Goal: Task Accomplishment & Management: Use online tool/utility

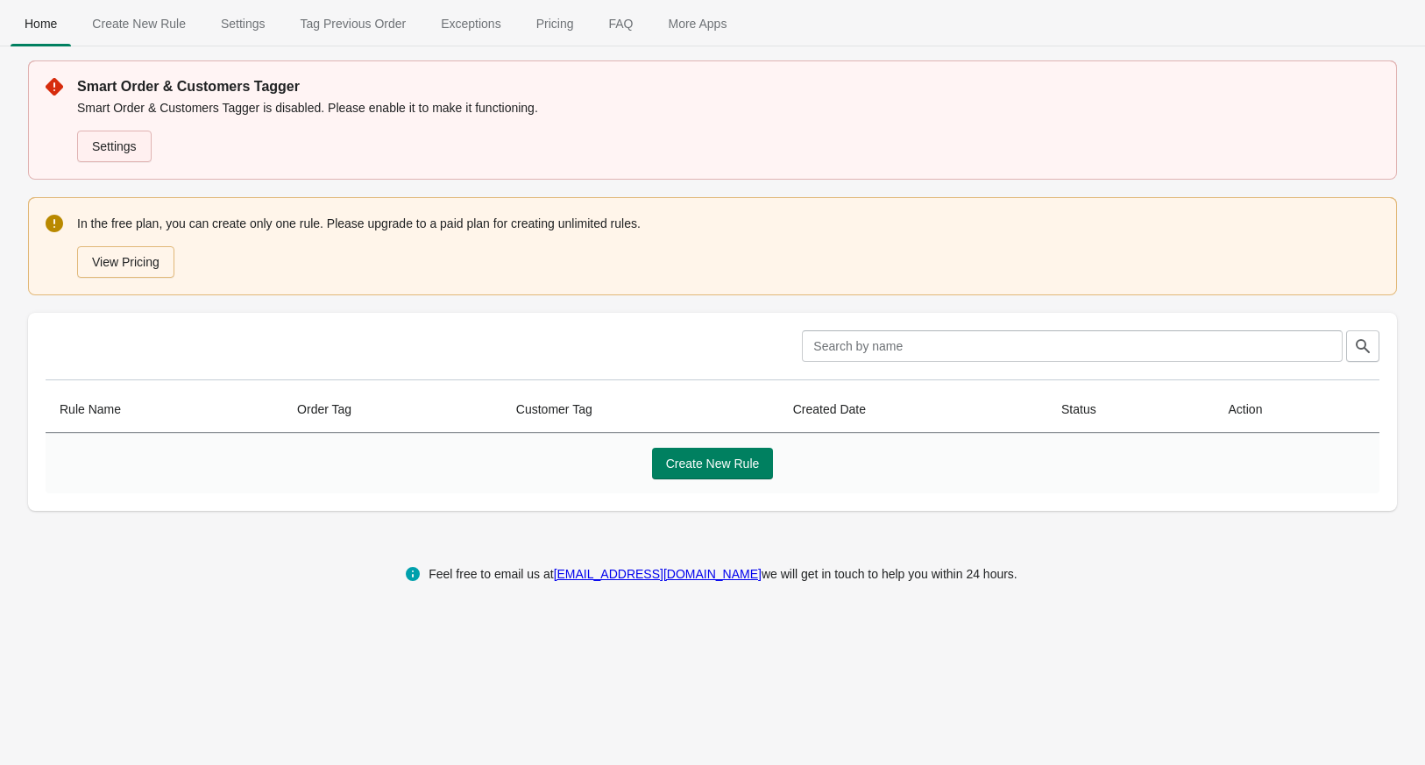
click at [133, 148] on link "Settings" at bounding box center [114, 147] width 74 height 32
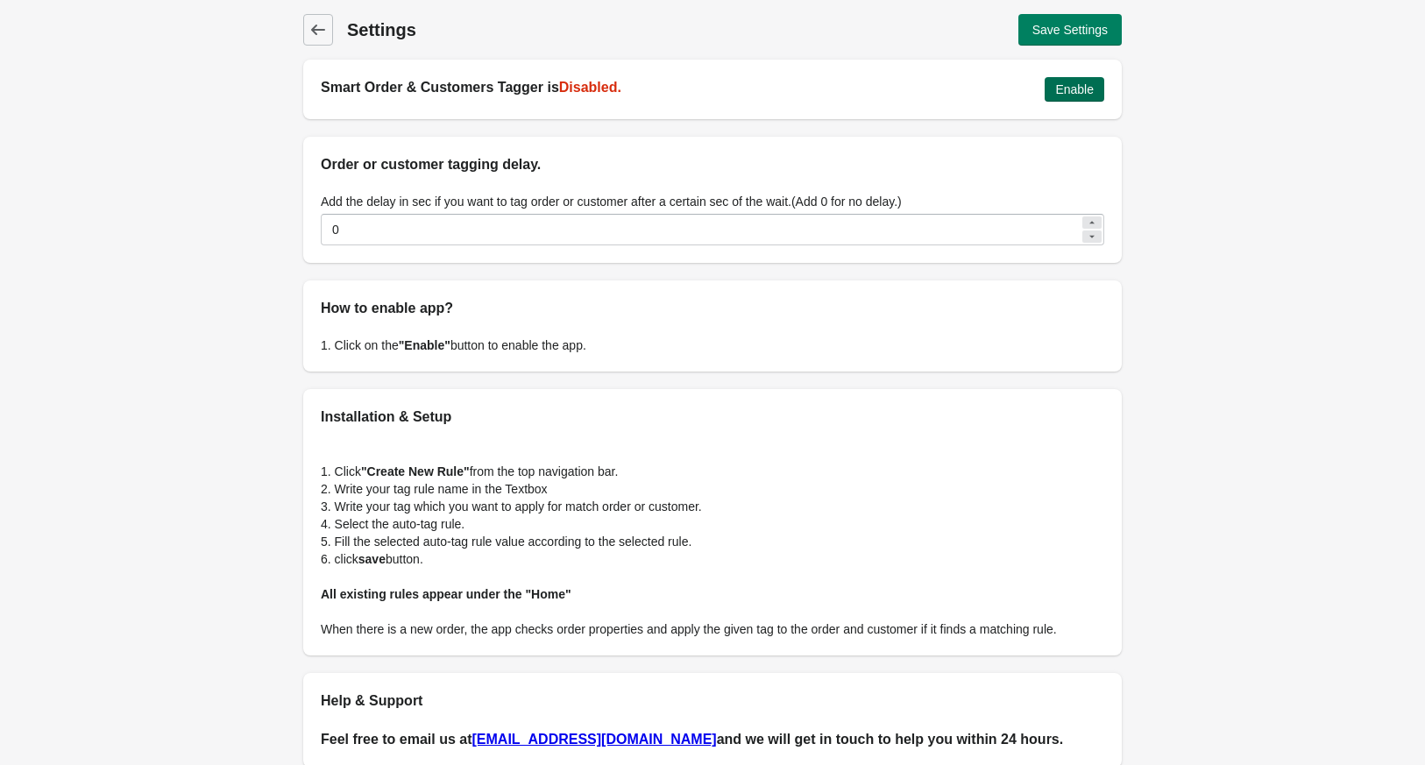
click at [1078, 84] on span "Enable" at bounding box center [1074, 89] width 39 height 14
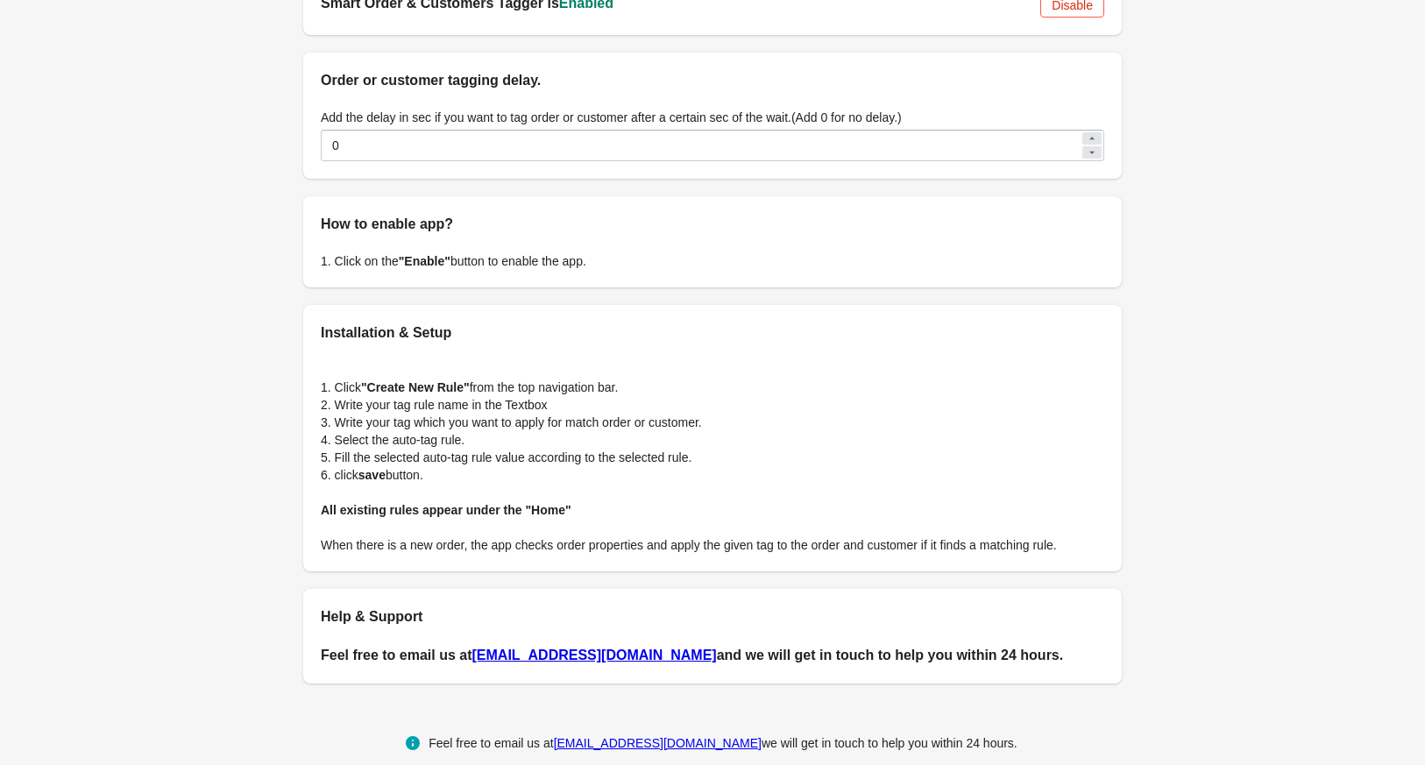
scroll to position [107, 0]
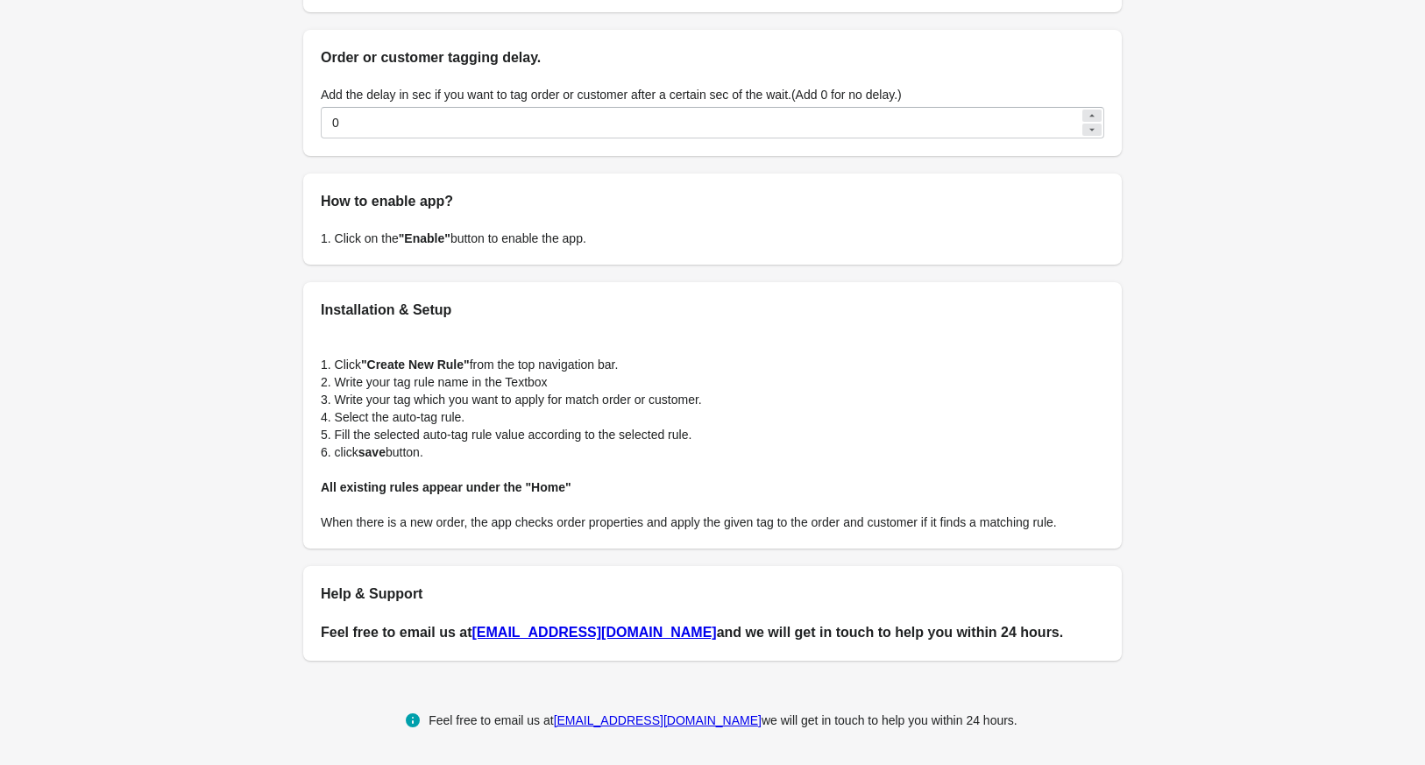
click at [753, 336] on div "1. Click "Create New Rule" from the top navigation bar. 2. Write your tag rule …" at bounding box center [712, 435] width 818 height 228
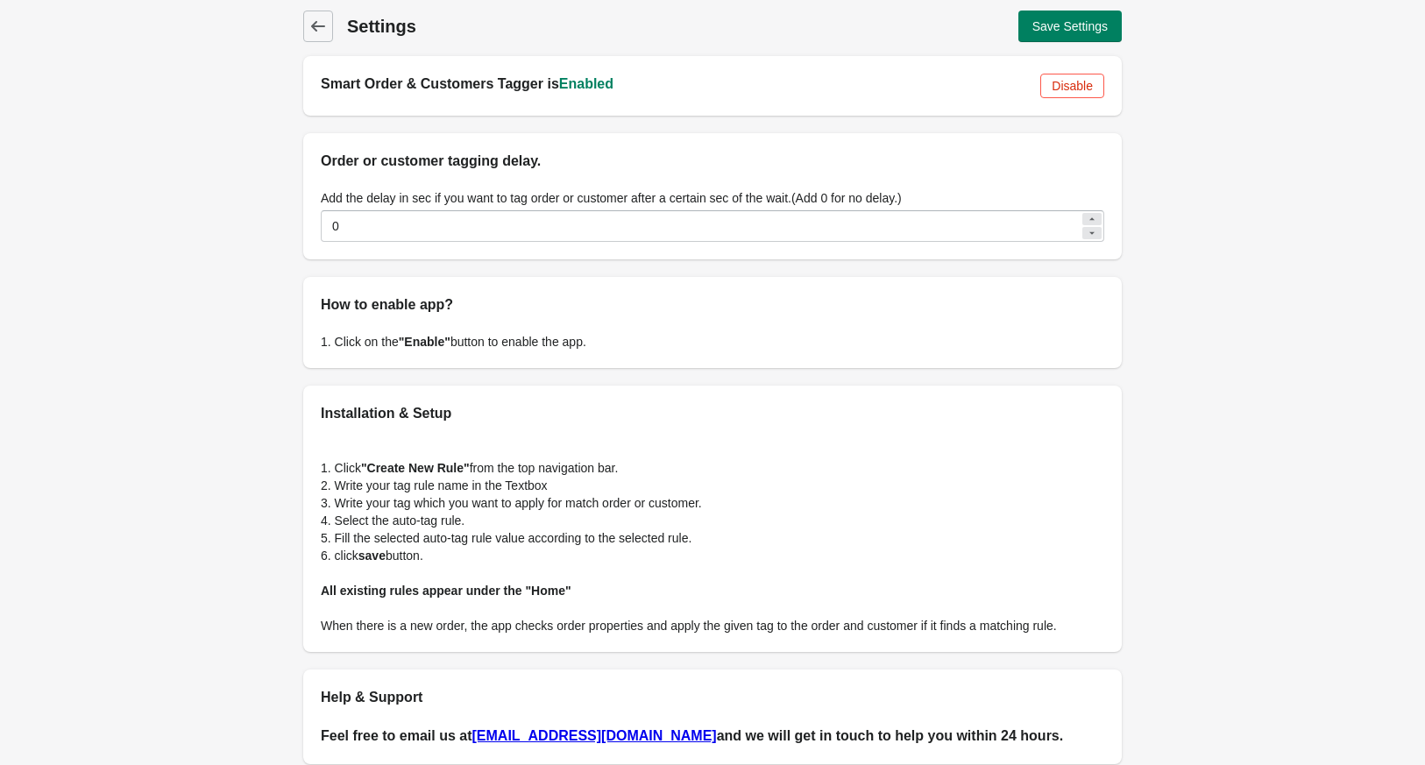
scroll to position [0, 0]
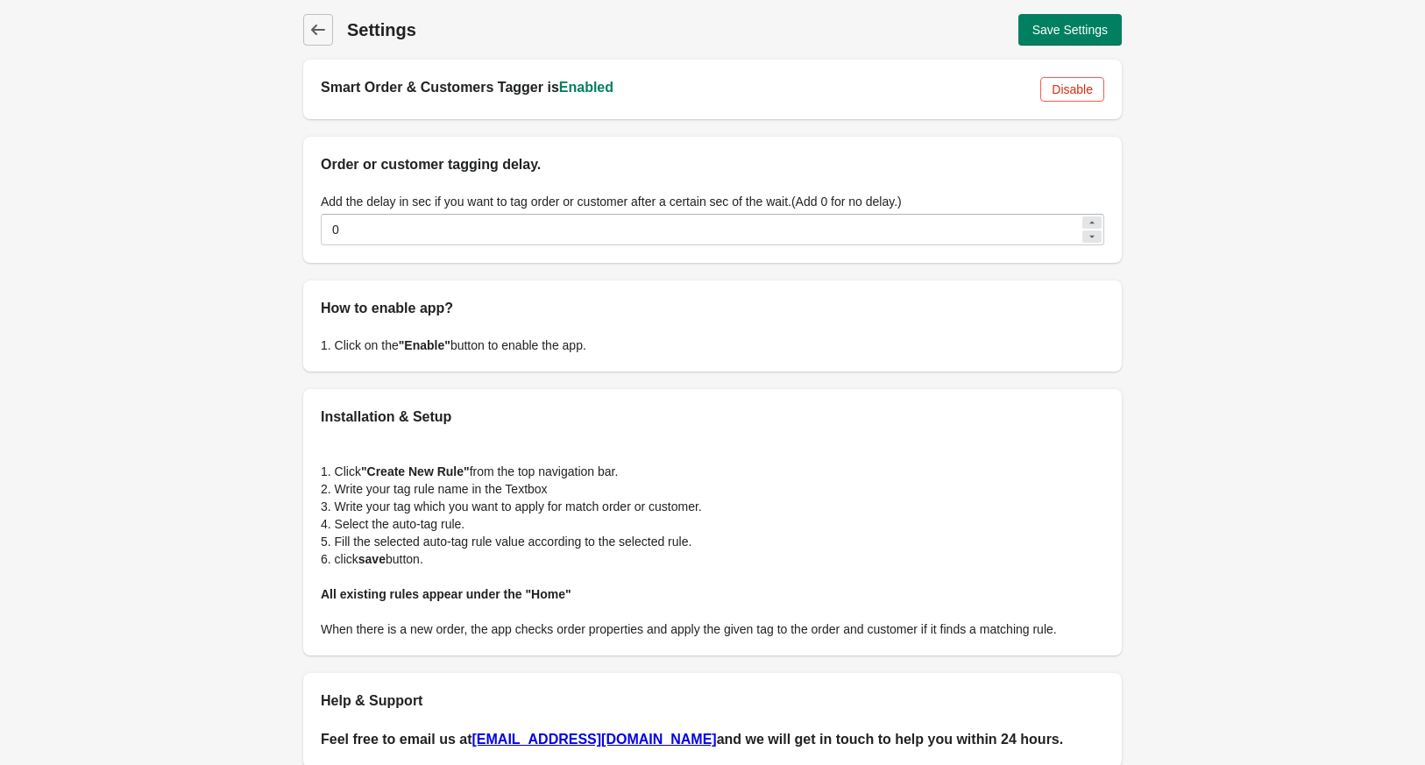
click at [332, 42] on div "Back Settings Save Settings" at bounding box center [712, 30] width 818 height 32
click at [328, 37] on span "Back" at bounding box center [318, 30] width 25 height 25
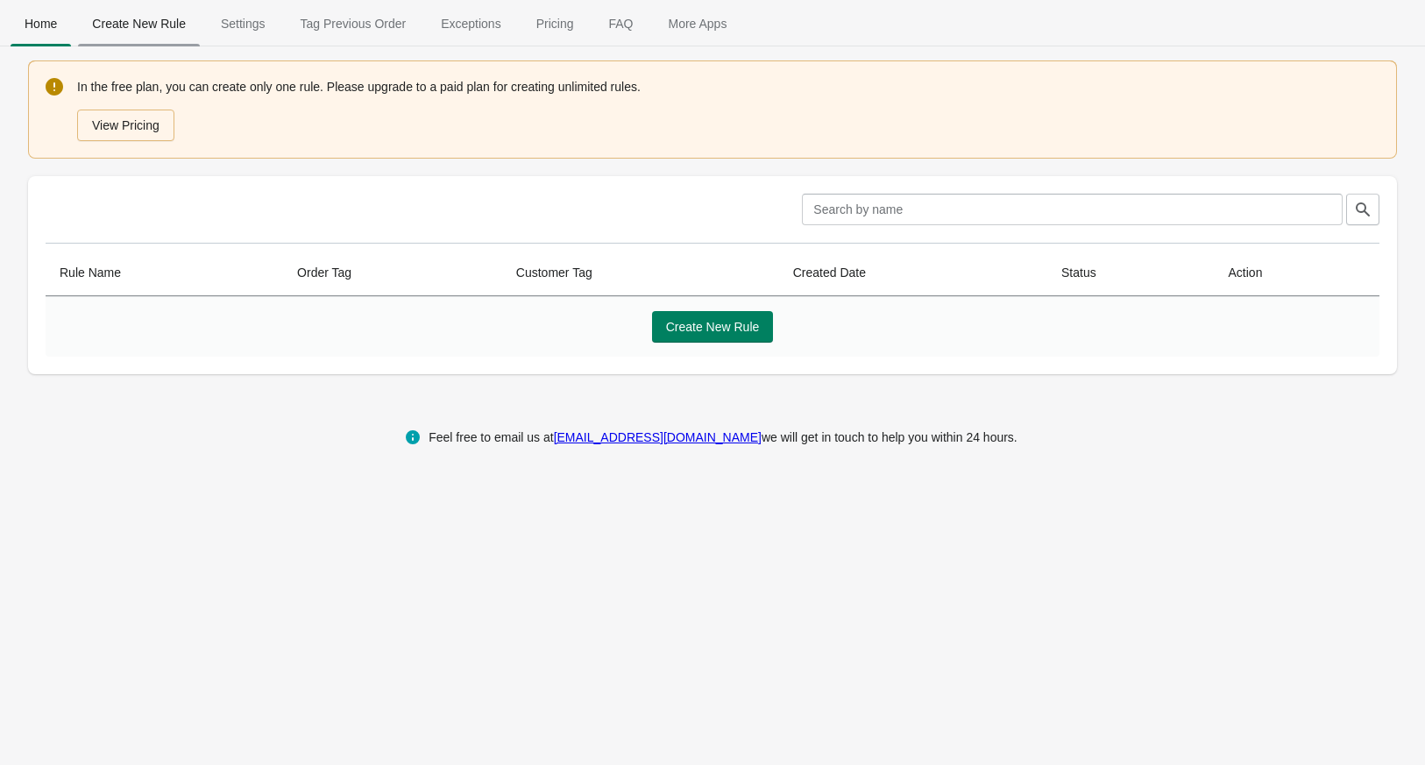
click at [145, 24] on span "Create New Rule" at bounding box center [139, 24] width 122 height 32
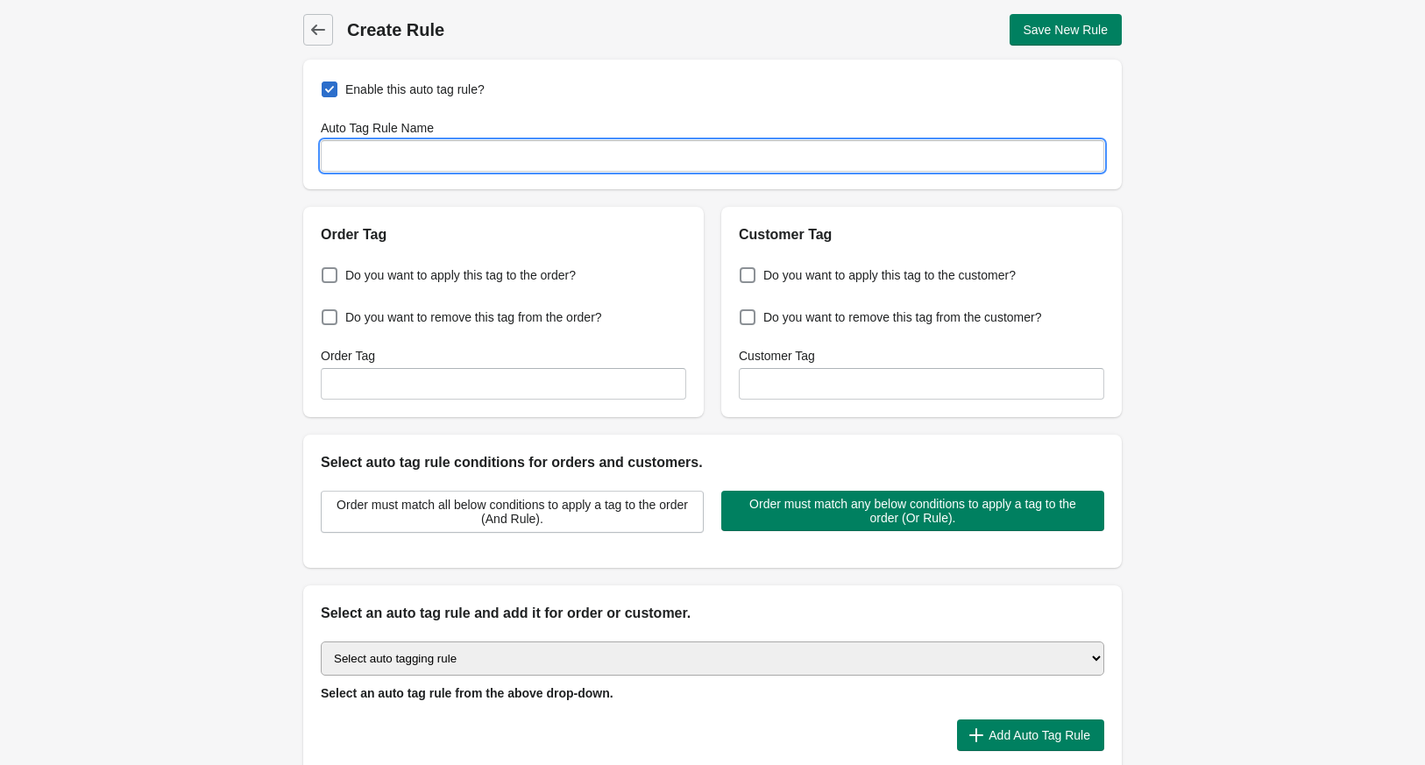
click at [463, 152] on input "Auto Tag Rule Name" at bounding box center [712, 156] width 783 height 32
type input "$"
type input "4% bank deposit"
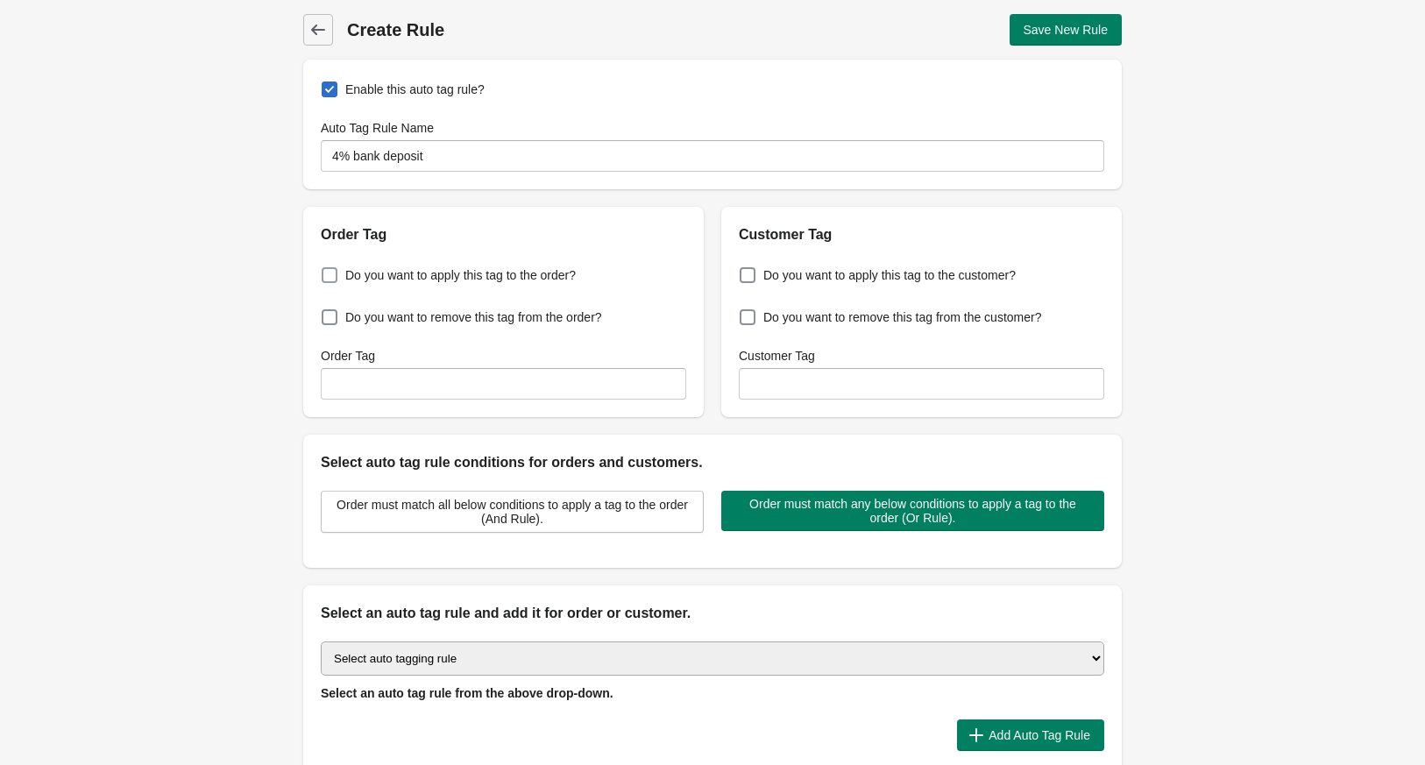
click at [328, 273] on span at bounding box center [330, 275] width 16 height 16
click at [326, 271] on input "Do you want to apply this tag to the order?" at bounding box center [325, 270] width 1 height 1
checkbox input "true"
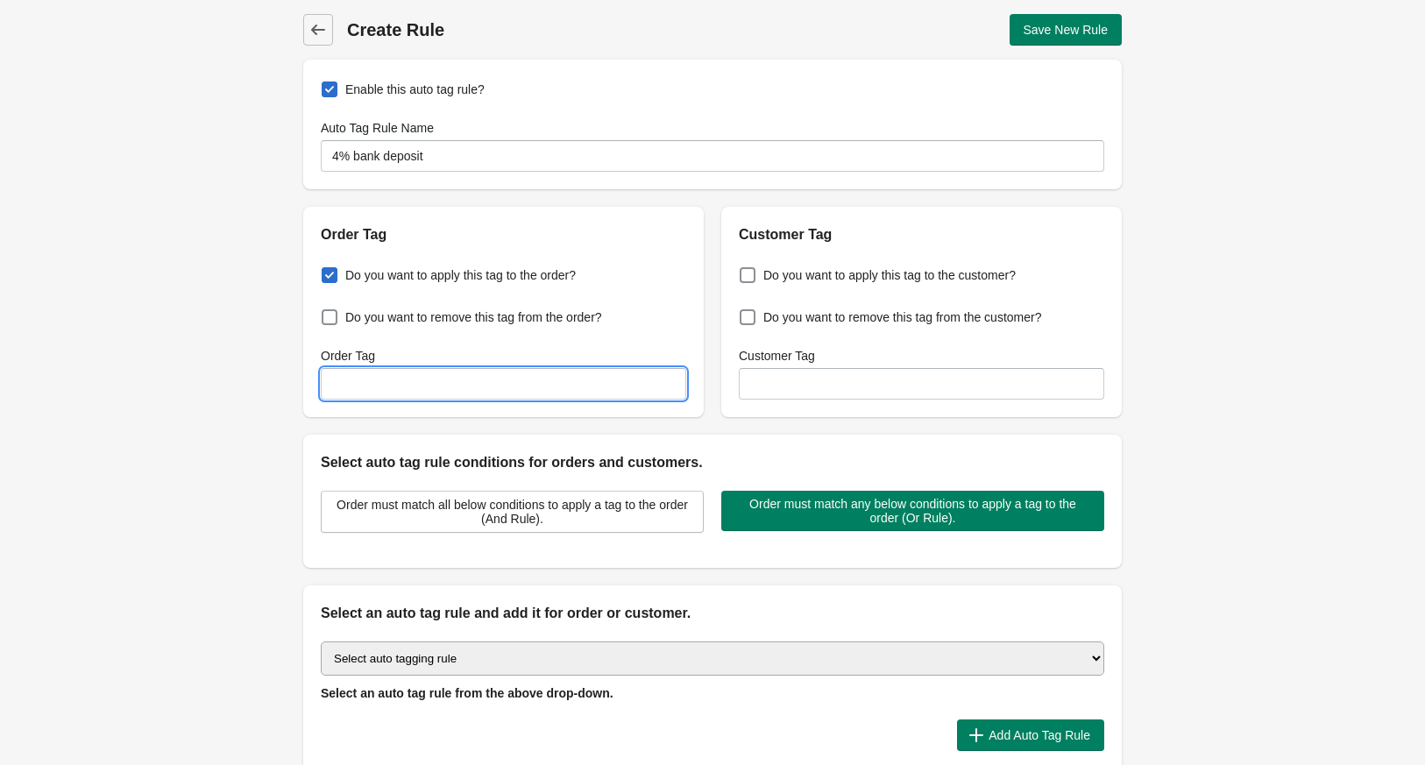
click at [460, 389] on input "Order Tag" at bounding box center [503, 384] width 365 height 32
click at [637, 306] on div "Do you want to apply this tag to the order? Do you want to remove this tag from…" at bounding box center [503, 331] width 400 height 172
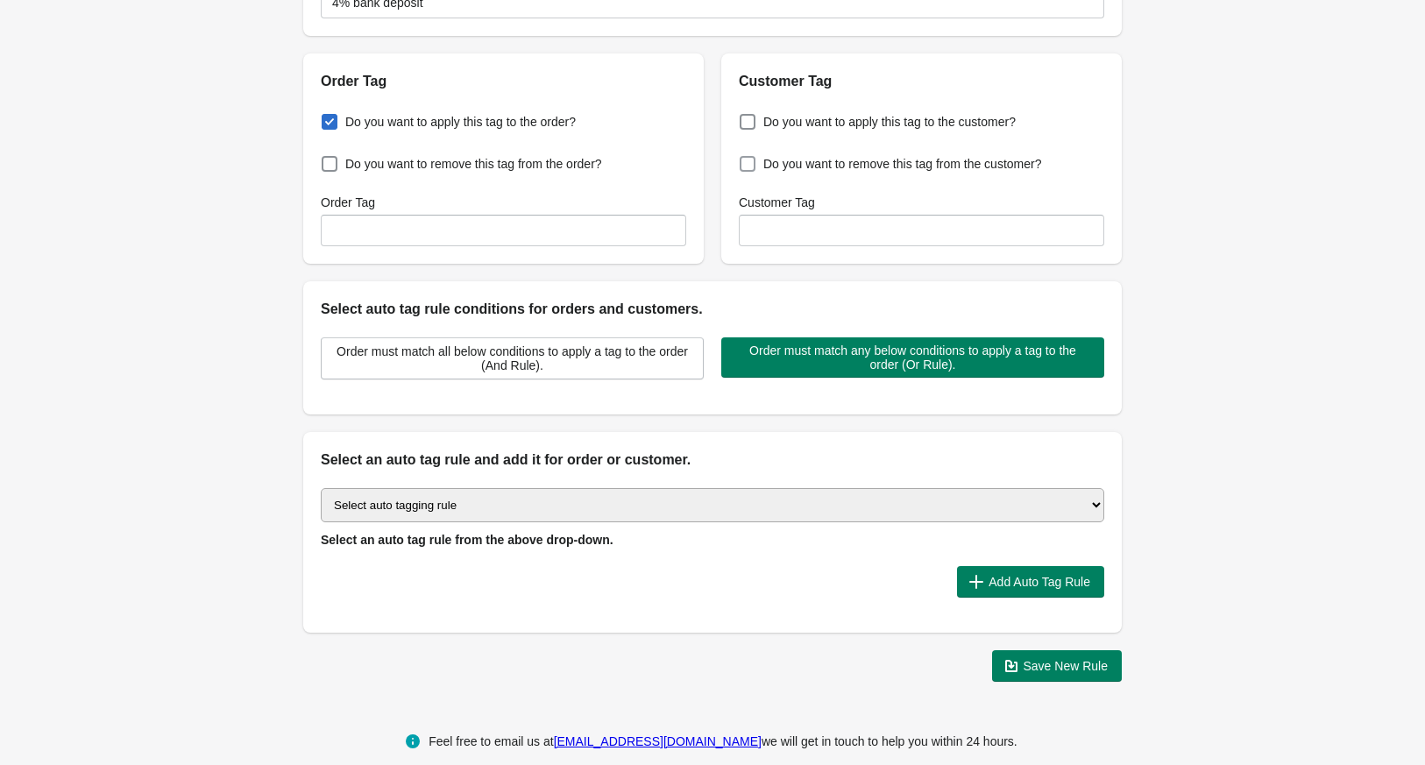
scroll to position [158, 0]
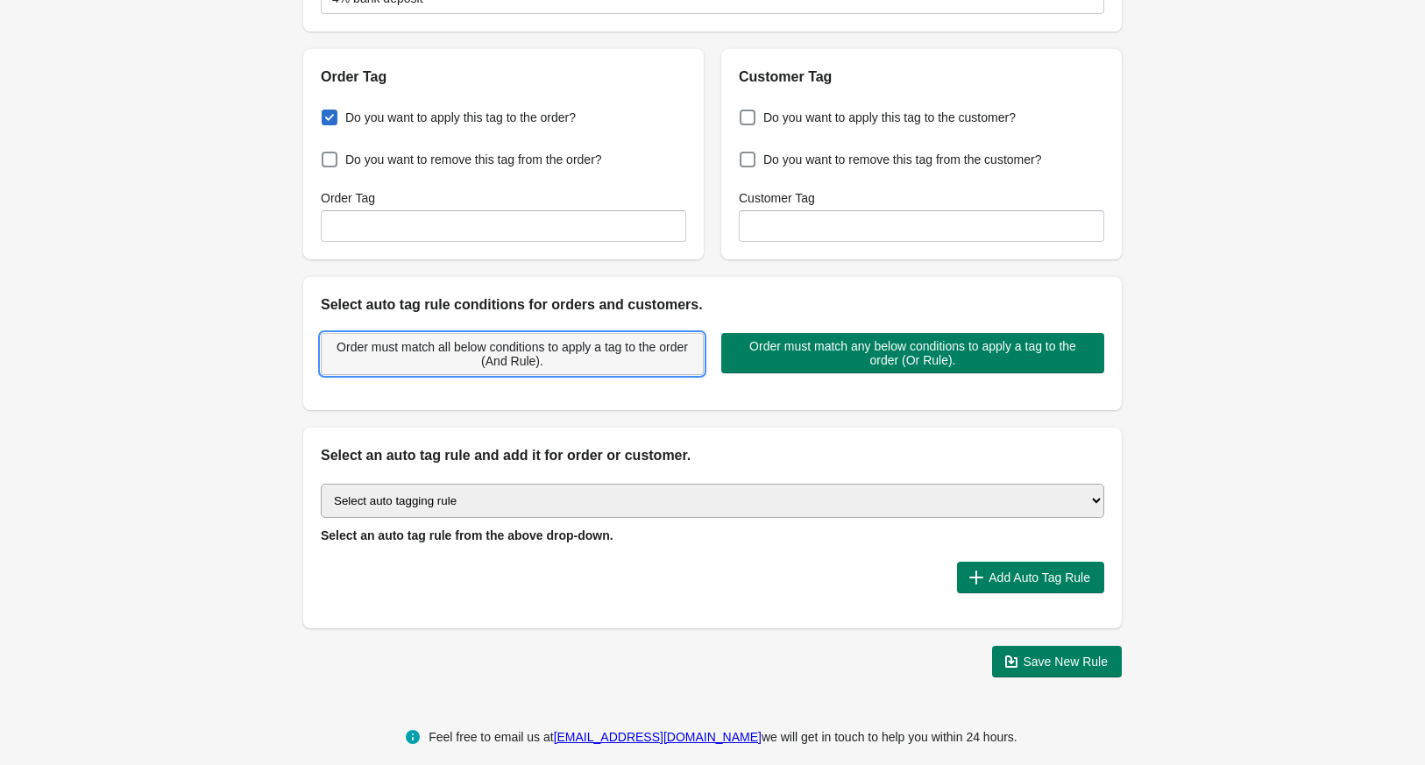
click at [564, 362] on span "Order must match all below conditions to apply a tag to the order (And Rule)." at bounding box center [512, 354] width 353 height 28
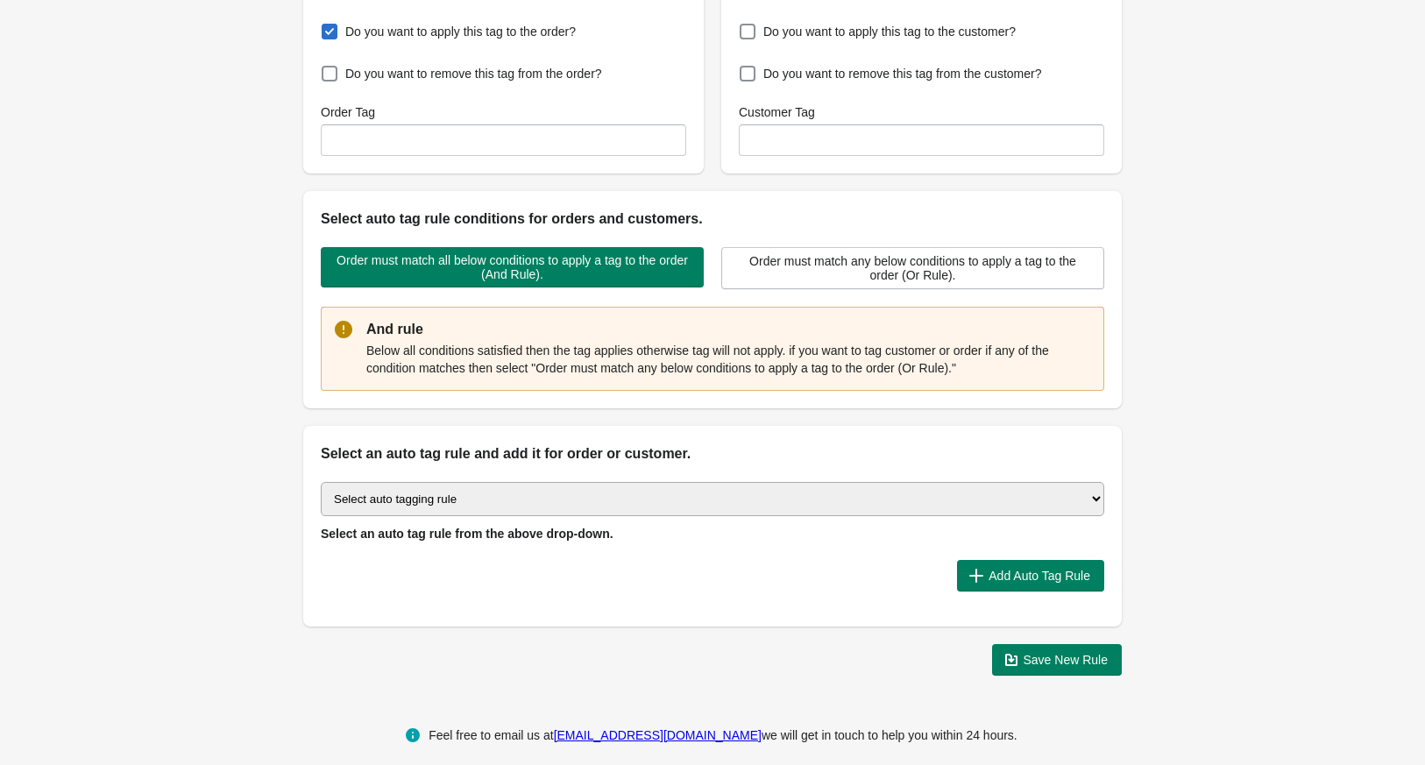
scroll to position [256, 0]
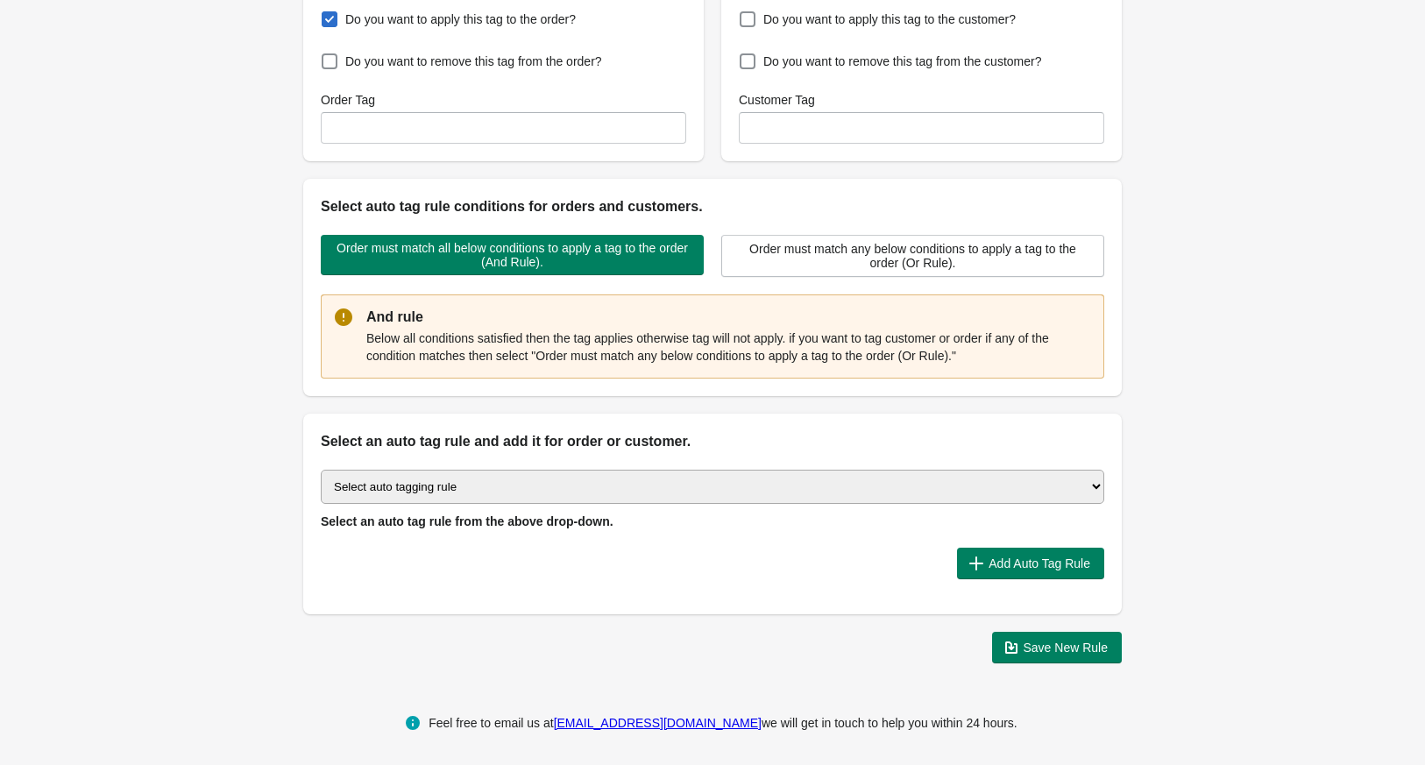
click at [787, 486] on select "Select auto tagging rule Tag by order amount Tag based on the order count (Volu…" at bounding box center [712, 487] width 783 height 34
select select "46"
click at [321, 470] on select "Select auto tagging rule Tag by order amount Tag based on the order count (Volu…" at bounding box center [712, 487] width 783 height 34
click at [1027, 570] on button "Add Auto Tag Rule" at bounding box center [1030, 564] width 147 height 32
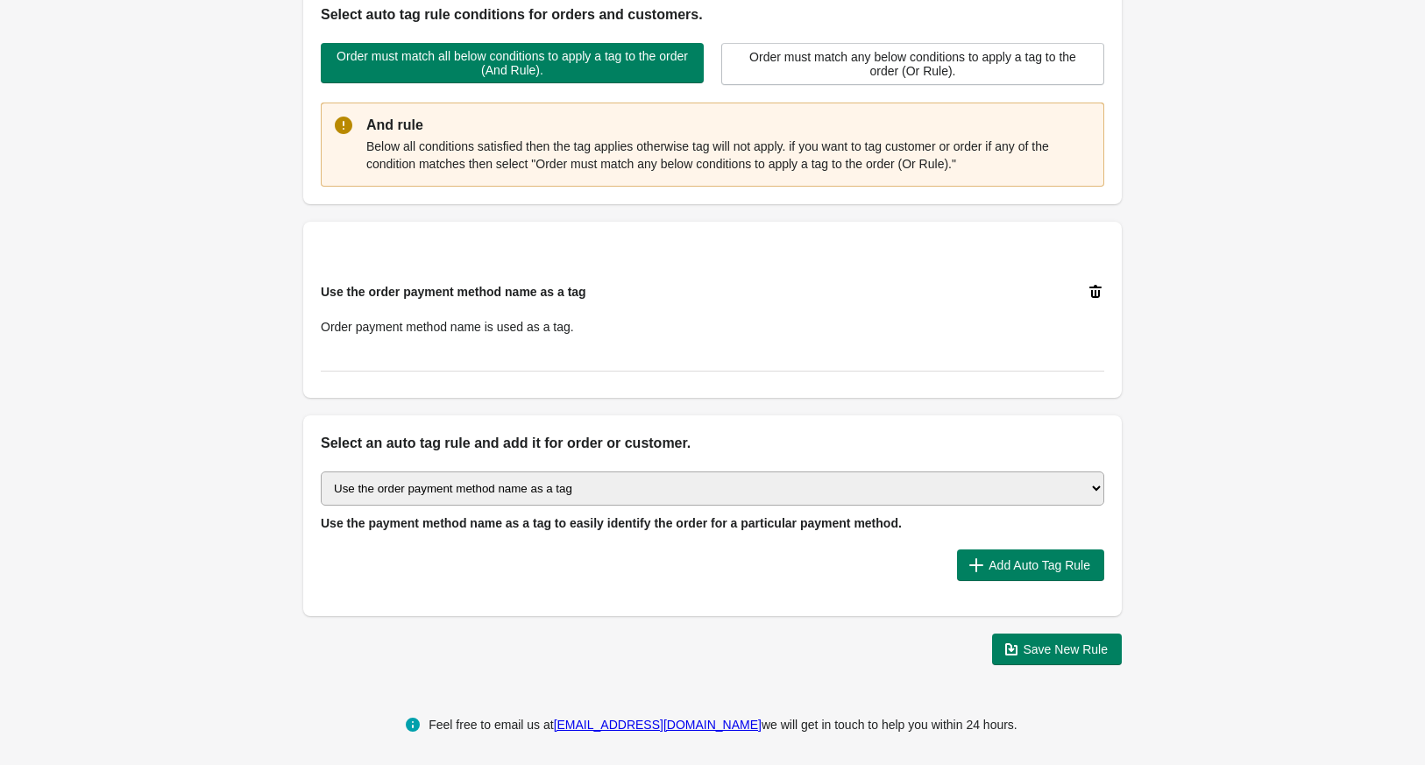
scroll to position [449, 0]
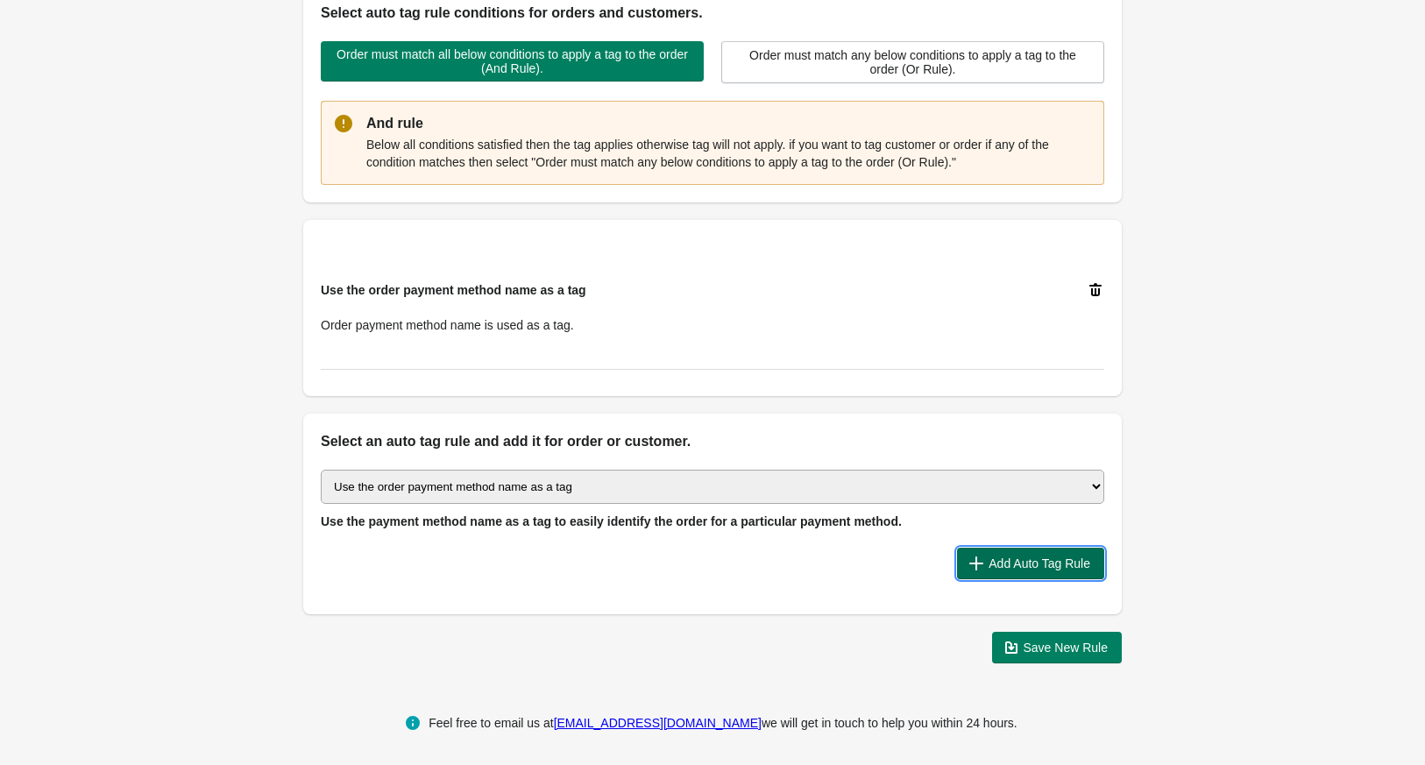
click at [994, 556] on span "Add Auto Tag Rule" at bounding box center [1039, 563] width 102 height 14
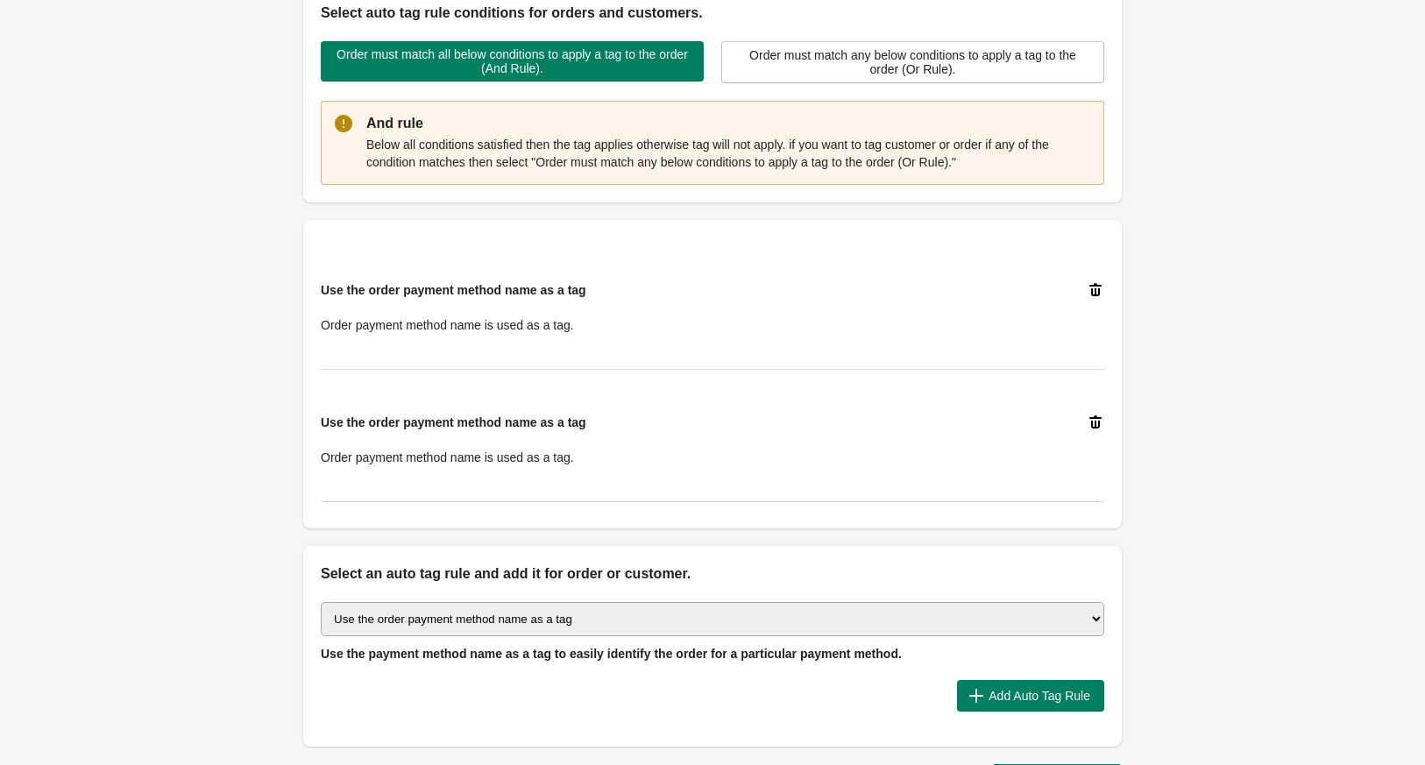
click at [1096, 414] on icon at bounding box center [1095, 423] width 18 height 18
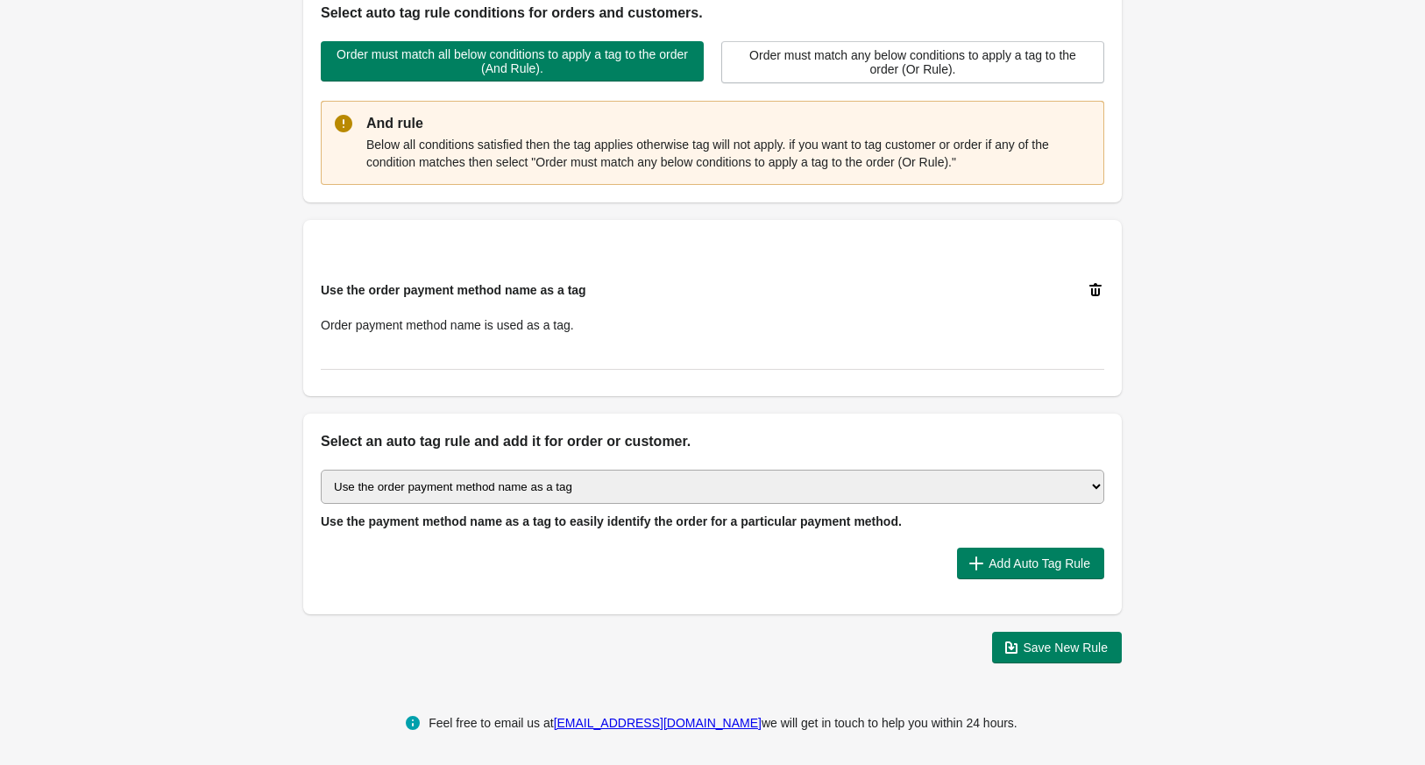
click at [385, 355] on div "Use the order payment method name as a tag Order payment method name is used as…" at bounding box center [712, 308] width 783 height 124
click at [1093, 285] on icon at bounding box center [1095, 289] width 12 height 13
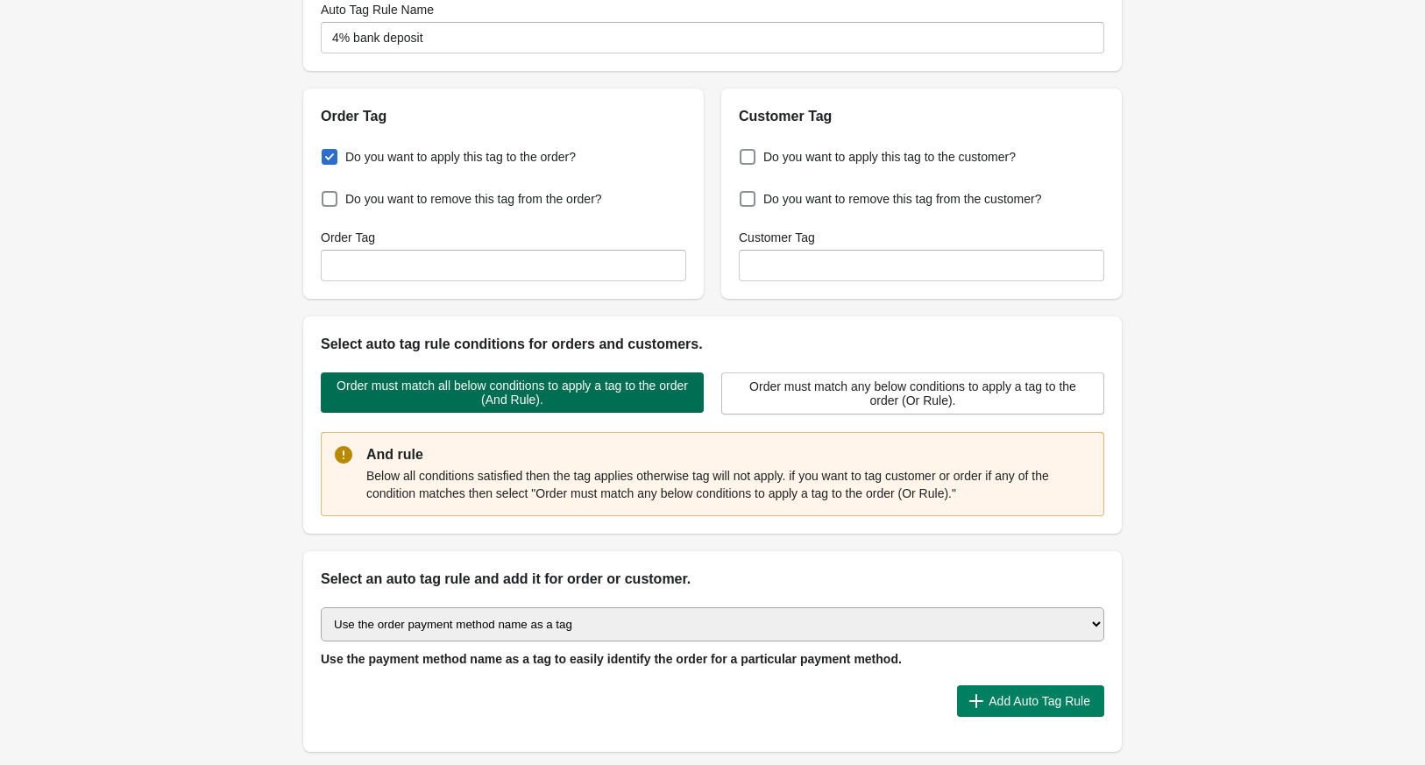
scroll to position [121, 0]
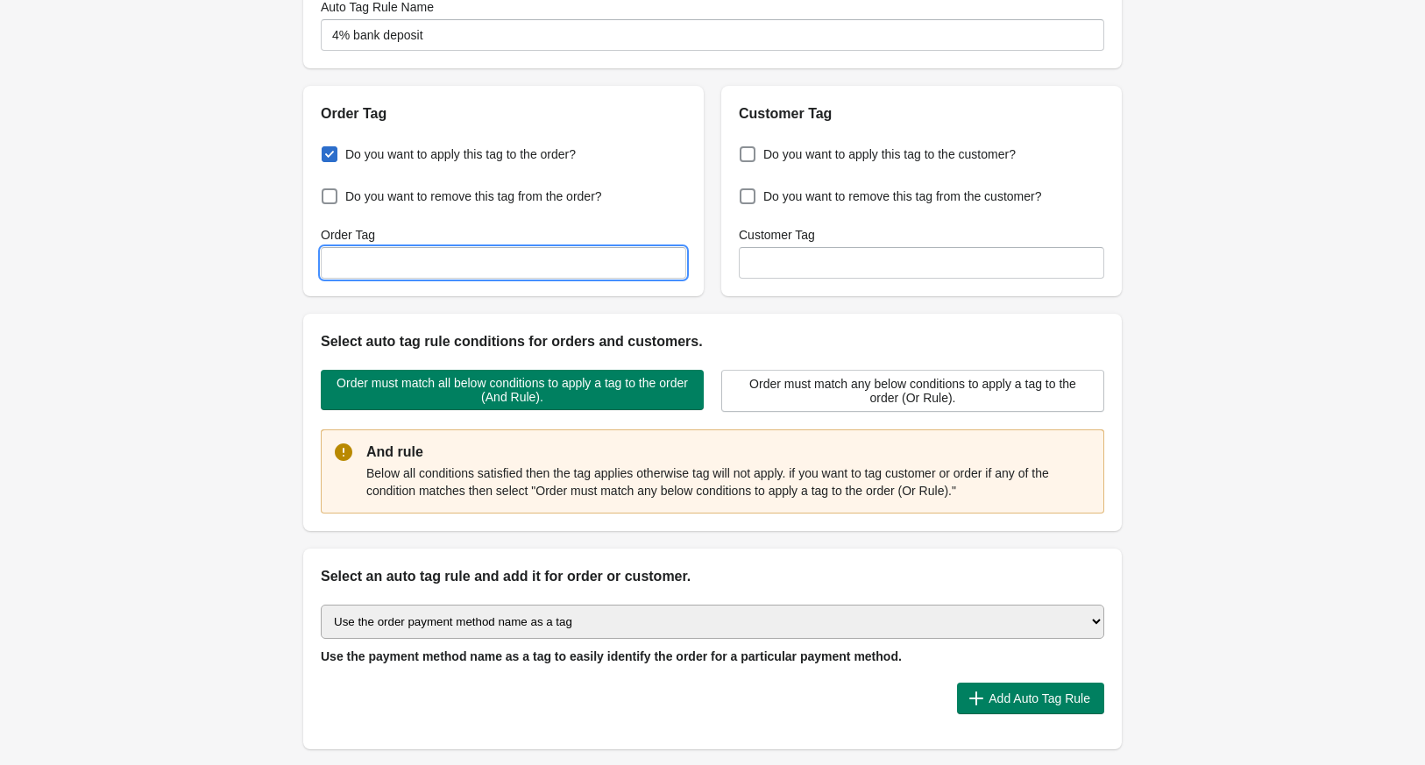
click at [453, 256] on input "Order Tag" at bounding box center [503, 263] width 365 height 32
type input "4"
type input "Bank deposit to avoide 4% cod tax"
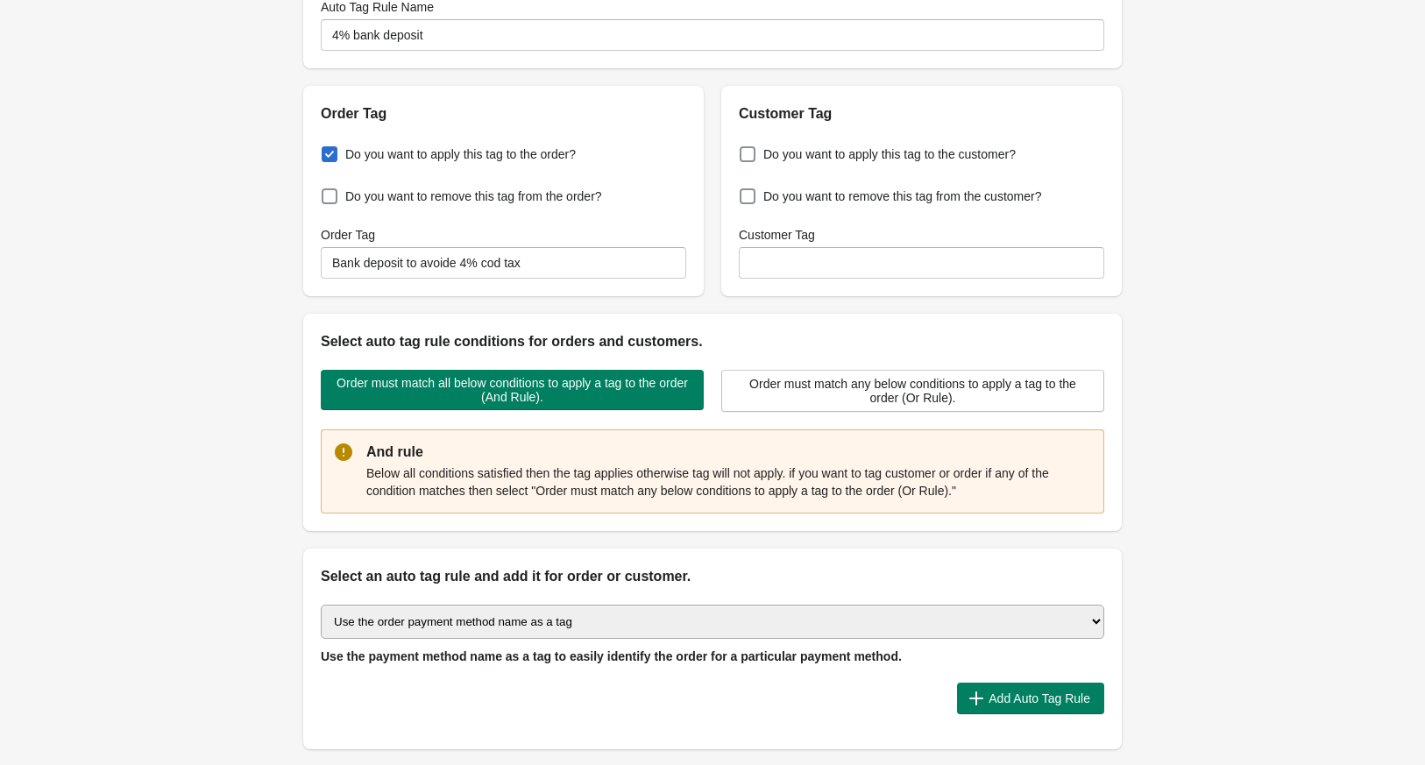
click at [704, 315] on div "Select auto tag rule conditions for orders and customers." at bounding box center [712, 333] width 818 height 39
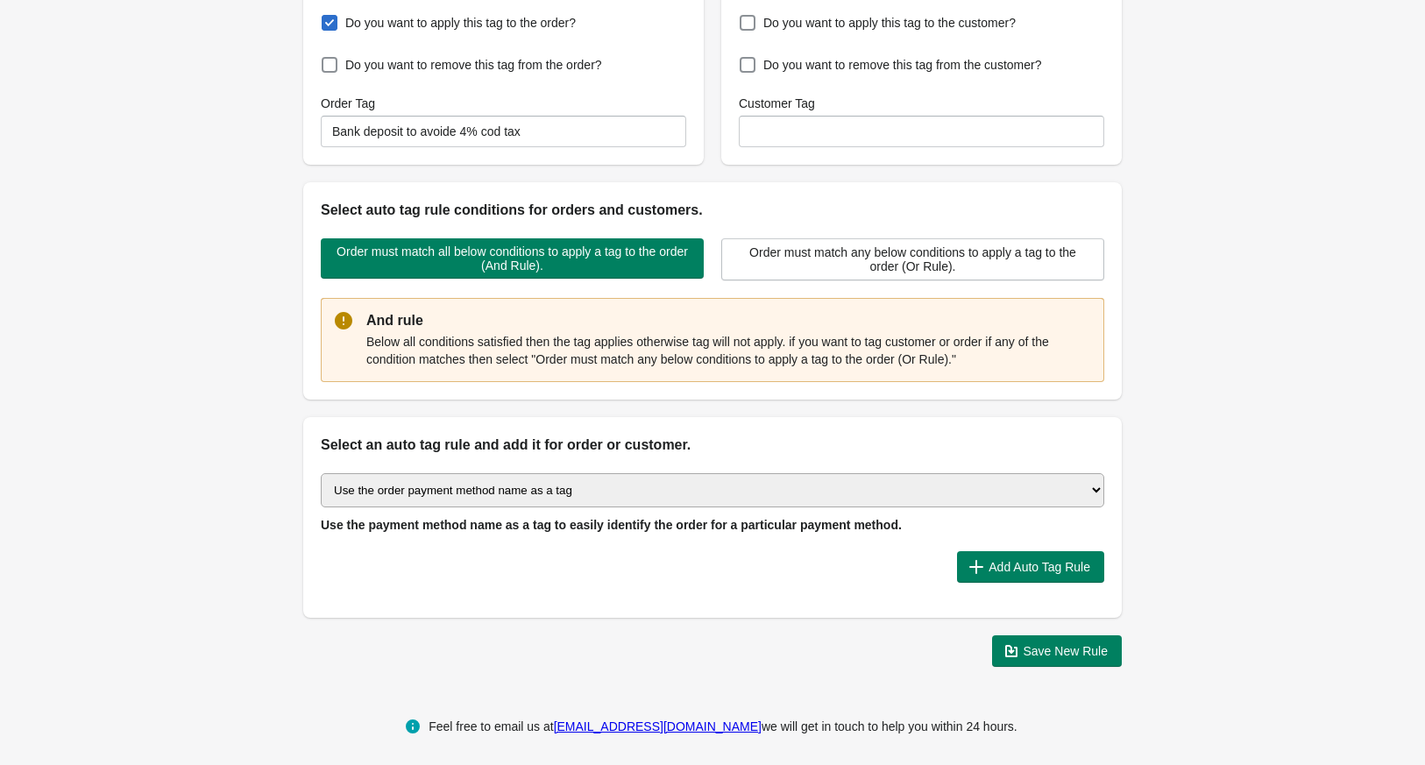
scroll to position [256, 0]
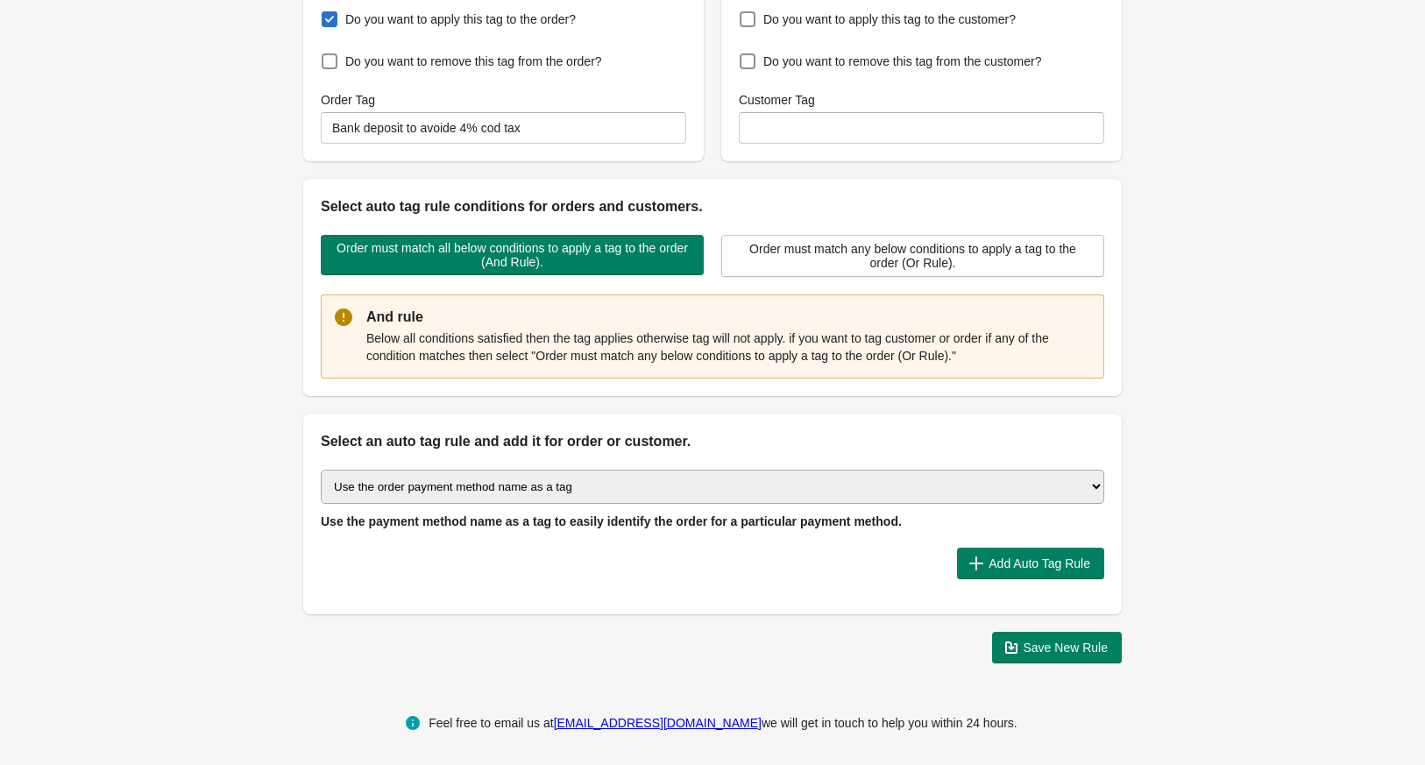
click at [644, 479] on select "Select auto tagging rule Tag by order amount Tag based on the order count (Volu…" at bounding box center [712, 487] width 783 height 34
click at [1004, 549] on button "Add Auto Tag Rule" at bounding box center [1030, 564] width 147 height 32
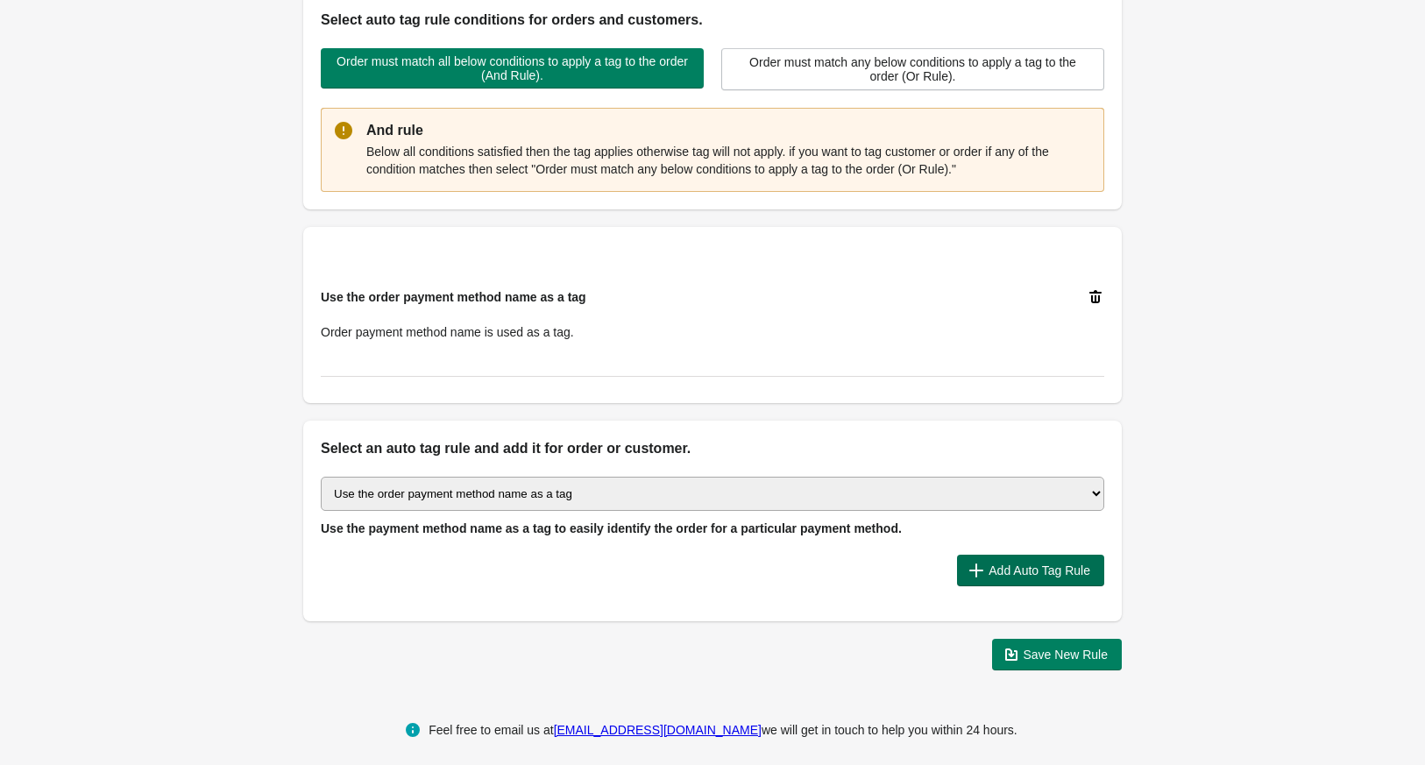
scroll to position [449, 0]
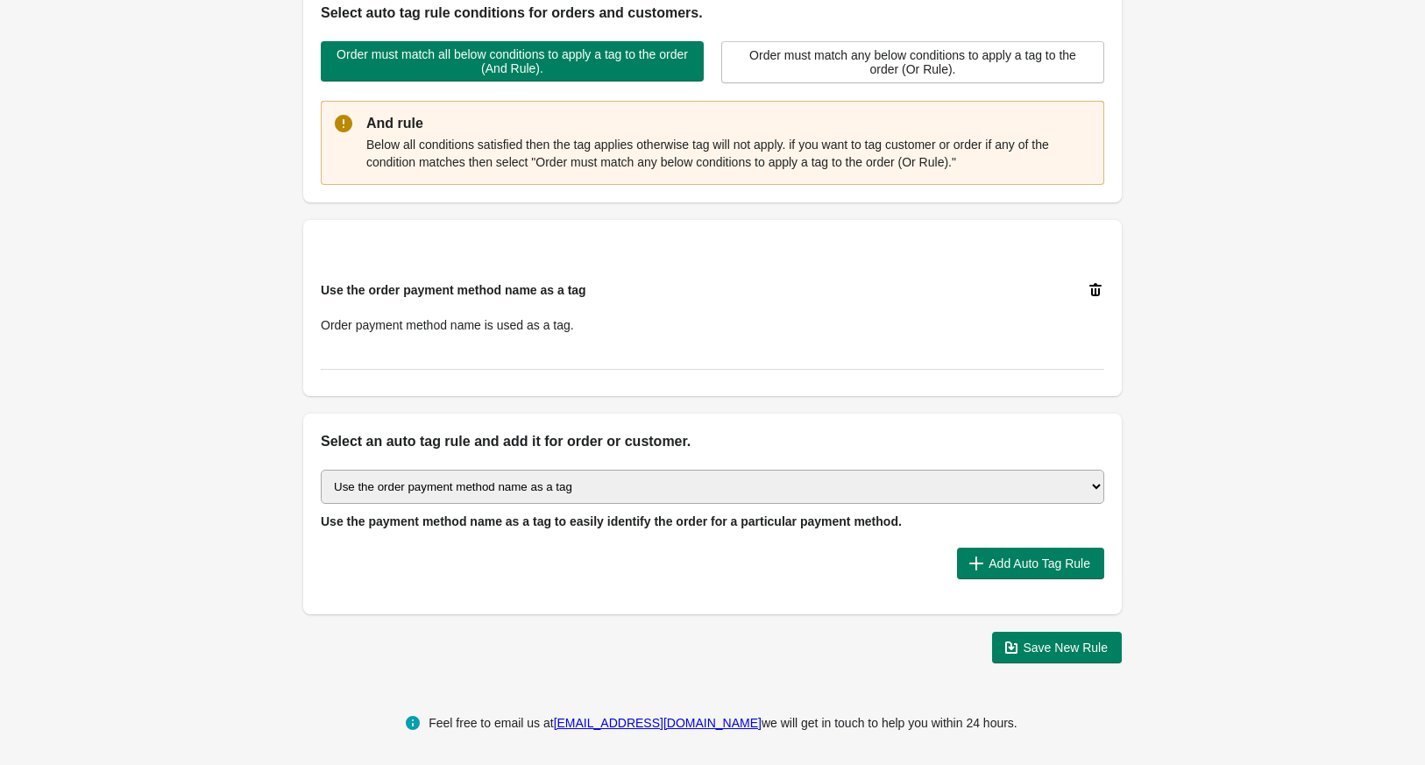
click at [651, 344] on div "Use the order payment method name as a tag Order payment method name is used as…" at bounding box center [712, 308] width 783 height 124
click at [1065, 647] on span "Save New Rule" at bounding box center [1065, 647] width 85 height 14
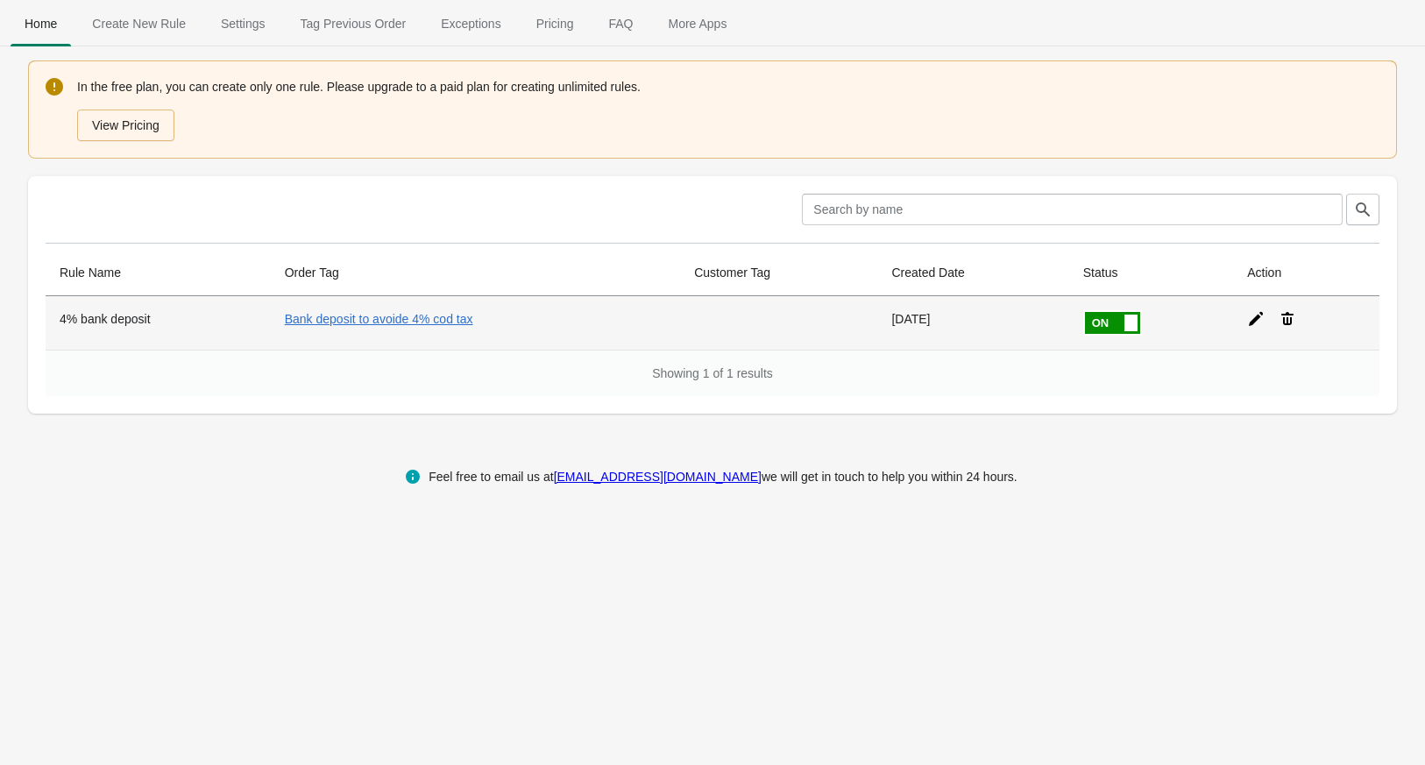
click at [886, 342] on td "[DATE]" at bounding box center [972, 322] width 191 height 53
click at [387, 319] on link "Bank deposit to avoide 4% cod tax" at bounding box center [379, 319] width 188 height 14
click at [1249, 319] on div at bounding box center [1299, 312] width 132 height 32
click at [1264, 318] on icon at bounding box center [1256, 319] width 18 height 18
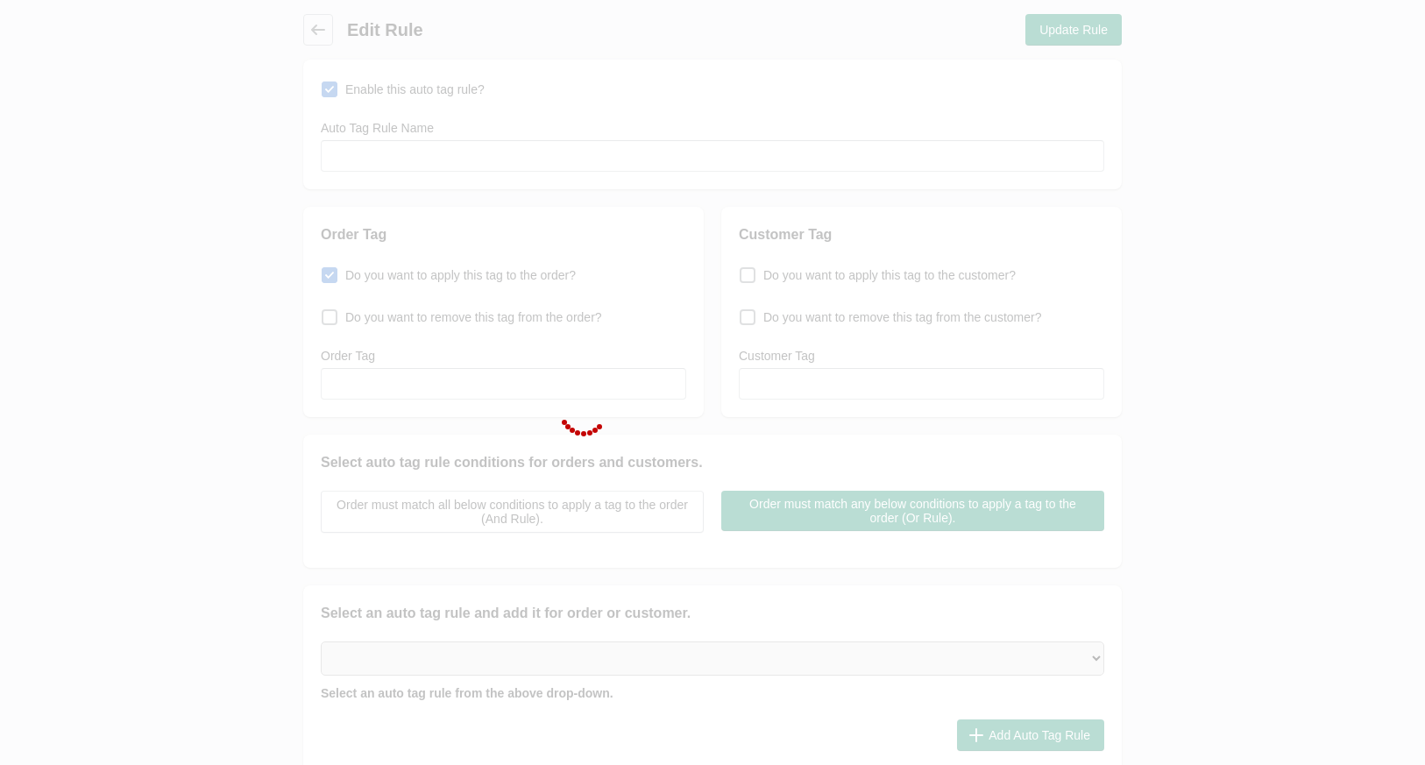
type input "4% bank deposit"
checkbox input "true"
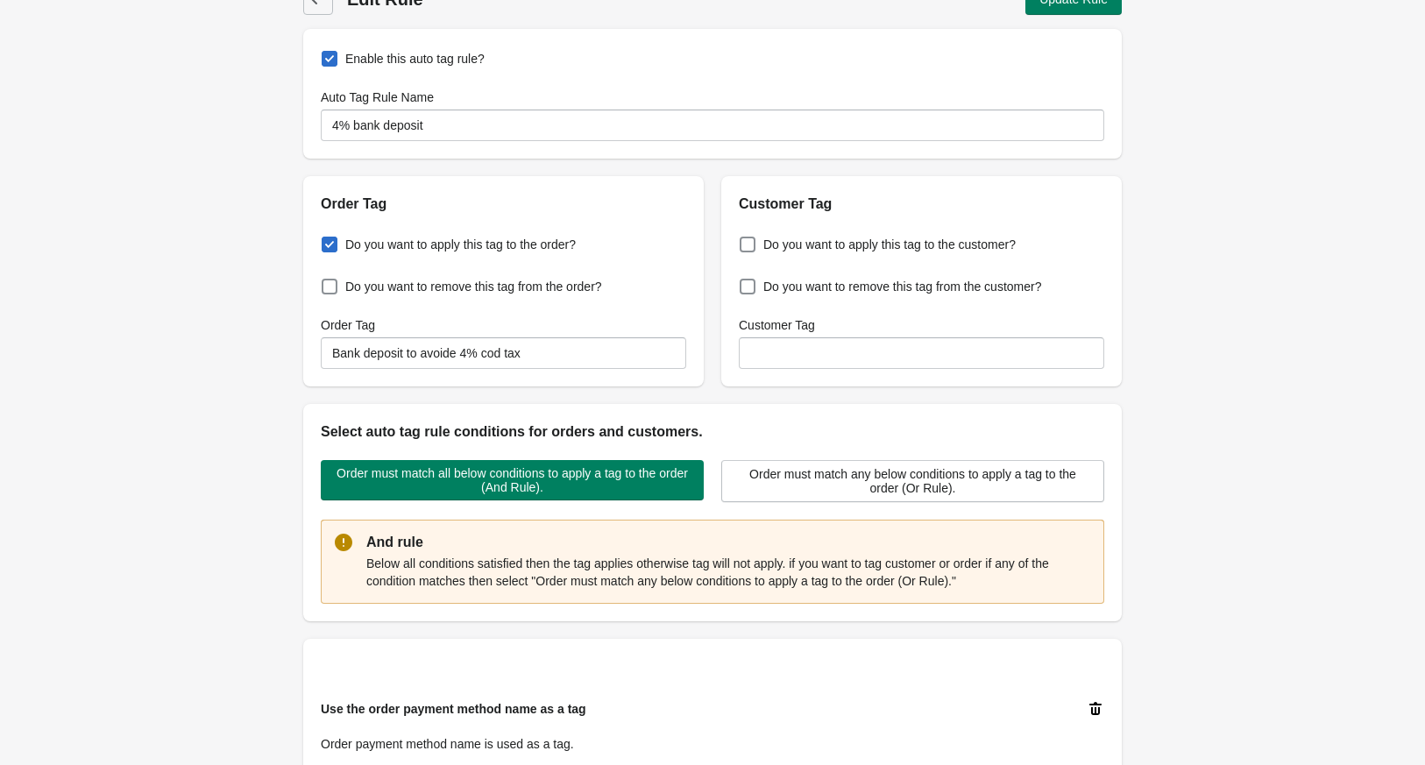
scroll to position [32, 0]
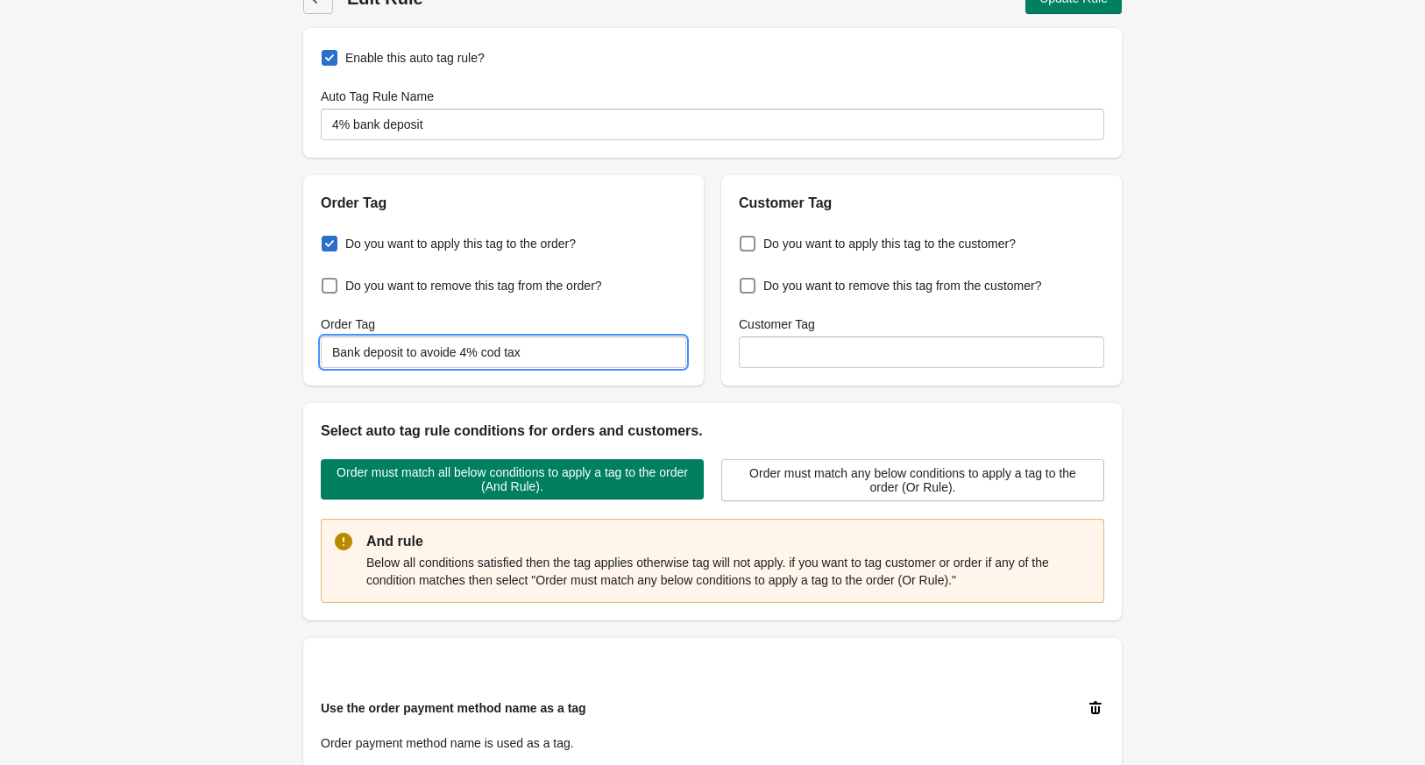
click at [541, 352] on input "Bank deposit to avoide 4% cod tax" at bounding box center [503, 352] width 365 height 32
paste input "Deposit to avoid 4% COD T"
type input "Bank Deposit to avoid 4% COD Tax"
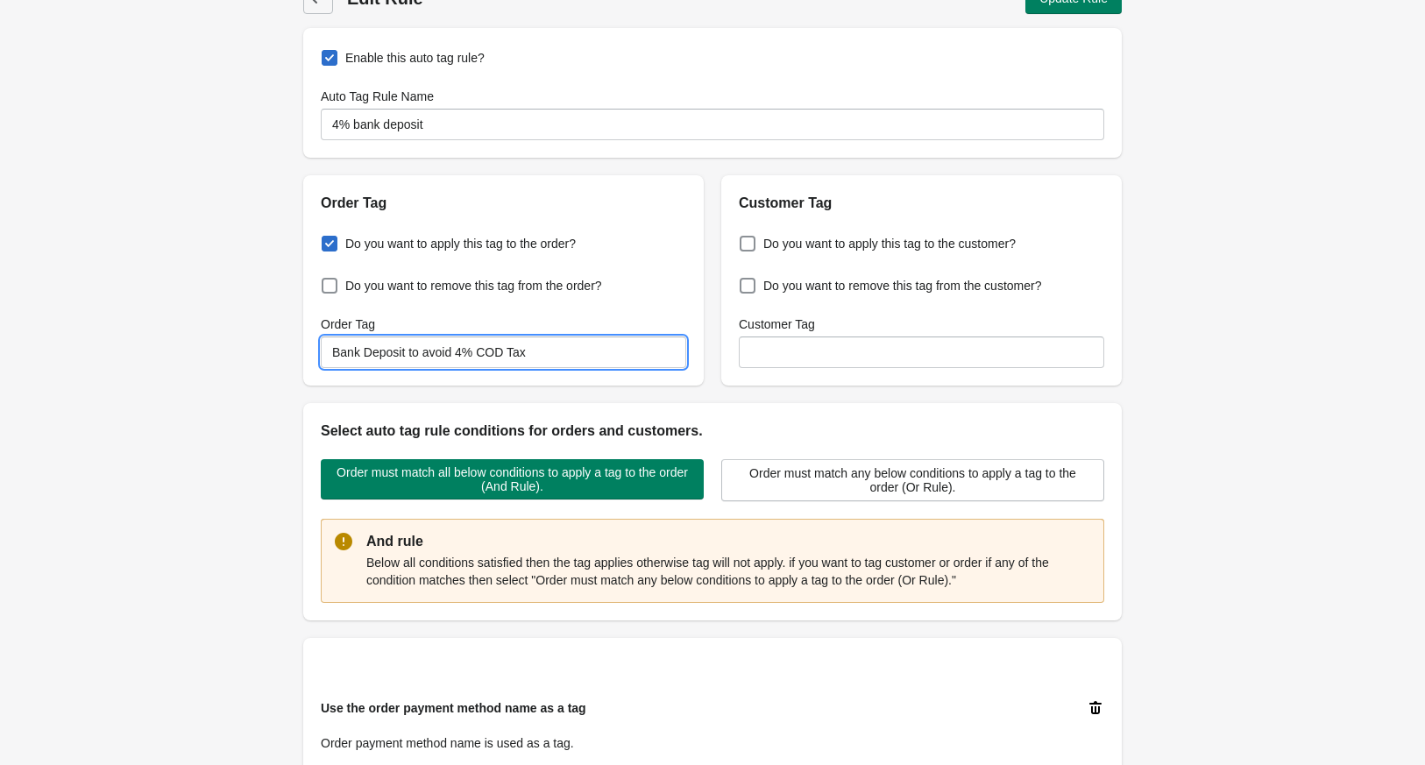
click at [152, 381] on div "Back Edit Rule Update Rule Enable this auto tag rule? Auto Tag Rule Name 4% ban…" at bounding box center [712, 531] width 1425 height 1127
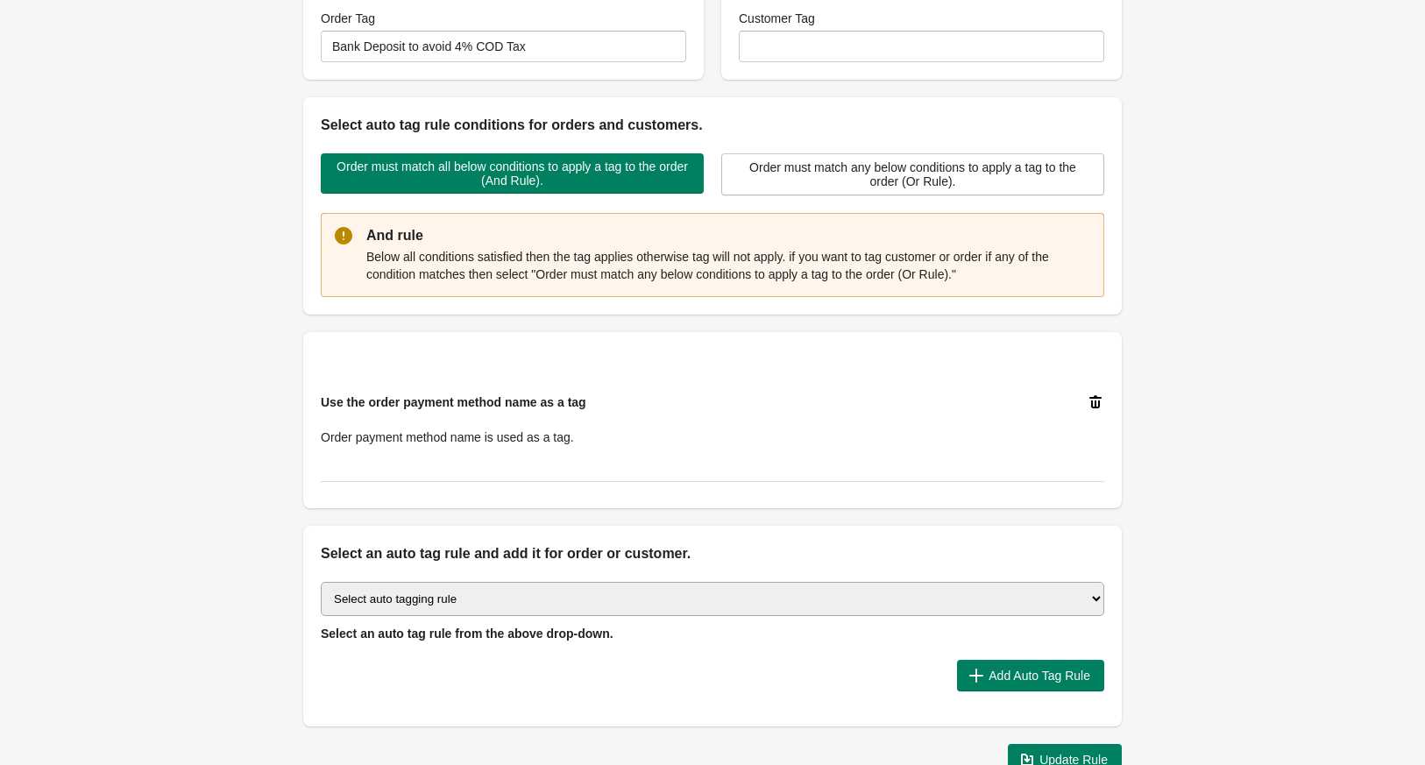
scroll to position [368, 0]
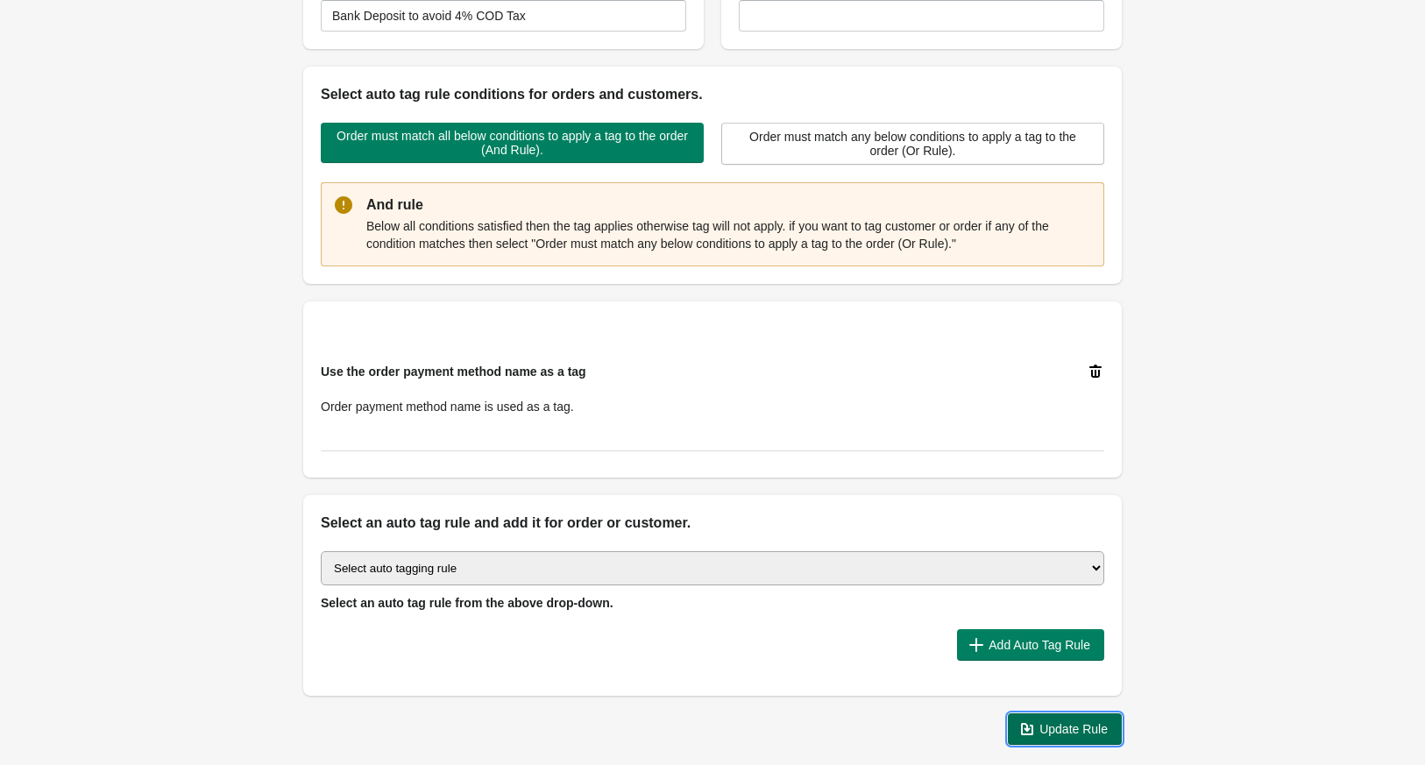
click at [1044, 726] on span "Update Rule" at bounding box center [1073, 729] width 68 height 14
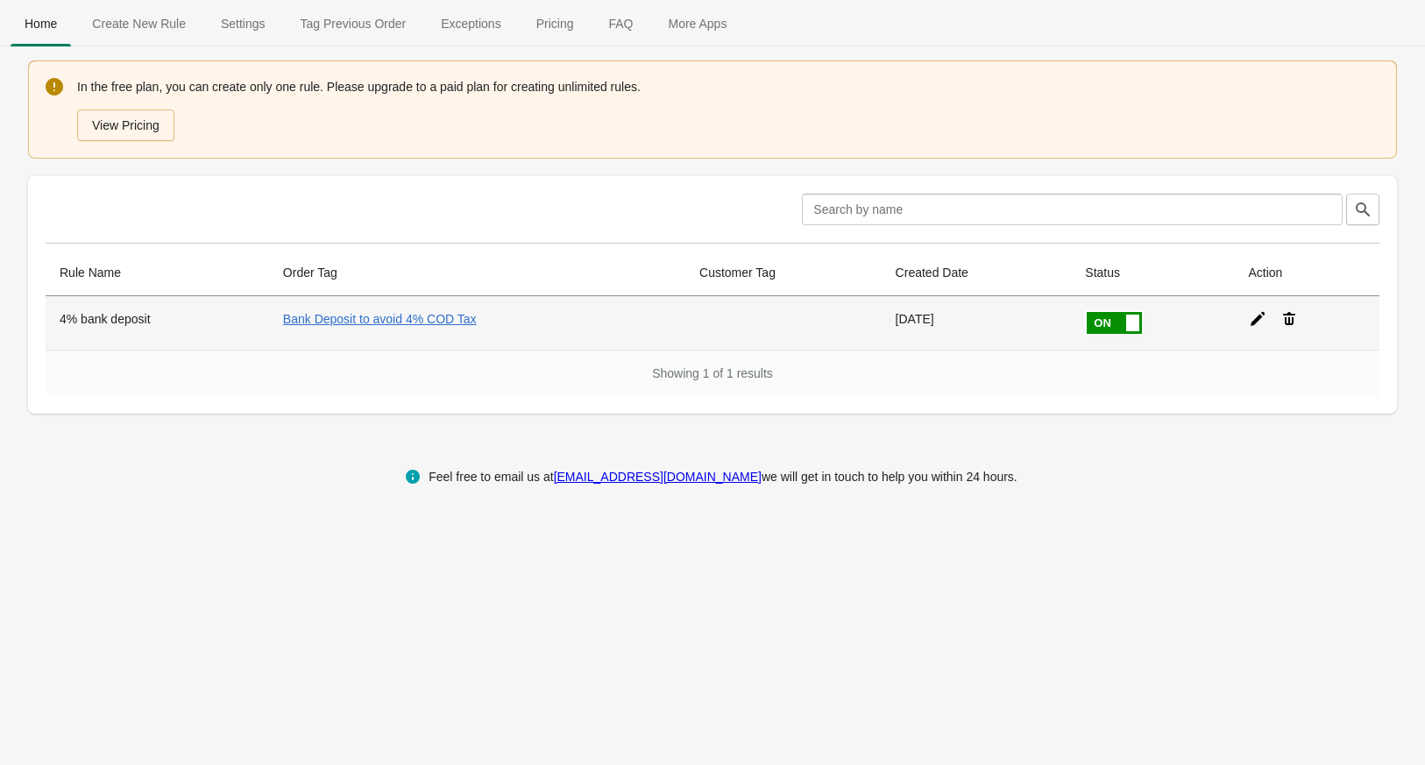
click at [146, 315] on th "4% bank deposit" at bounding box center [157, 322] width 223 height 53
click at [311, 305] on td "Bank Deposit to avoid 4% COD Tax" at bounding box center [477, 322] width 416 height 53
click at [320, 319] on link "Bank Deposit to avoid 4% COD Tax" at bounding box center [380, 319] width 194 height 14
click at [424, 315] on link "Bank Deposit to avoid 4% COD Tax" at bounding box center [380, 319] width 194 height 14
click at [358, 319] on link "Bank Deposit to avoid 4% COD Tax" at bounding box center [380, 319] width 194 height 14
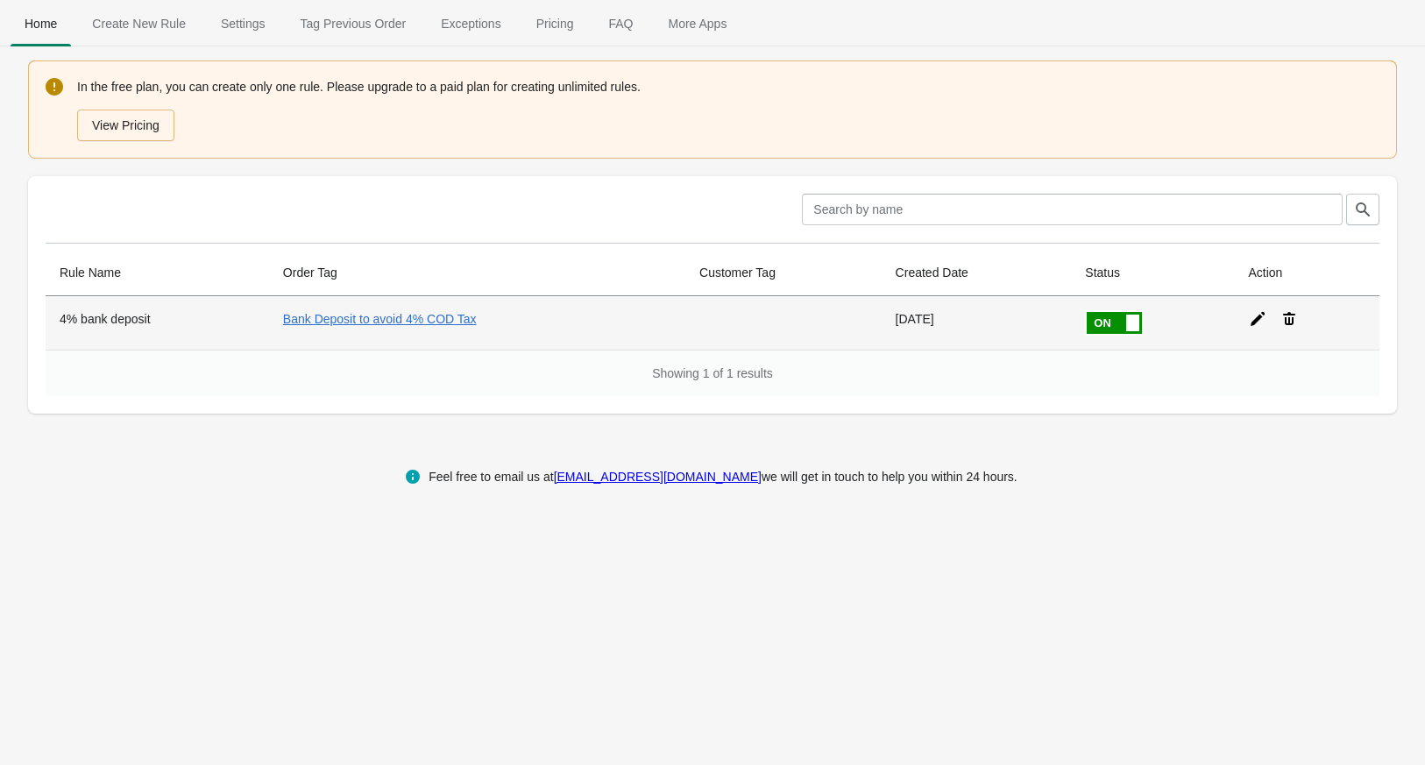
click at [1262, 320] on icon at bounding box center [1257, 319] width 18 height 18
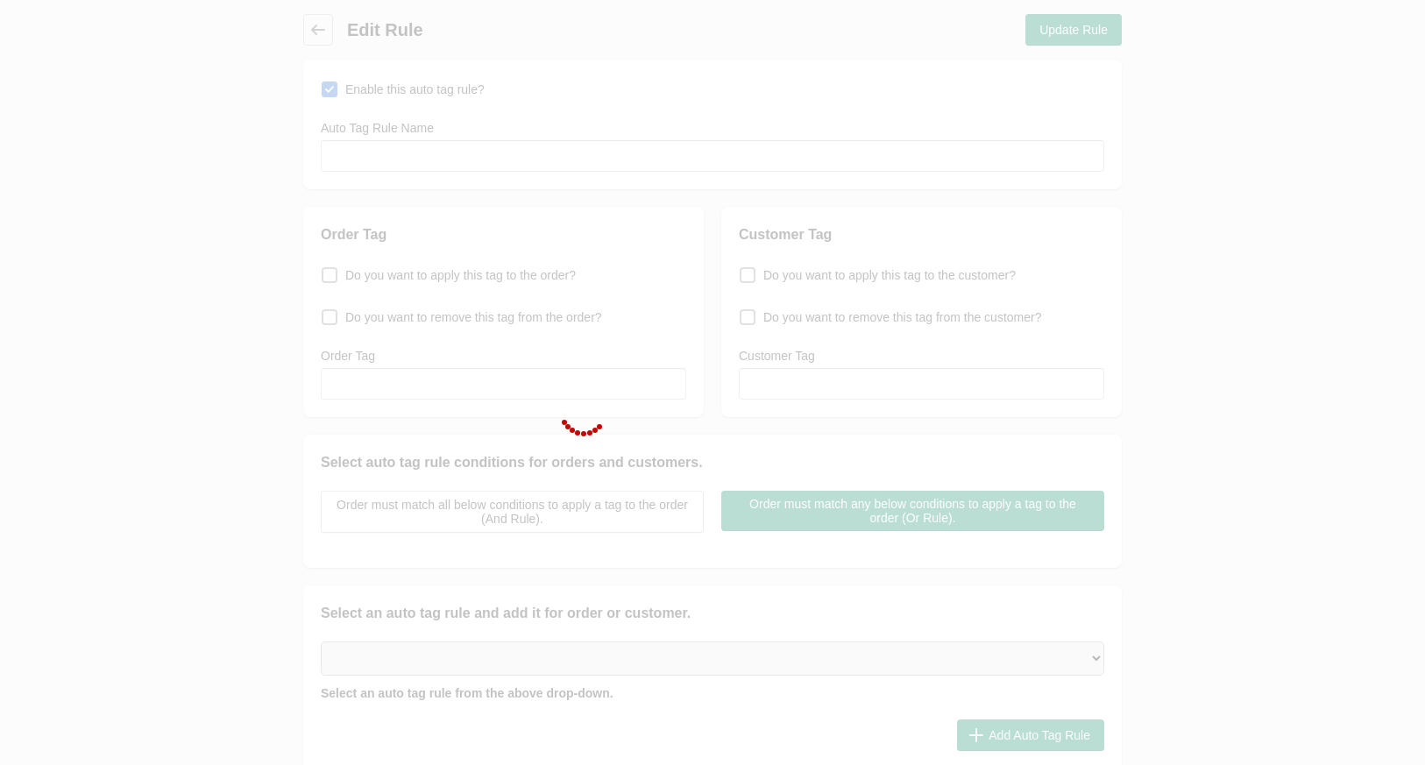
type input "4% bank deposit"
checkbox input "true"
type input "Bank Deposit to avoid 4% COD Tax"
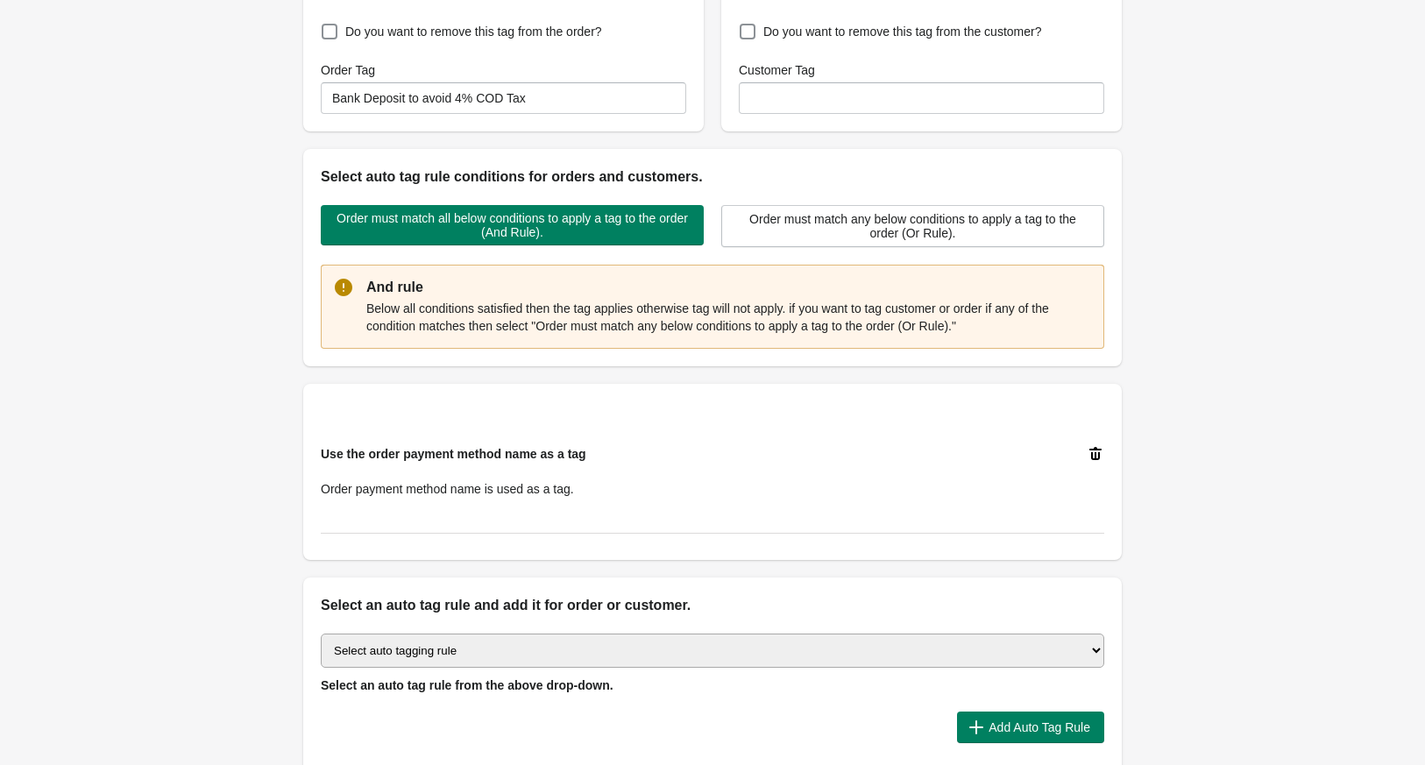
scroll to position [295, 0]
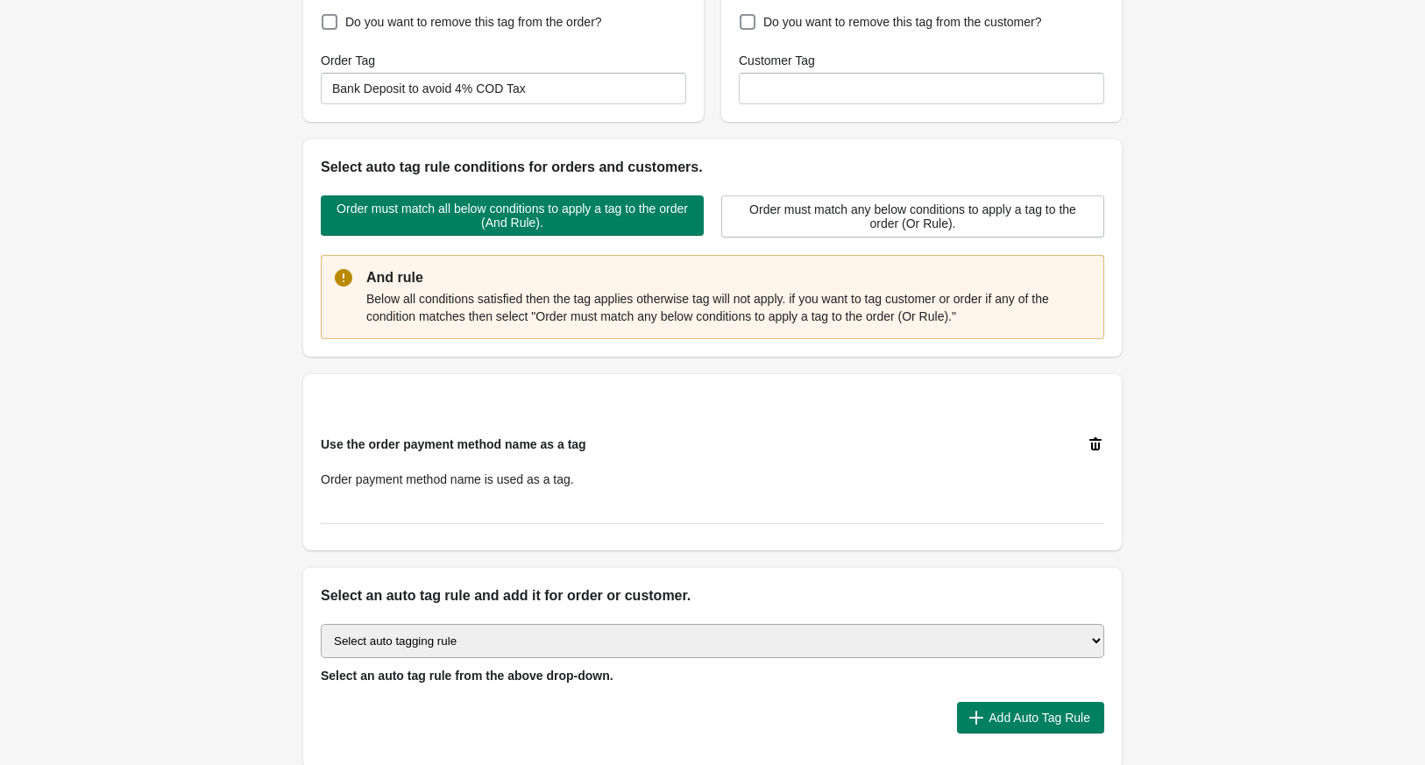
click at [1093, 441] on icon at bounding box center [1095, 444] width 18 height 18
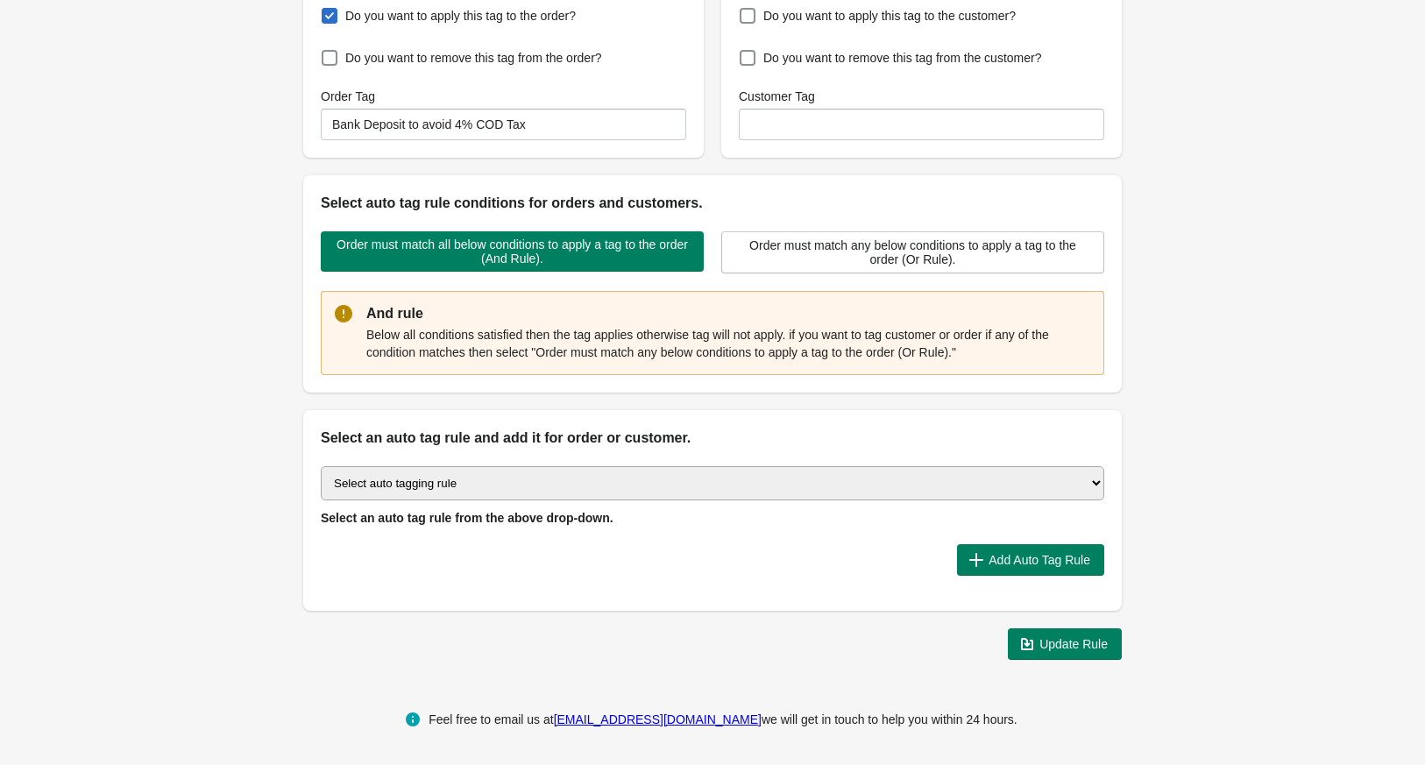
scroll to position [256, 0]
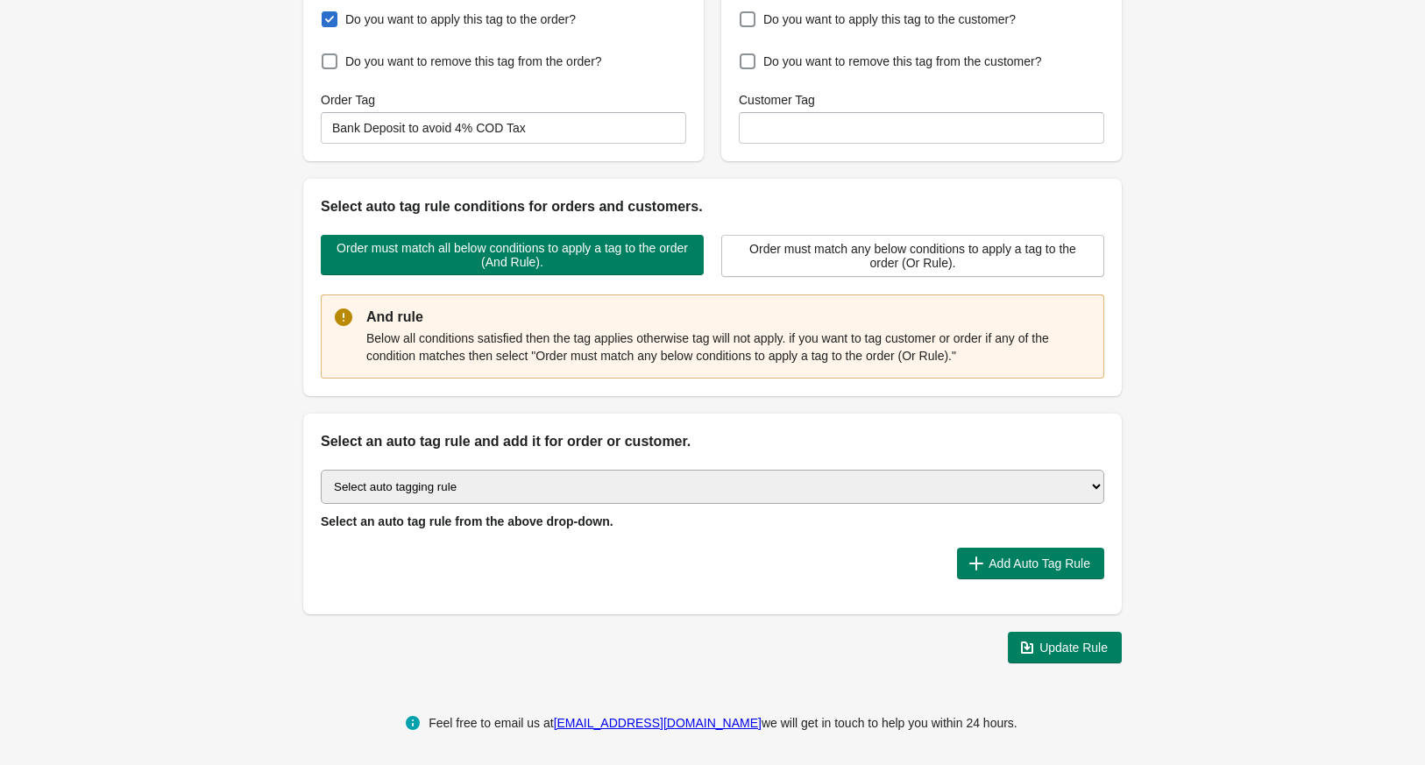
click at [775, 471] on select "Select auto tagging rule Tag by order amount Tag based on the order count (Volu…" at bounding box center [712, 487] width 783 height 34
click at [321, 470] on select "Select auto tagging rule Tag by order amount Tag based on the order count (Volu…" at bounding box center [712, 487] width 783 height 34
click at [978, 521] on div "Select auto tagging rule Tag by order amount Tag based on the order count (Volu…" at bounding box center [712, 500] width 783 height 60
click at [972, 520] on span "Automatically tag orders or customers based on the Payment Method like COD, mon…" at bounding box center [646, 521] width 651 height 14
click at [893, 500] on div "Select auto tagging rule Tag by order amount Tag based on the order count (Volu…" at bounding box center [712, 500] width 783 height 60
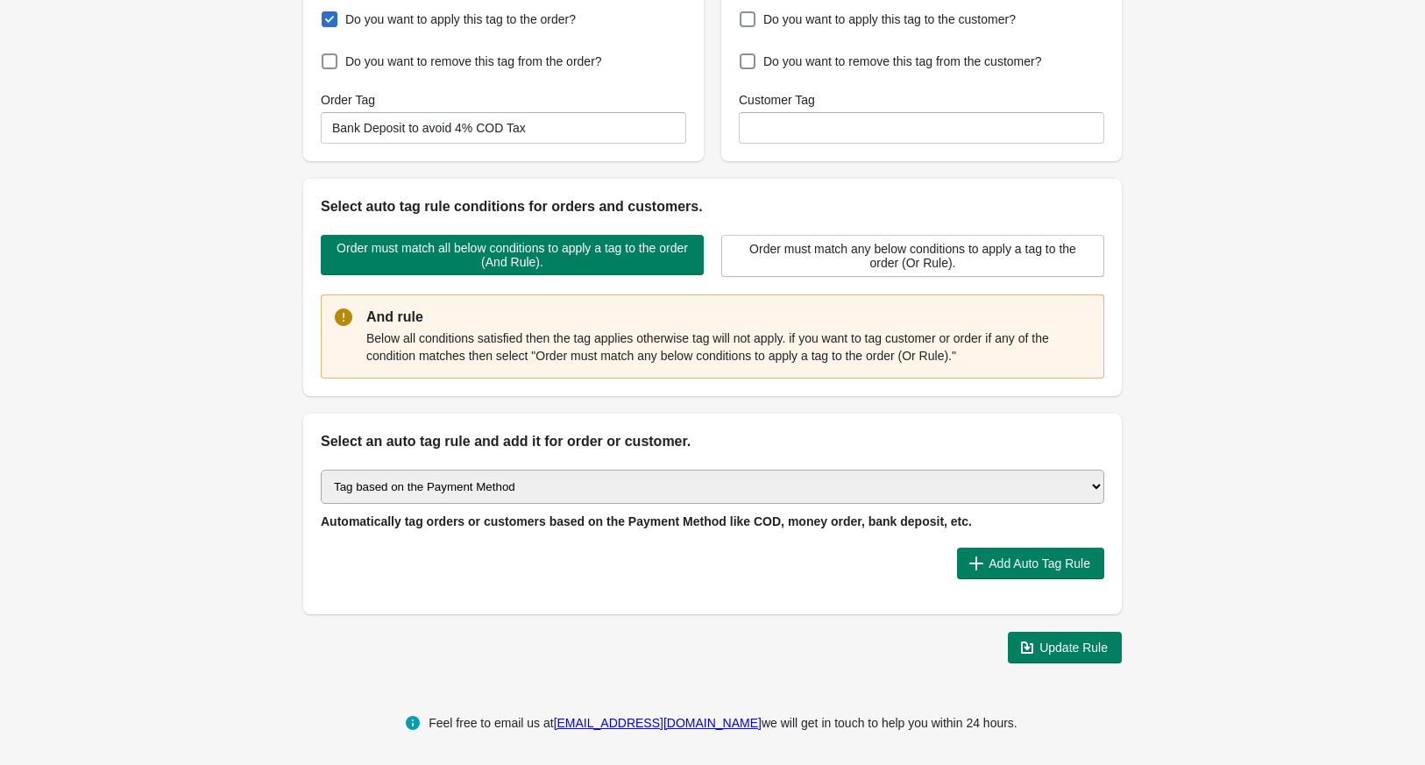
click at [899, 477] on select "Select auto tagging rule Tag by order amount Tag based on the order count (Volu…" at bounding box center [712, 487] width 783 height 34
click at [321, 470] on select "Select auto tagging rule Tag by order amount Tag based on the order count (Volu…" at bounding box center [712, 487] width 783 height 34
click at [604, 483] on select "Select auto tagging rule Tag by order amount Tag based on the order count (Volu…" at bounding box center [712, 487] width 783 height 34
click at [321, 470] on select "Select auto tagging rule Tag by order amount Tag based on the order count (Volu…" at bounding box center [712, 487] width 783 height 34
click at [609, 486] on select "Select auto tagging rule Tag by order amount Tag based on the order count (Volu…" at bounding box center [712, 487] width 783 height 34
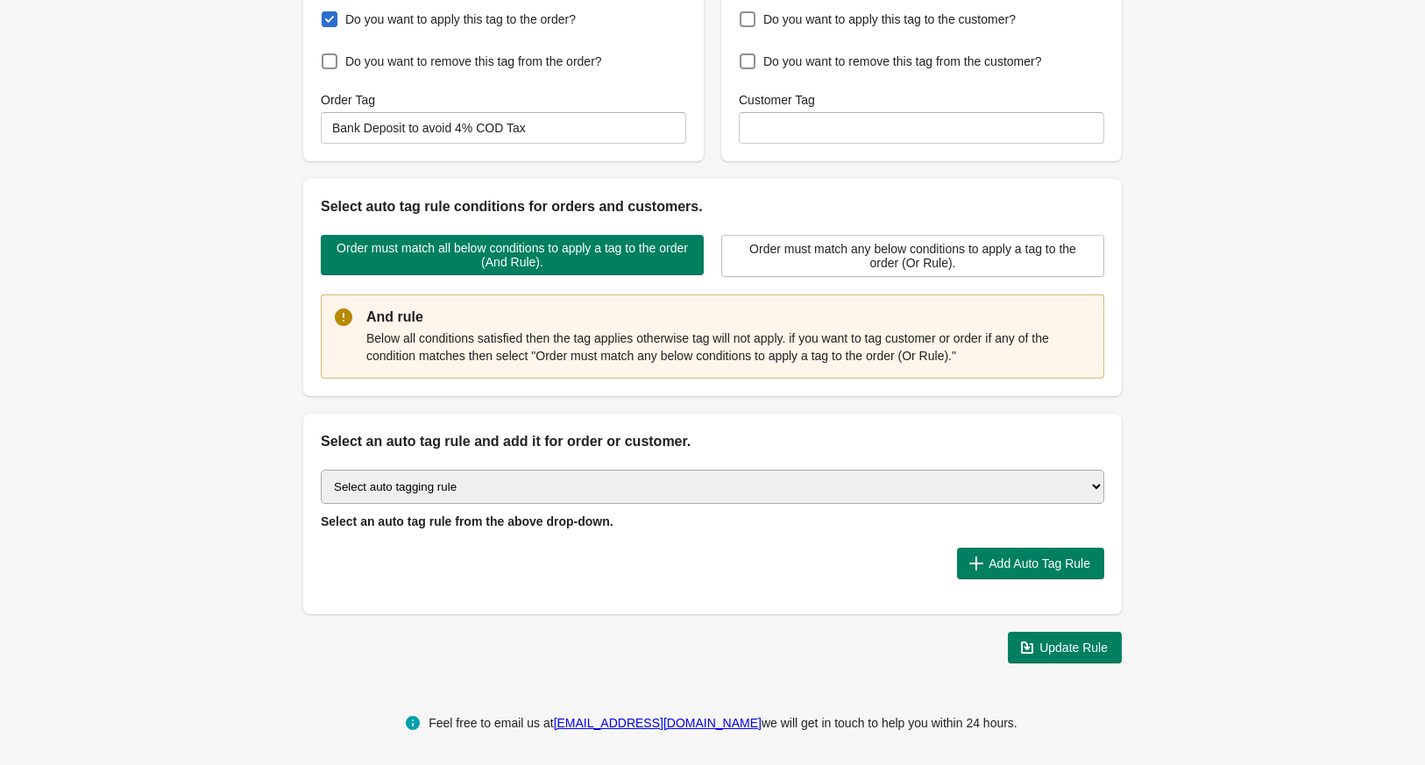
select select "46"
click at [321, 470] on select "Select auto tagging rule Tag by order amount Tag based on the order count (Volu…" at bounding box center [712, 487] width 783 height 34
click at [1085, 464] on div "Select auto tagging rule Tag by order amount Tag based on the order count (Volu…" at bounding box center [712, 533] width 818 height 162
click at [1087, 485] on select "Select auto tagging rule Tag by order amount Tag based on the order count (Volu…" at bounding box center [712, 487] width 783 height 34
click at [321, 470] on select "Select auto tagging rule Tag by order amount Tag based on the order count (Volu…" at bounding box center [712, 487] width 783 height 34
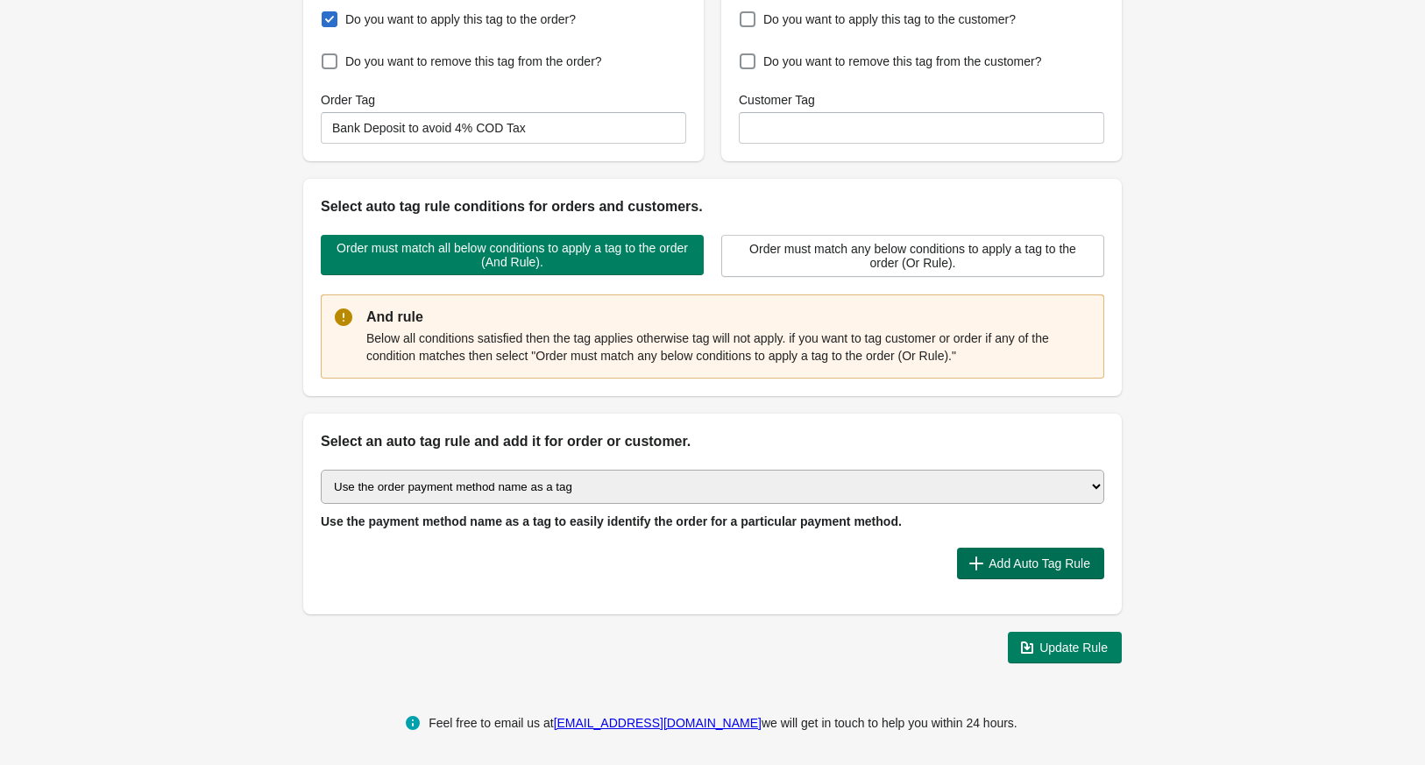
click at [1041, 556] on span "Add Auto Tag Rule" at bounding box center [1039, 563] width 102 height 14
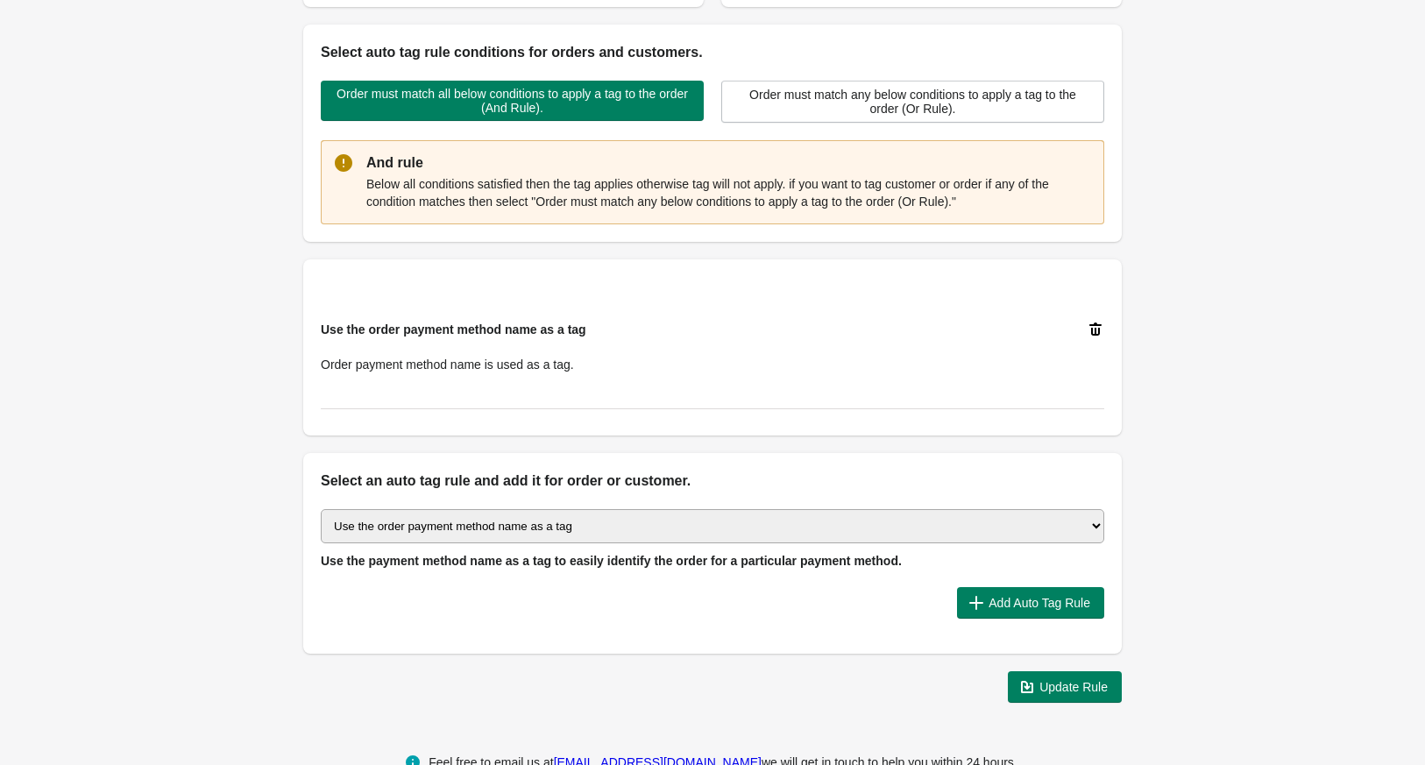
scroll to position [414, 0]
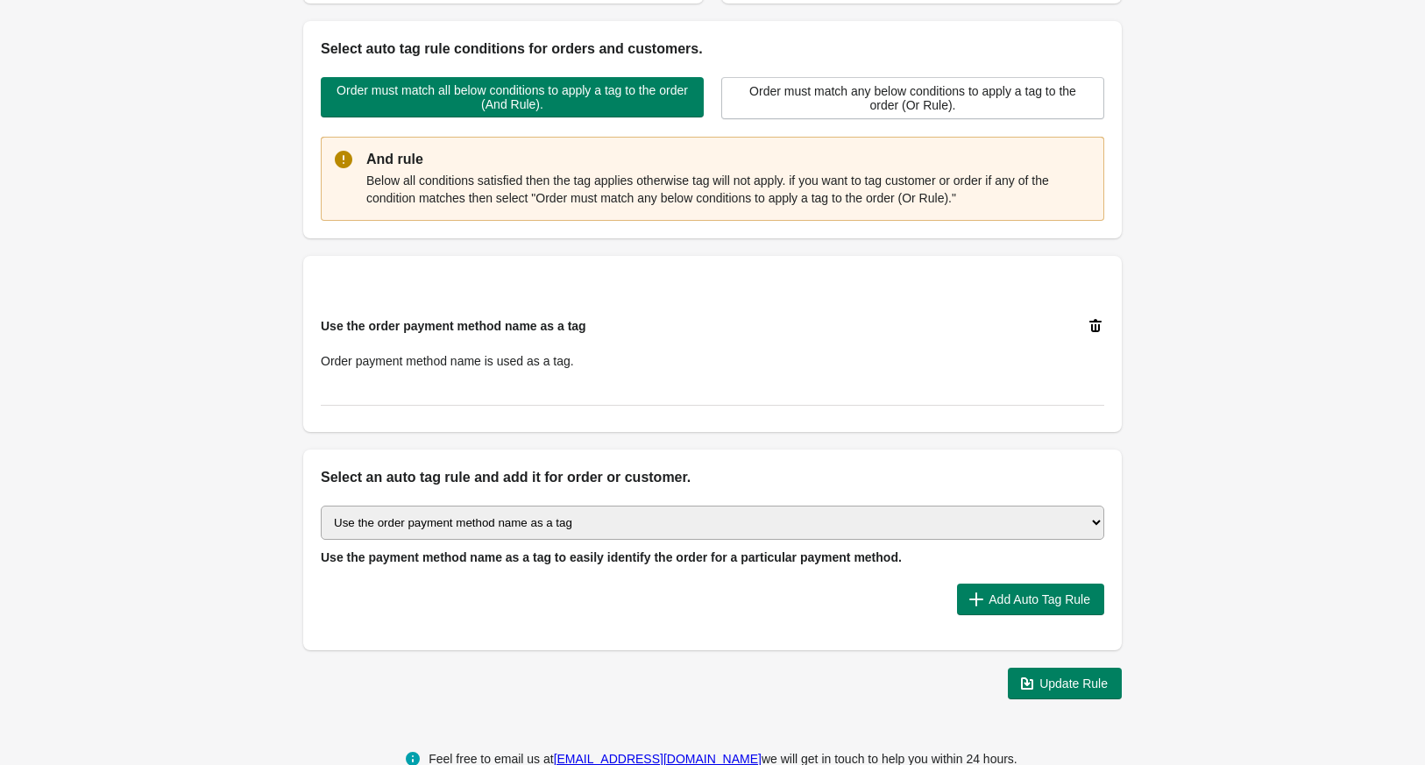
click at [1058, 688] on span "Update Rule" at bounding box center [1065, 684] width 86 height 18
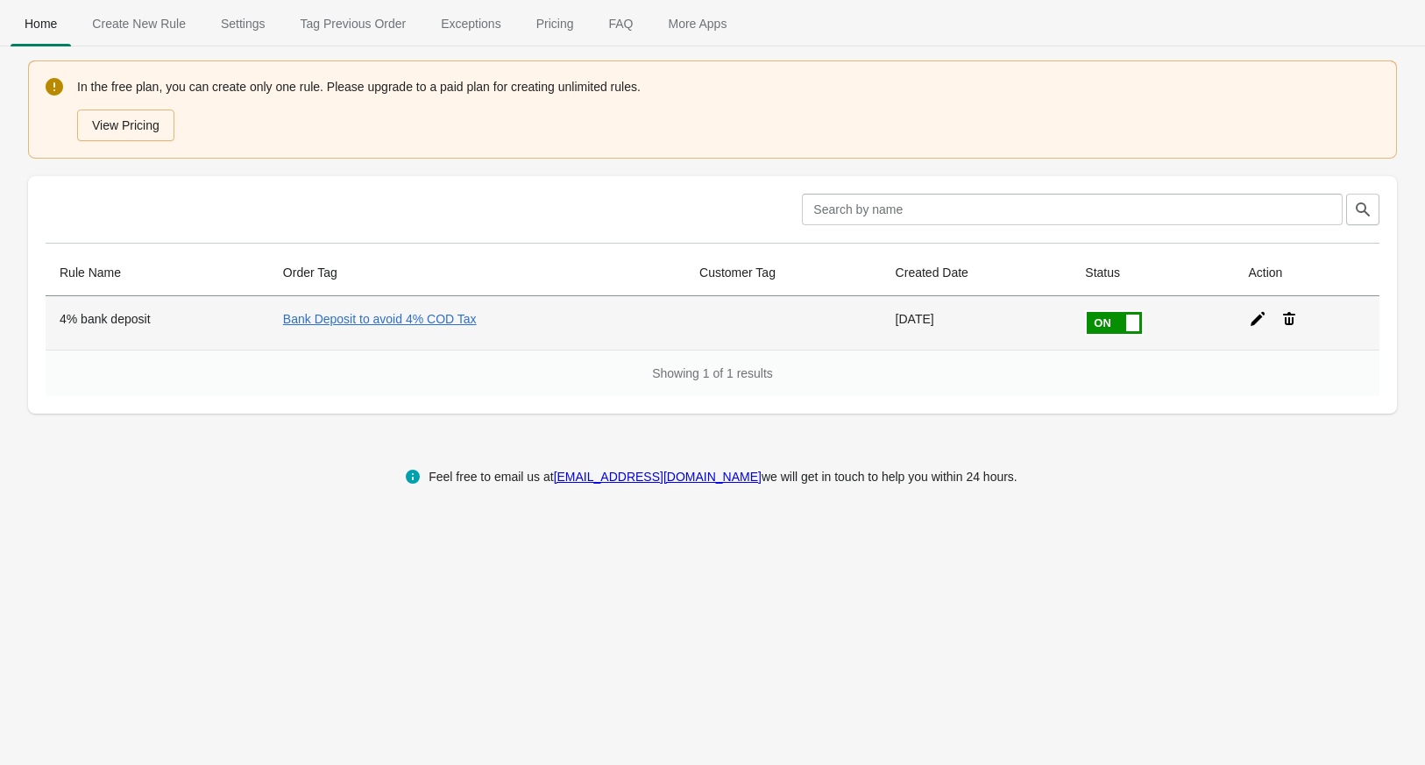
click at [1257, 315] on icon at bounding box center [1257, 319] width 18 height 18
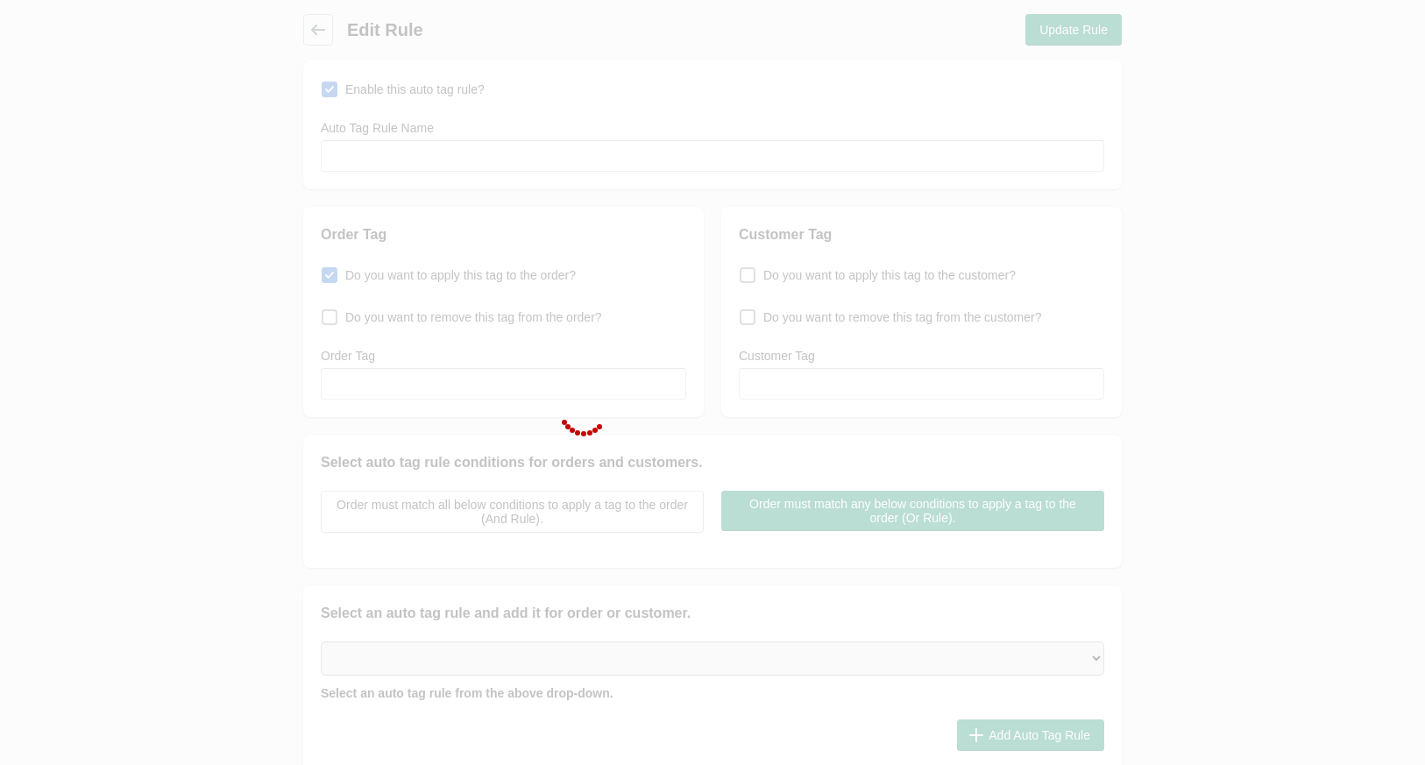
type input "4% bank deposit"
checkbox input "true"
type input "Bank Deposit to avoid 4% COD Tax"
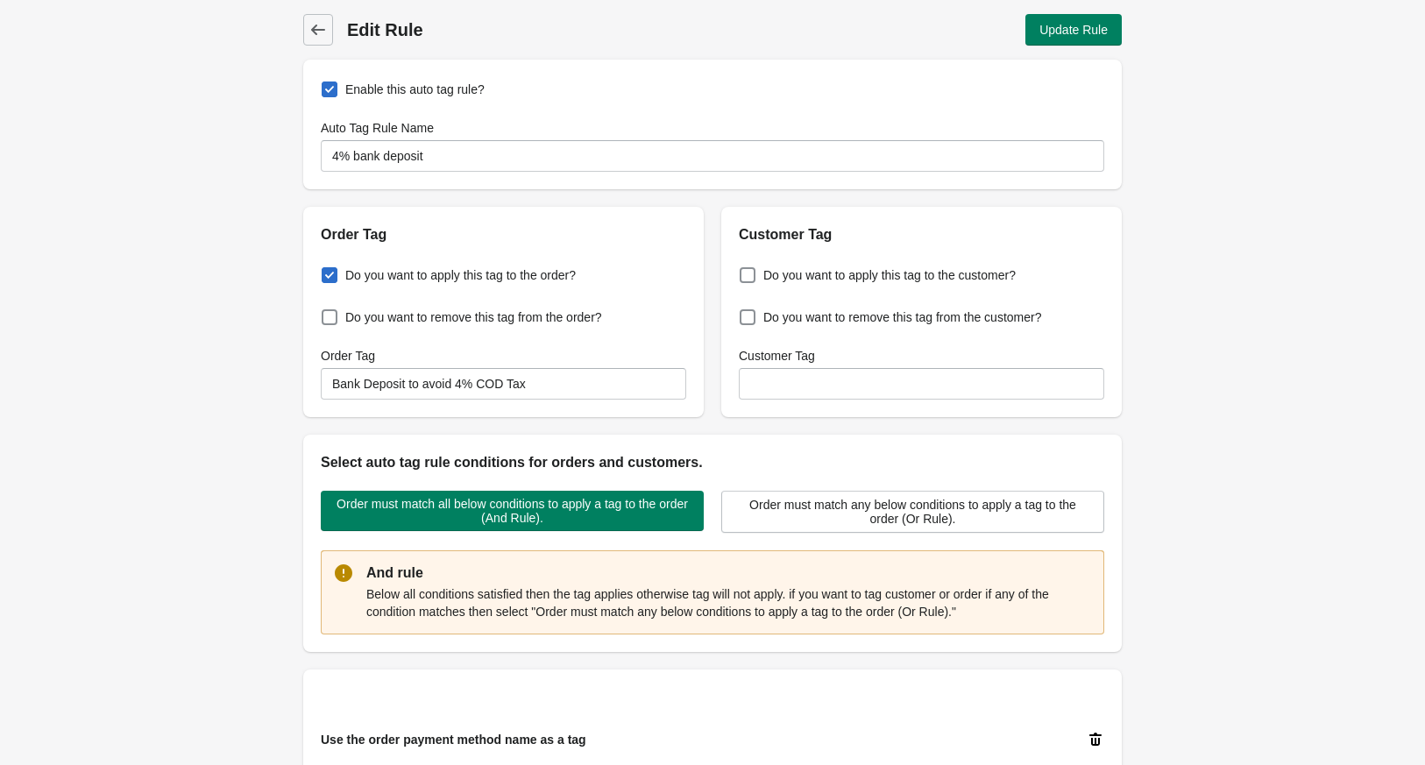
click at [301, 21] on div "Back Edit Rule Update Rule Enable this auto tag rule? Auto Tag Rule Name 4% ban…" at bounding box center [712, 563] width 874 height 1127
click at [308, 21] on span "Back" at bounding box center [318, 30] width 25 height 25
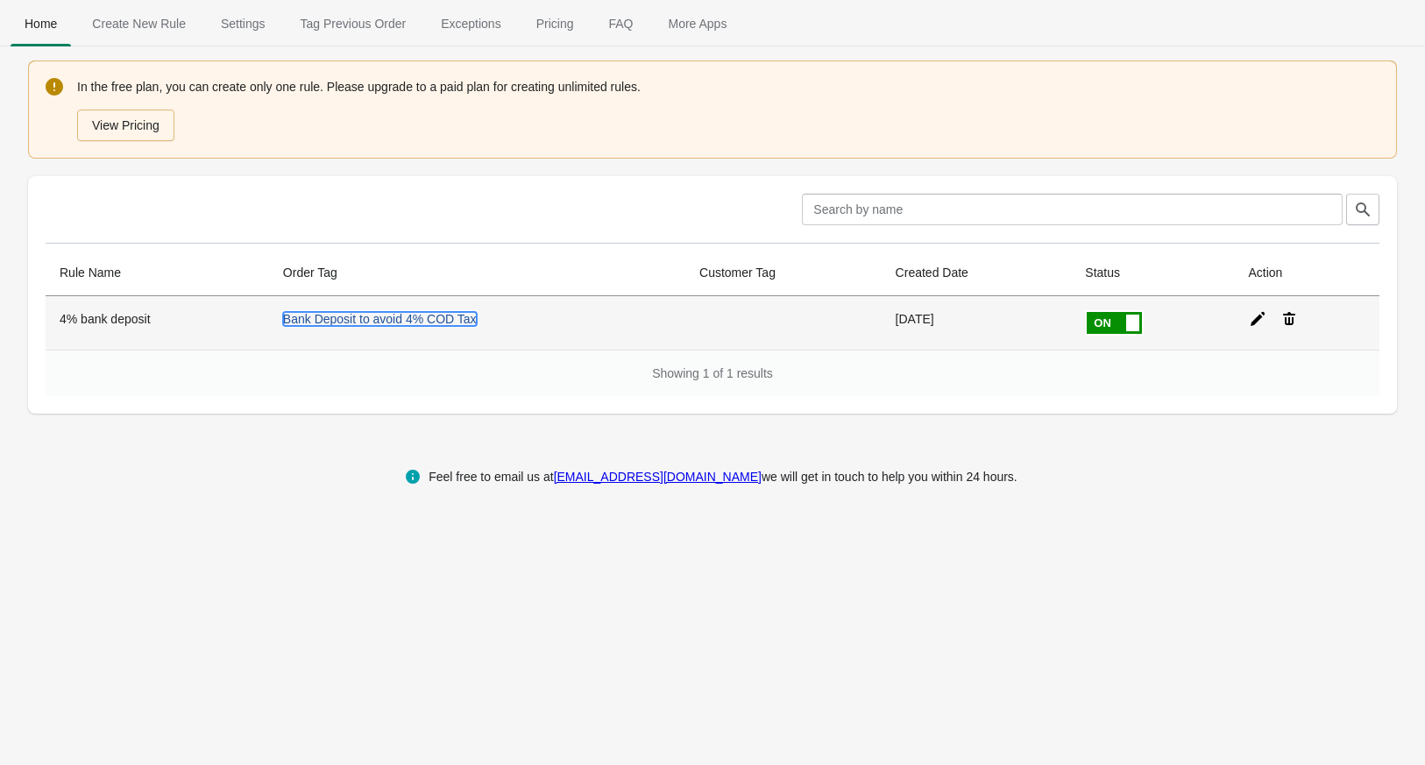
click at [403, 315] on link "Bank Deposit to avoid 4% COD Tax" at bounding box center [380, 319] width 194 height 14
click at [1257, 314] on icon at bounding box center [1257, 319] width 18 height 18
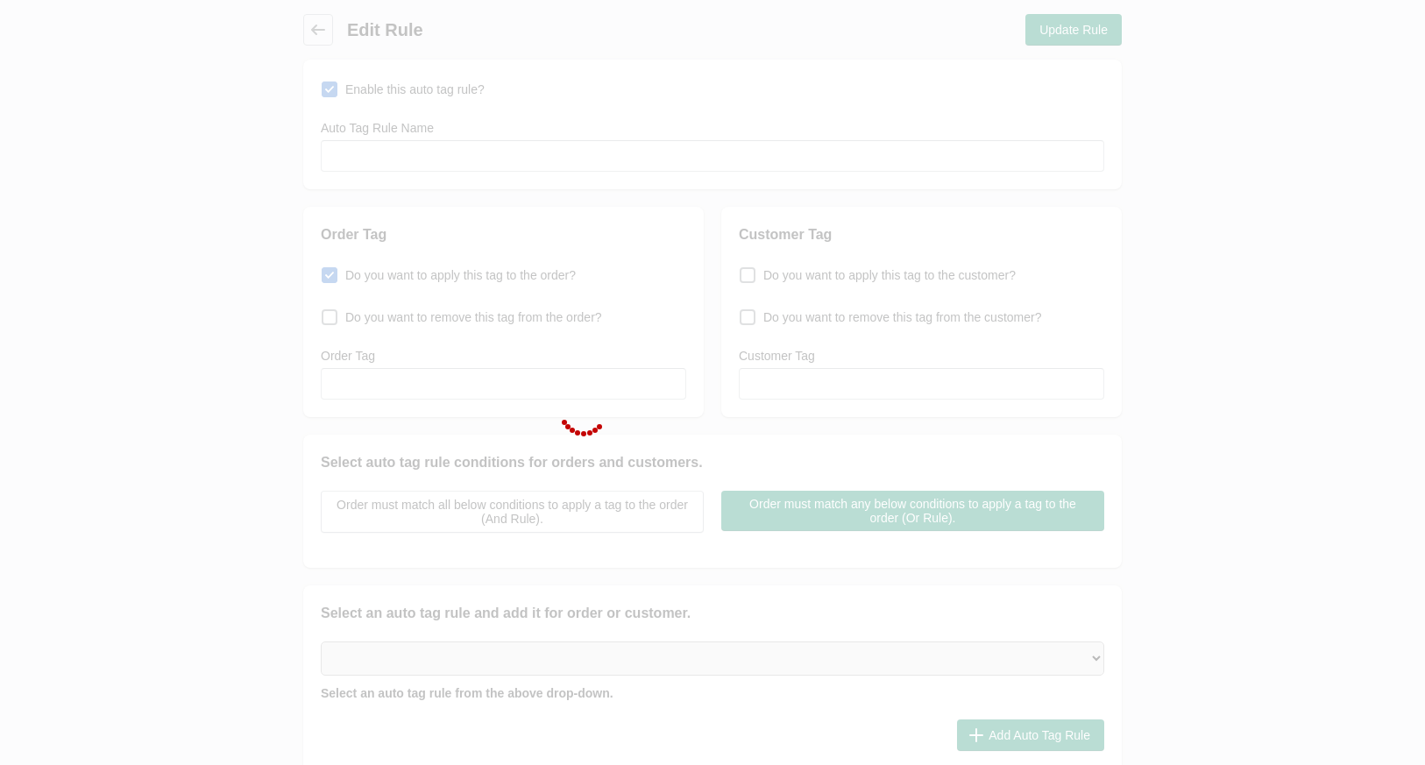
type input "4% bank deposit"
checkbox input "true"
type input "Bank Deposit to avoid 4% COD Tax"
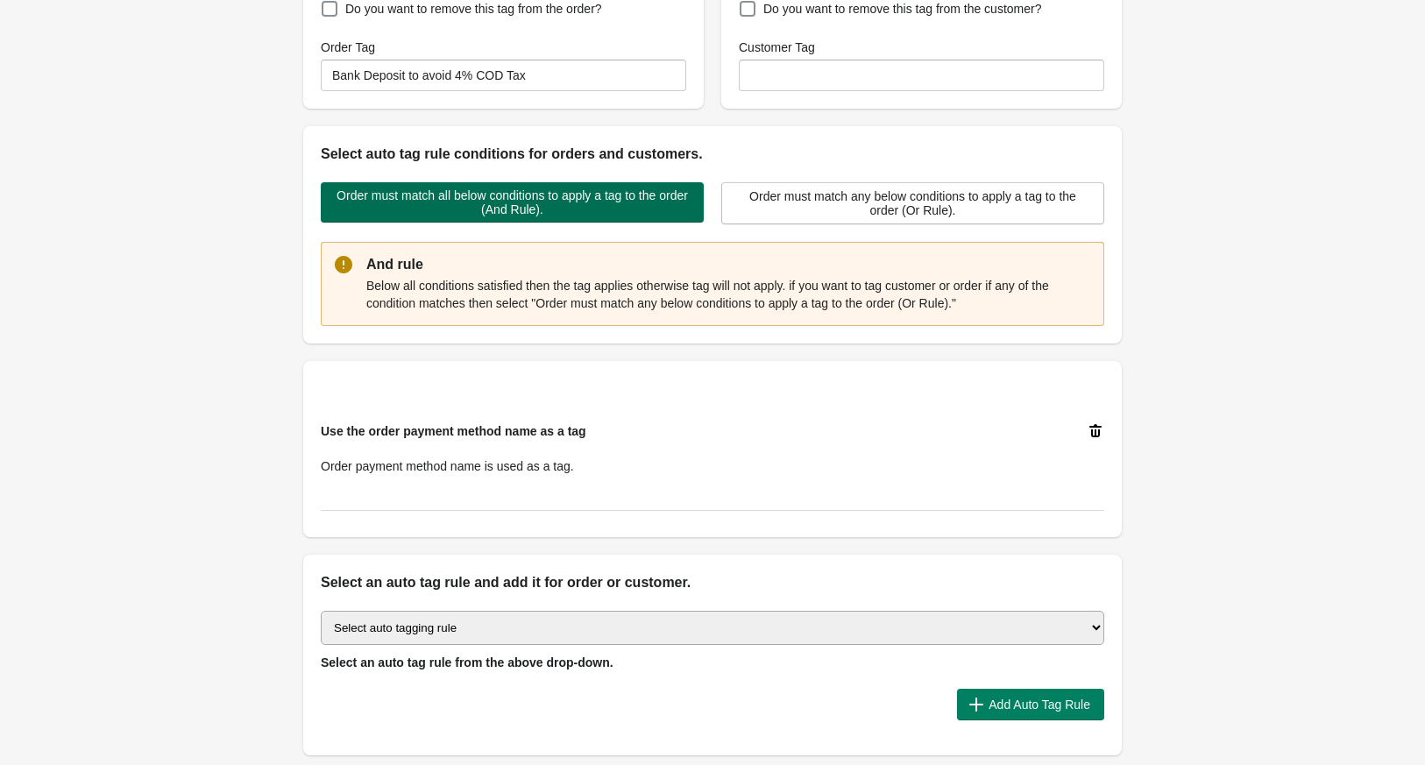
scroll to position [300, 0]
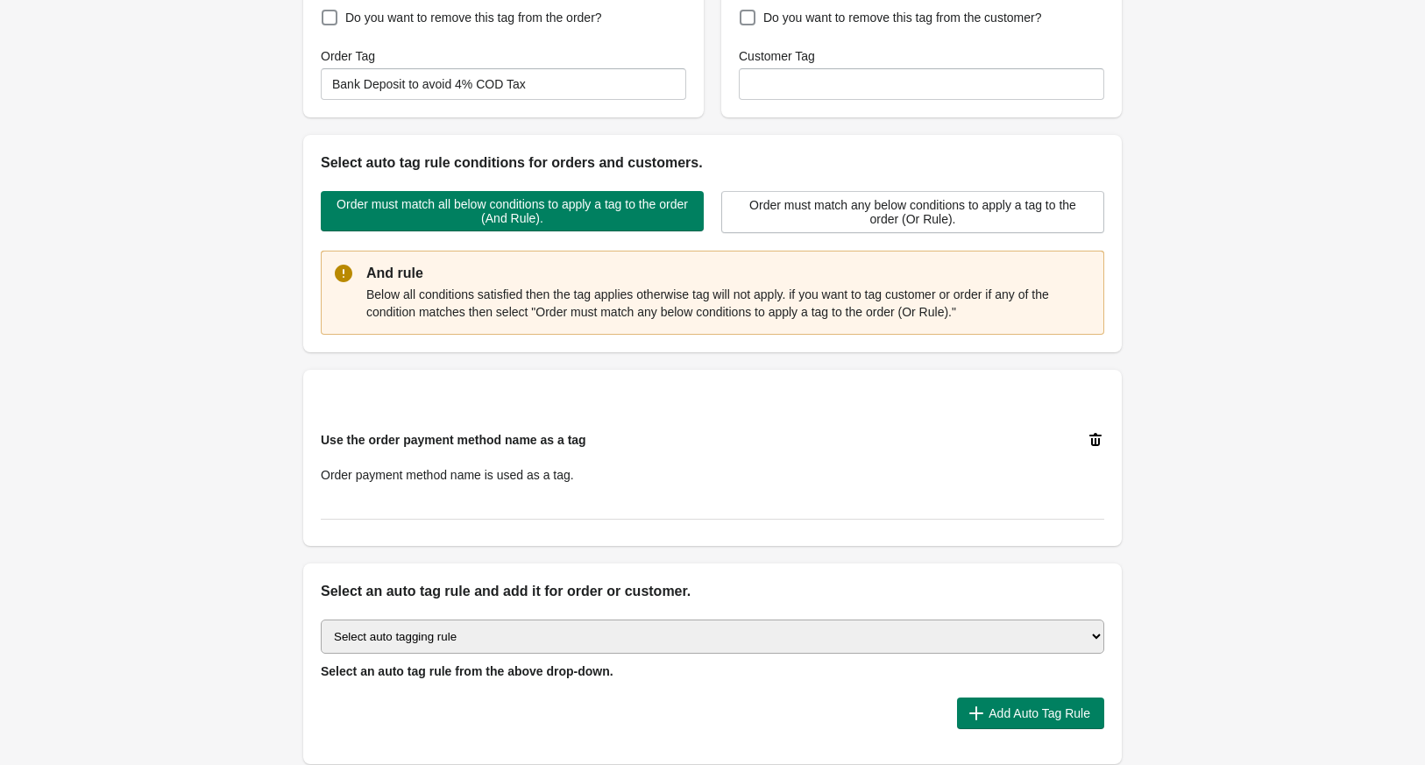
click at [991, 646] on select "Select auto tagging rule Tag by order amount Tag based on the order count (Volu…" at bounding box center [712, 636] width 783 height 34
select select "20"
click at [321, 619] on select "Select auto tagging rule Tag by order amount Tag based on the order count (Volu…" at bounding box center [712, 636] width 783 height 34
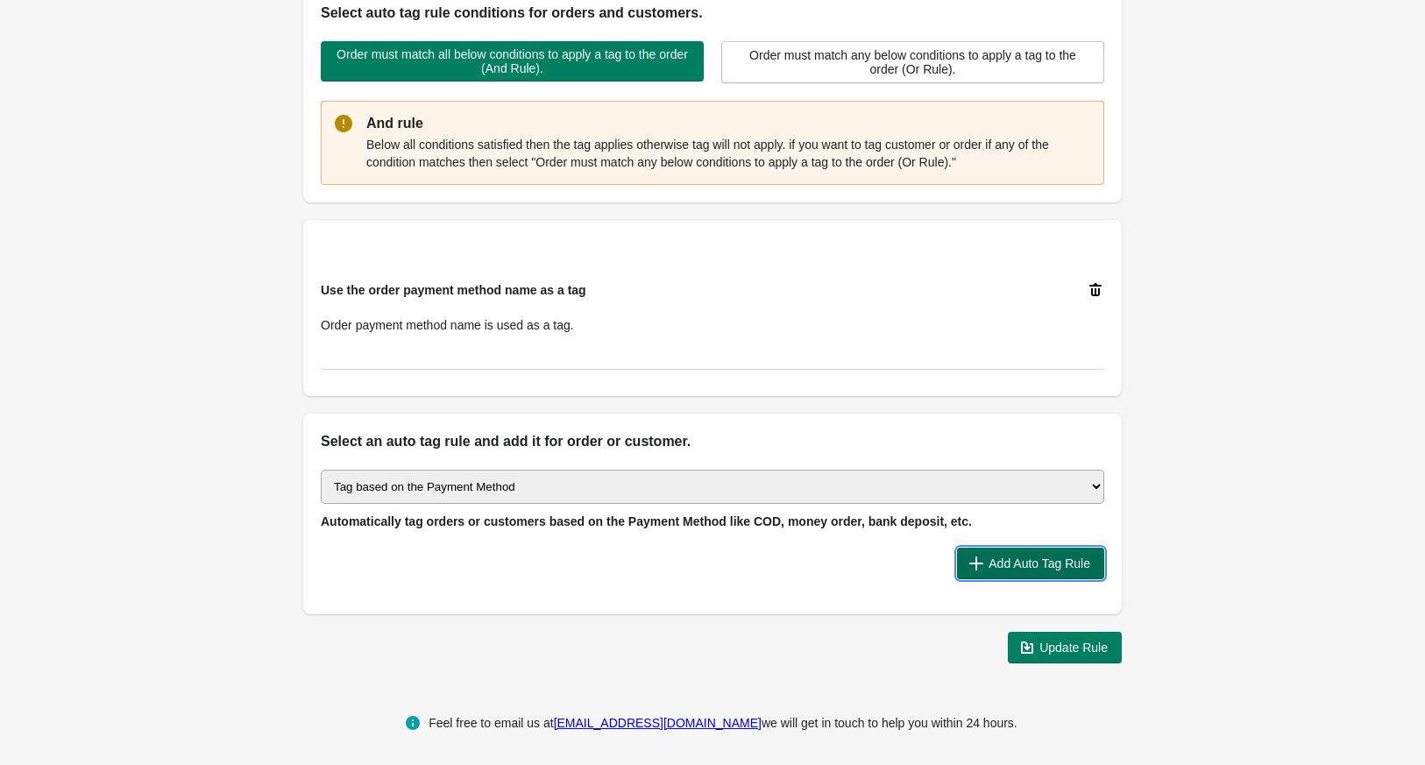
click at [1034, 556] on span "Add Auto Tag Rule" at bounding box center [1039, 563] width 102 height 14
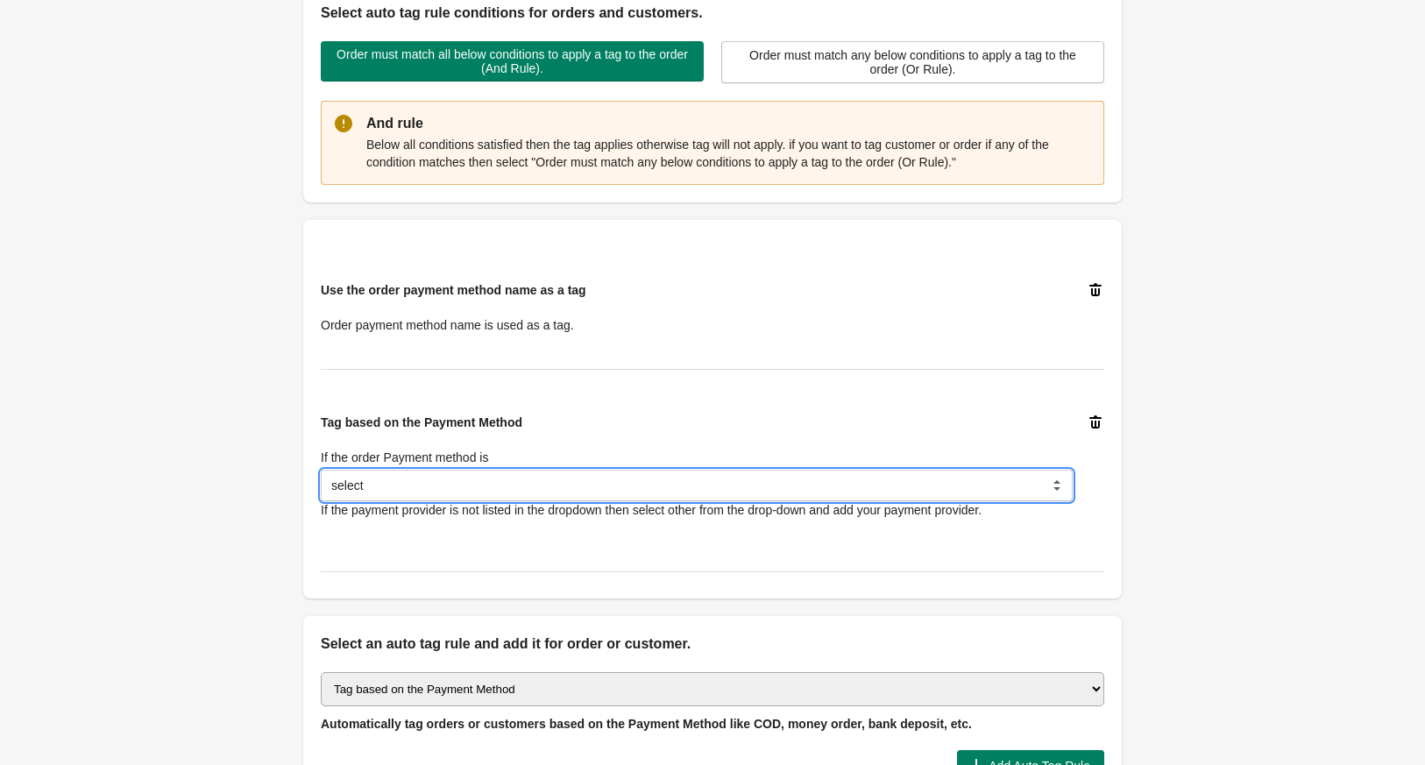
click at [524, 487] on select "select Bank Deposit Money Order Cash on Delivery (COD) PayPal Credit Card Others" at bounding box center [697, 486] width 752 height 32
select select "10"
click at [321, 470] on select "select Bank Deposit Money Order Cash on Delivery (COD) PayPal Credit Card Others" at bounding box center [697, 486] width 752 height 32
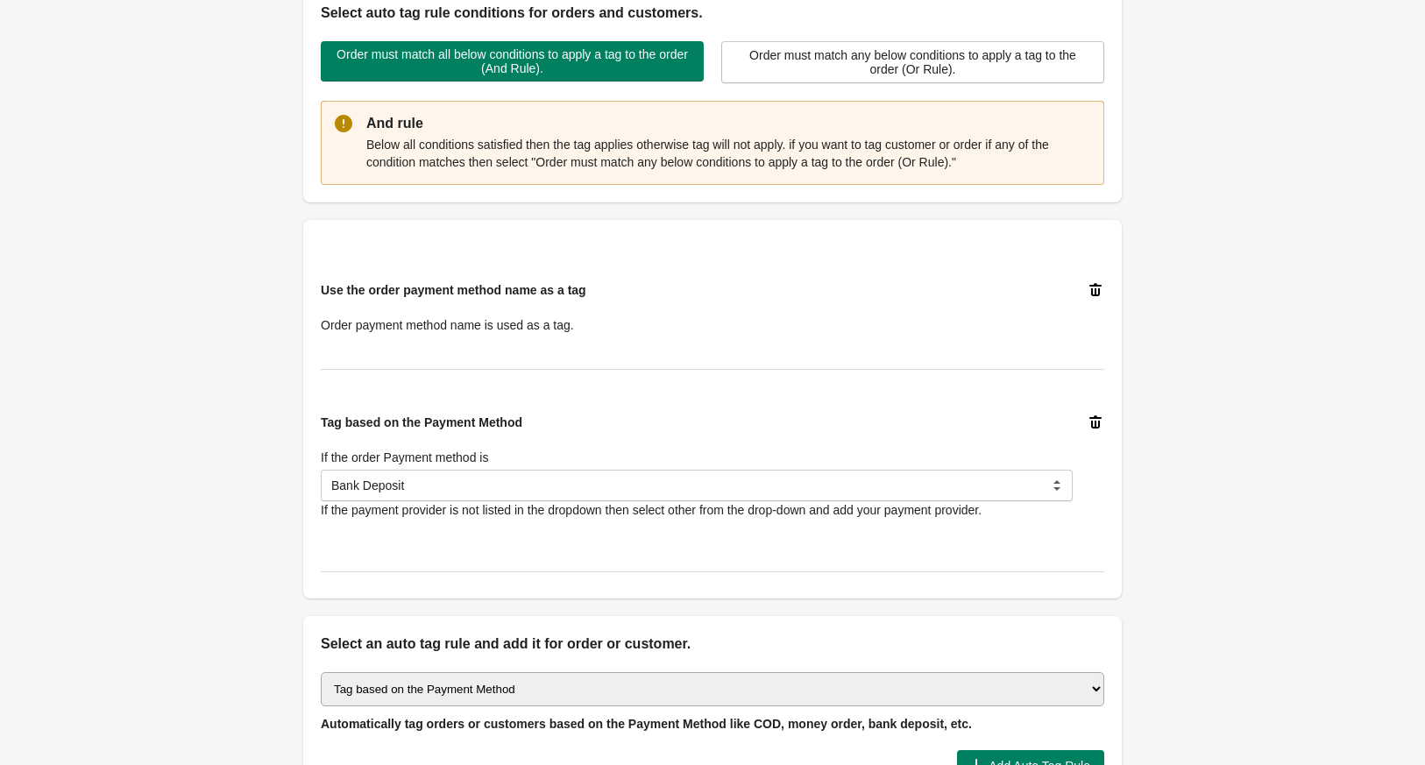
click at [1098, 289] on icon at bounding box center [1095, 289] width 12 height 13
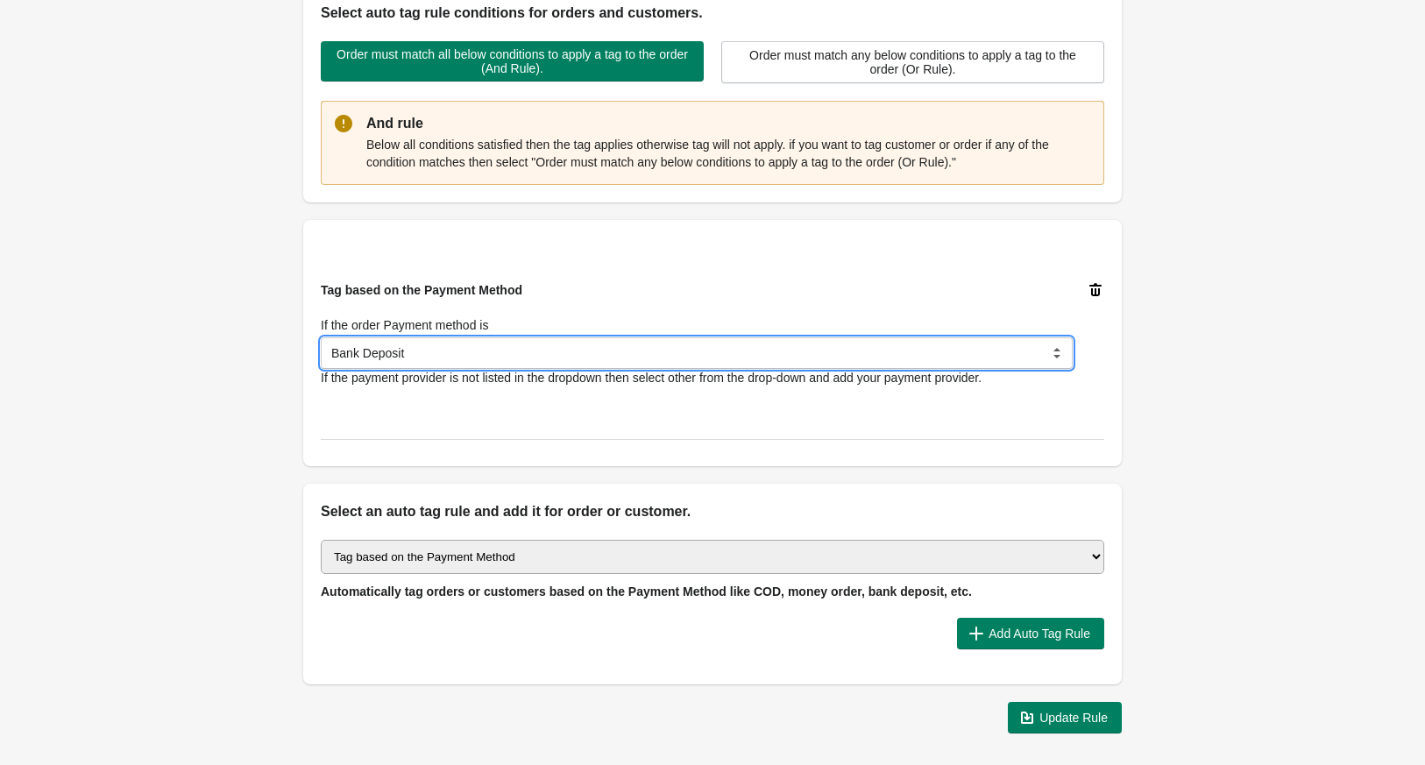
click at [692, 350] on select "select Bank Deposit Money Order Cash on Delivery (COD) PayPal Credit Card Others" at bounding box center [697, 353] width 752 height 32
click at [321, 337] on select "select Bank Deposit Money Order Cash on Delivery (COD) PayPal Credit Card Others" at bounding box center [697, 353] width 752 height 32
click at [668, 354] on select "select Bank Deposit Money Order Cash on Delivery (COD) PayPal Credit Card Others" at bounding box center [697, 353] width 752 height 32
select select "31"
click at [321, 337] on select "select Bank Deposit Money Order Cash on Delivery (COD) PayPal Credit Card Others" at bounding box center [697, 353] width 752 height 32
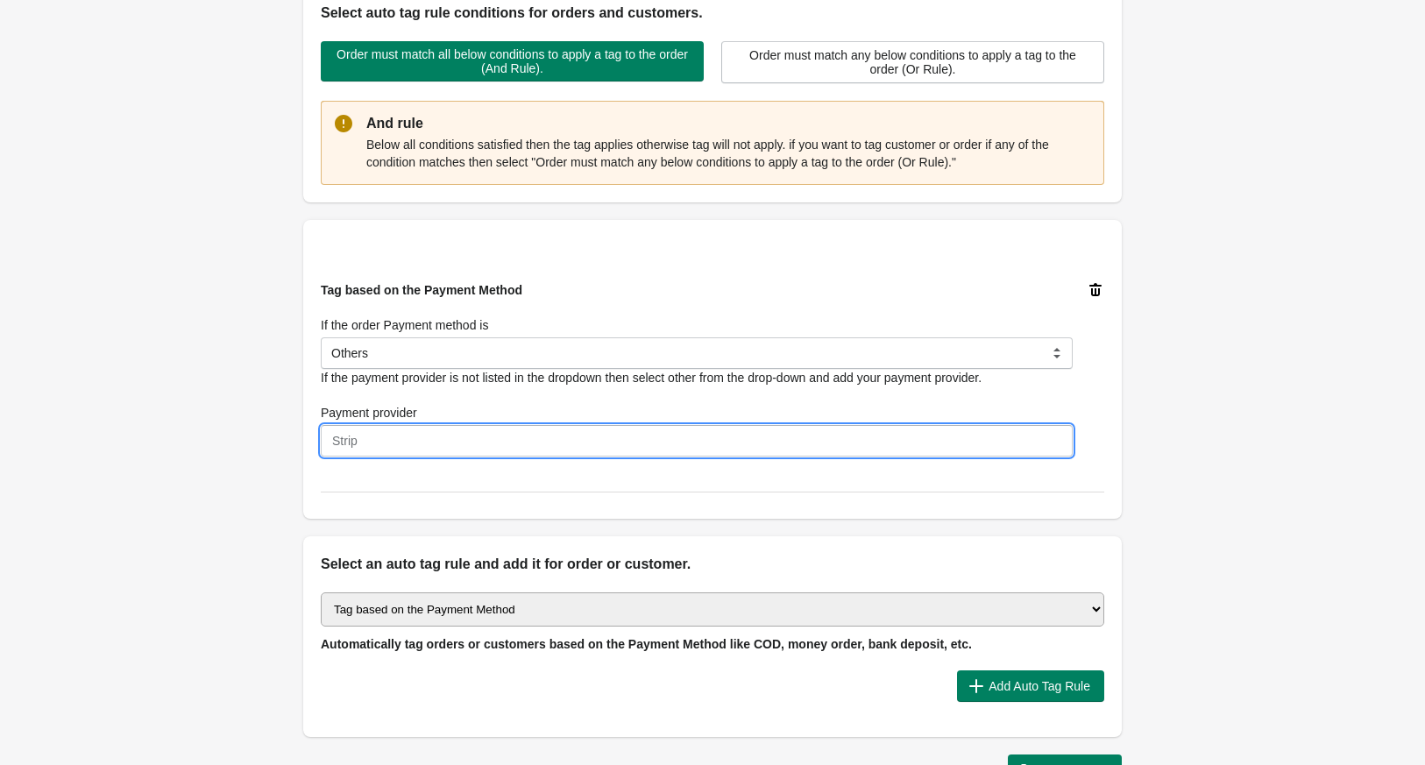
click at [409, 435] on input "Payment provider" at bounding box center [697, 441] width 752 height 32
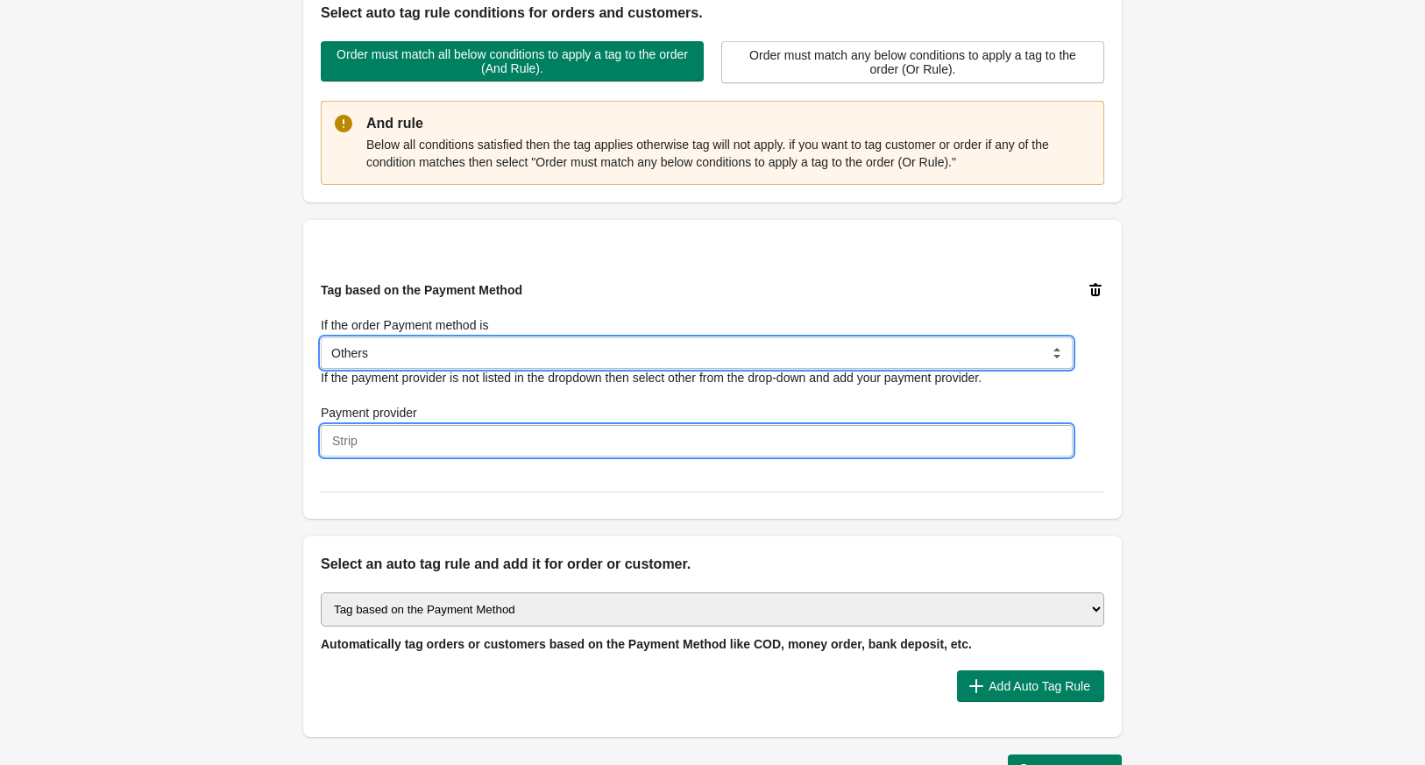
click at [396, 347] on select "select Bank Deposit Money Order Cash on Delivery (COD) PayPal Credit Card Others" at bounding box center [697, 353] width 752 height 32
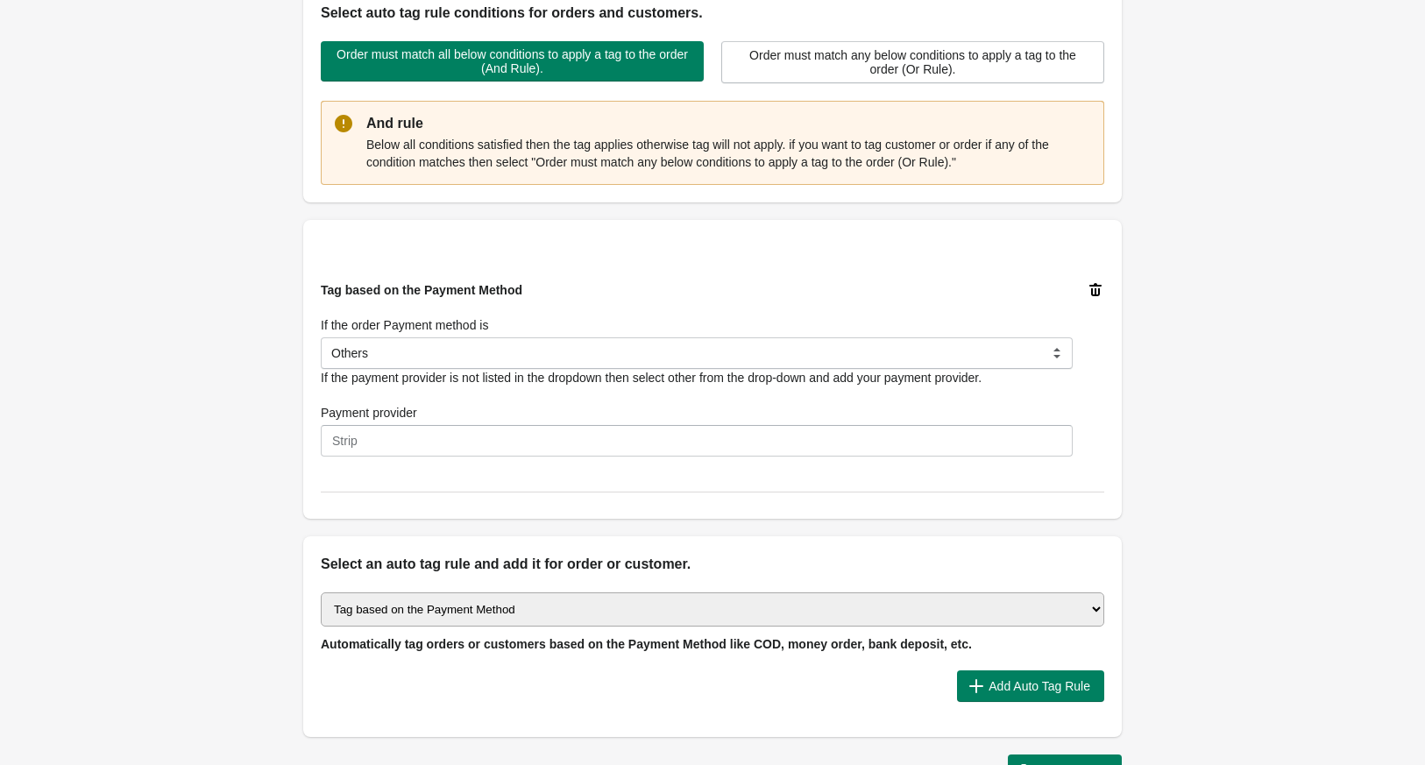
click at [1090, 281] on icon at bounding box center [1095, 290] width 18 height 18
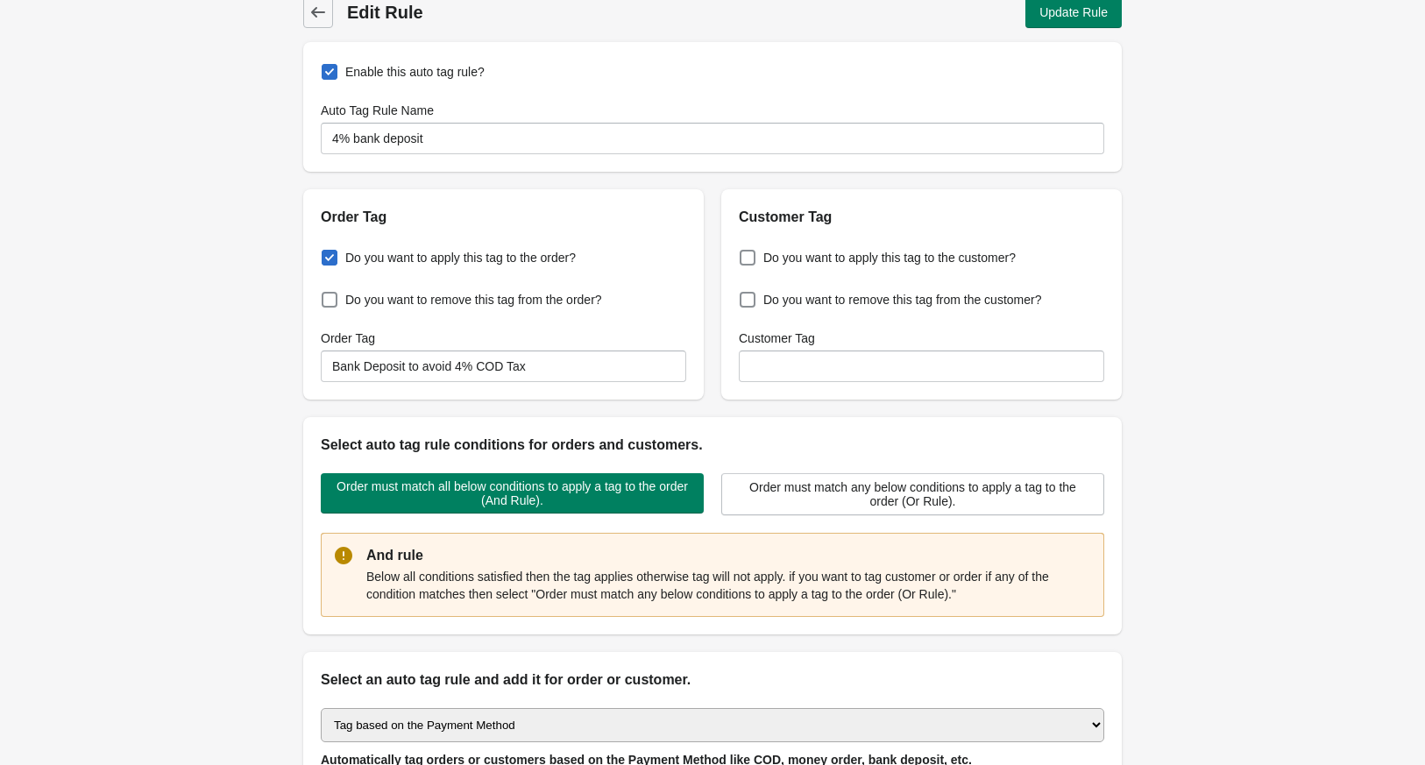
scroll to position [0, 0]
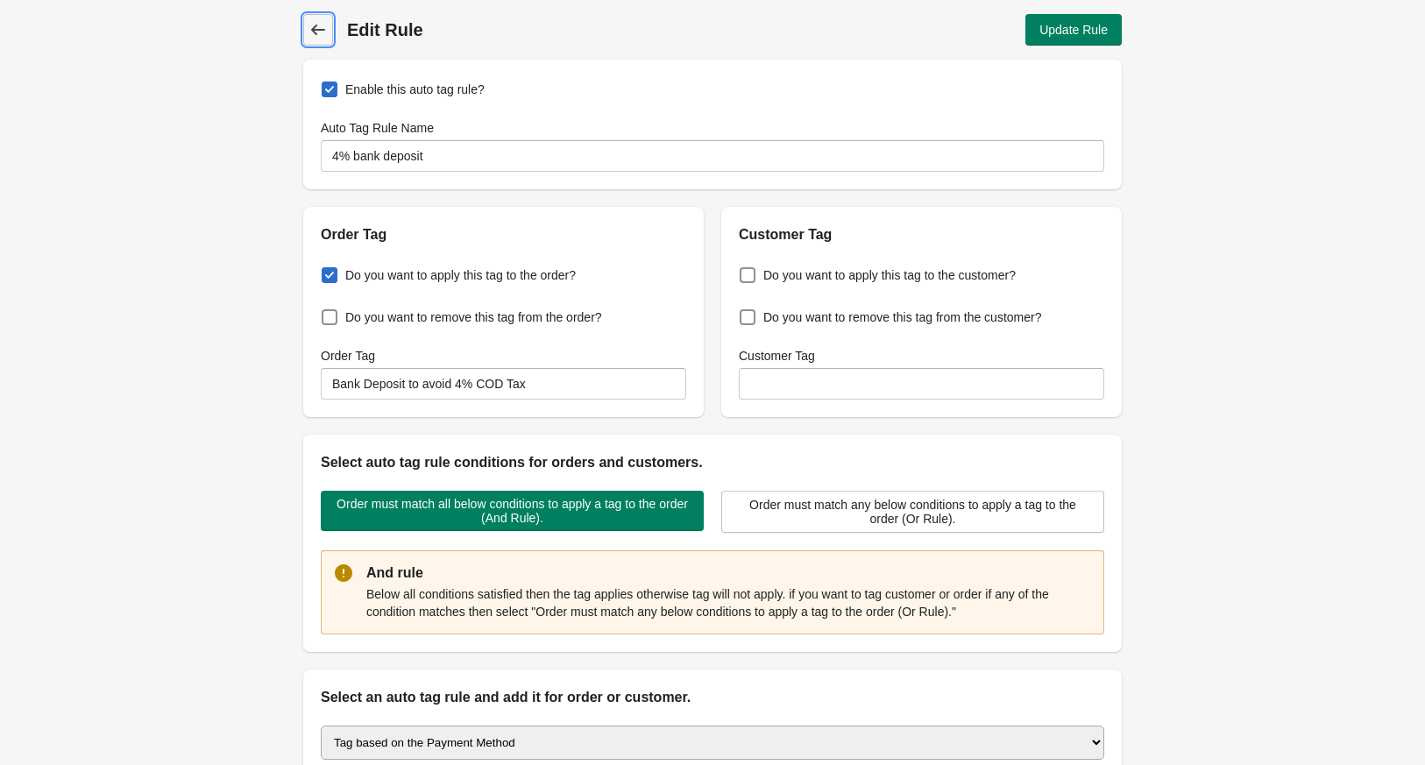
click at [311, 23] on icon at bounding box center [318, 30] width 18 height 18
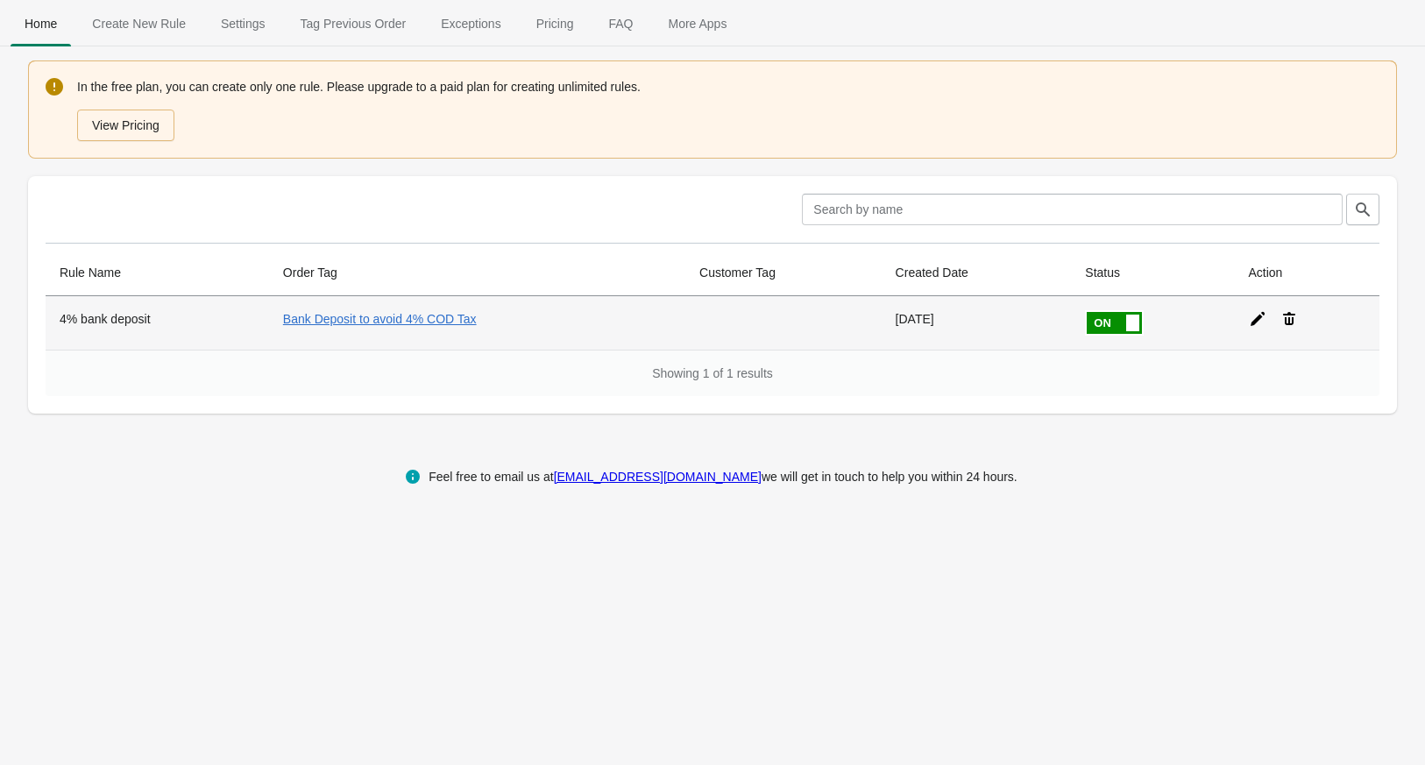
click at [1261, 310] on icon at bounding box center [1257, 319] width 18 height 18
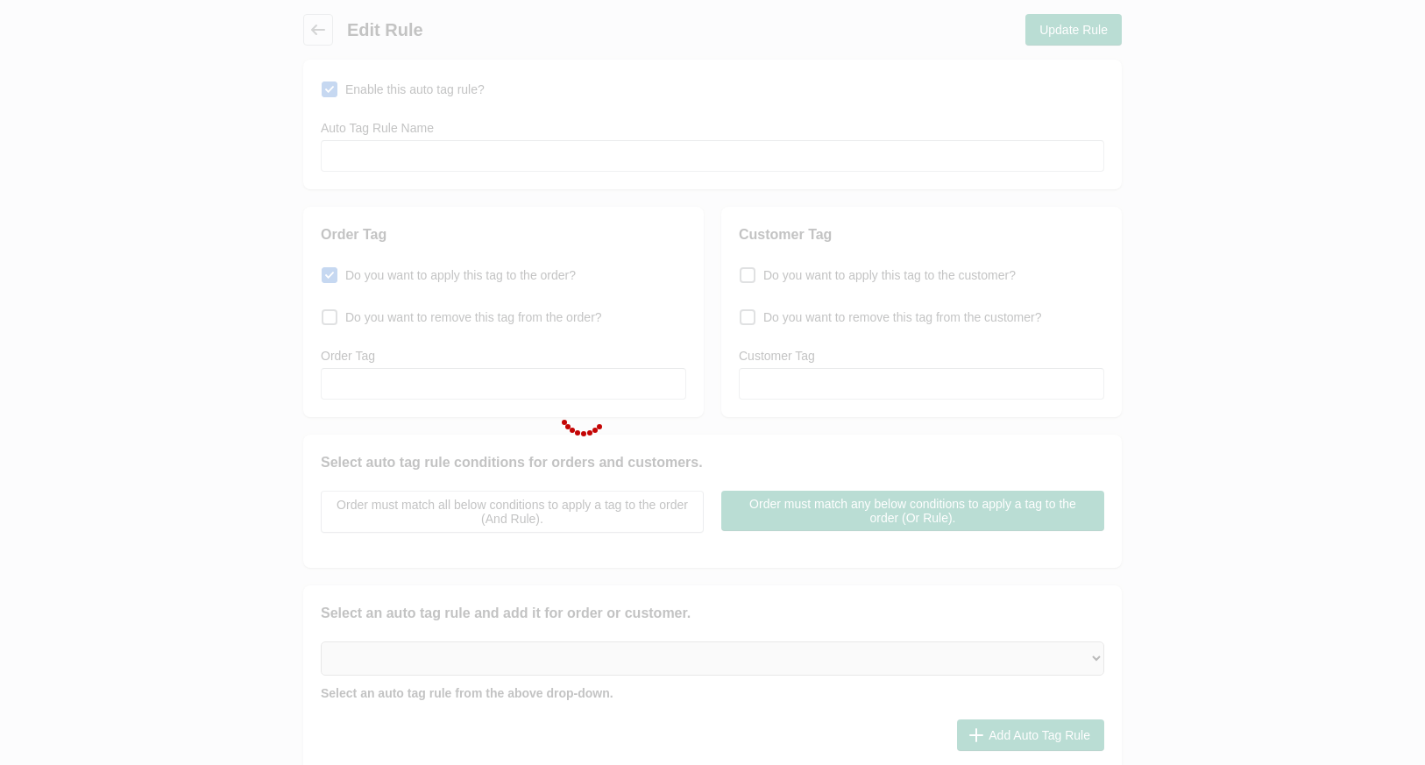
type input "4% bank deposit"
checkbox input "true"
type input "Bank Deposit to avoid 4% COD Tax"
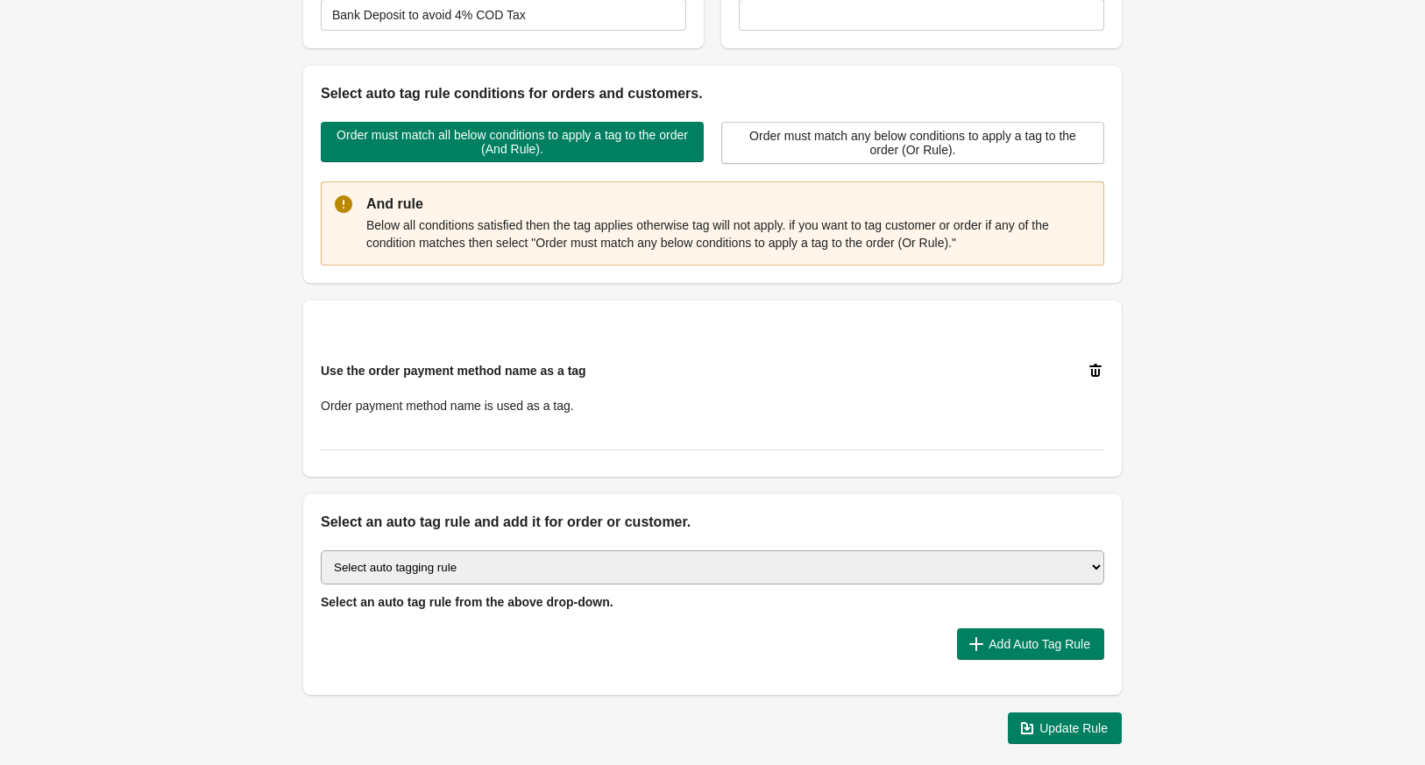
scroll to position [449, 0]
